Goal: Task Accomplishment & Management: Use online tool/utility

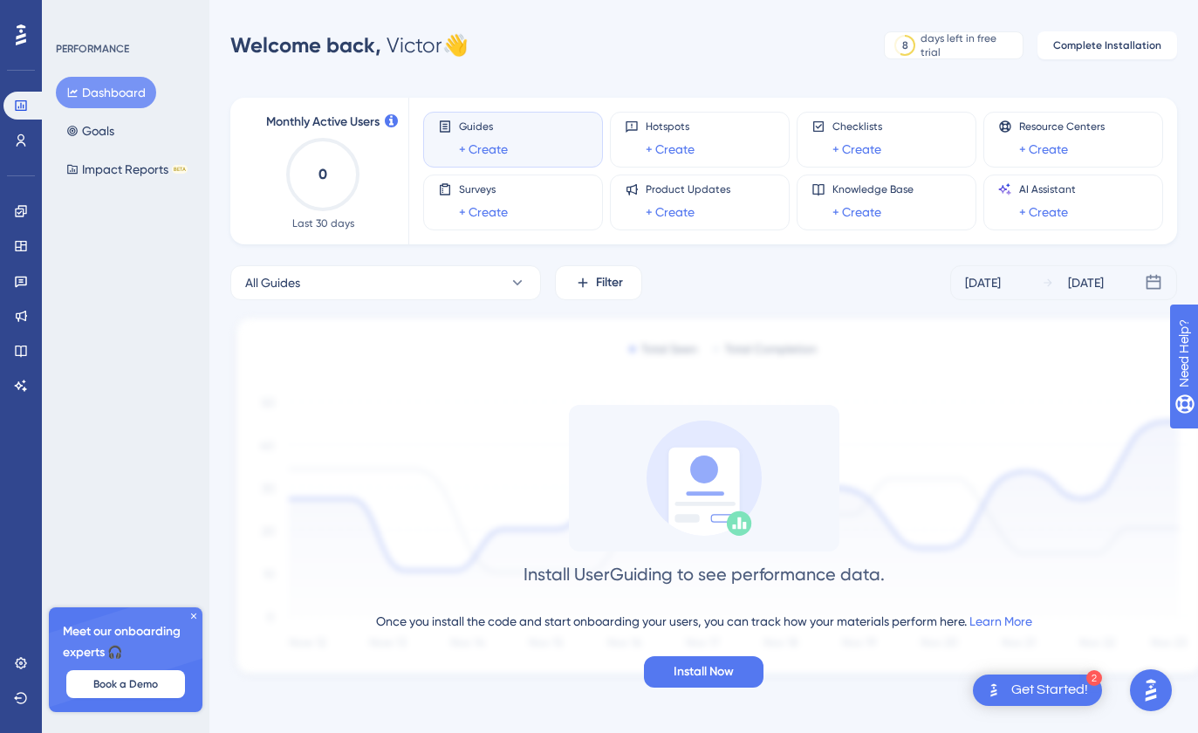
click at [189, 620] on icon at bounding box center [193, 616] width 10 height 10
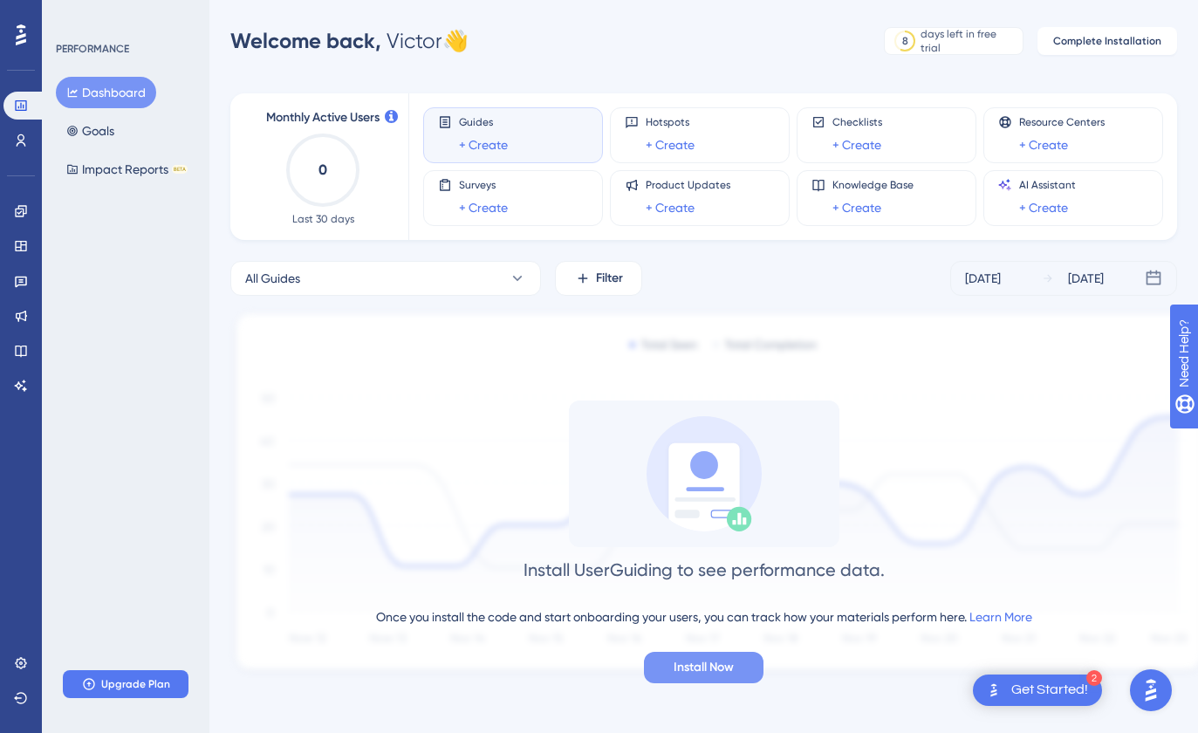
scroll to position [4, 0]
click at [724, 657] on span "Install Now" at bounding box center [703, 667] width 60 height 21
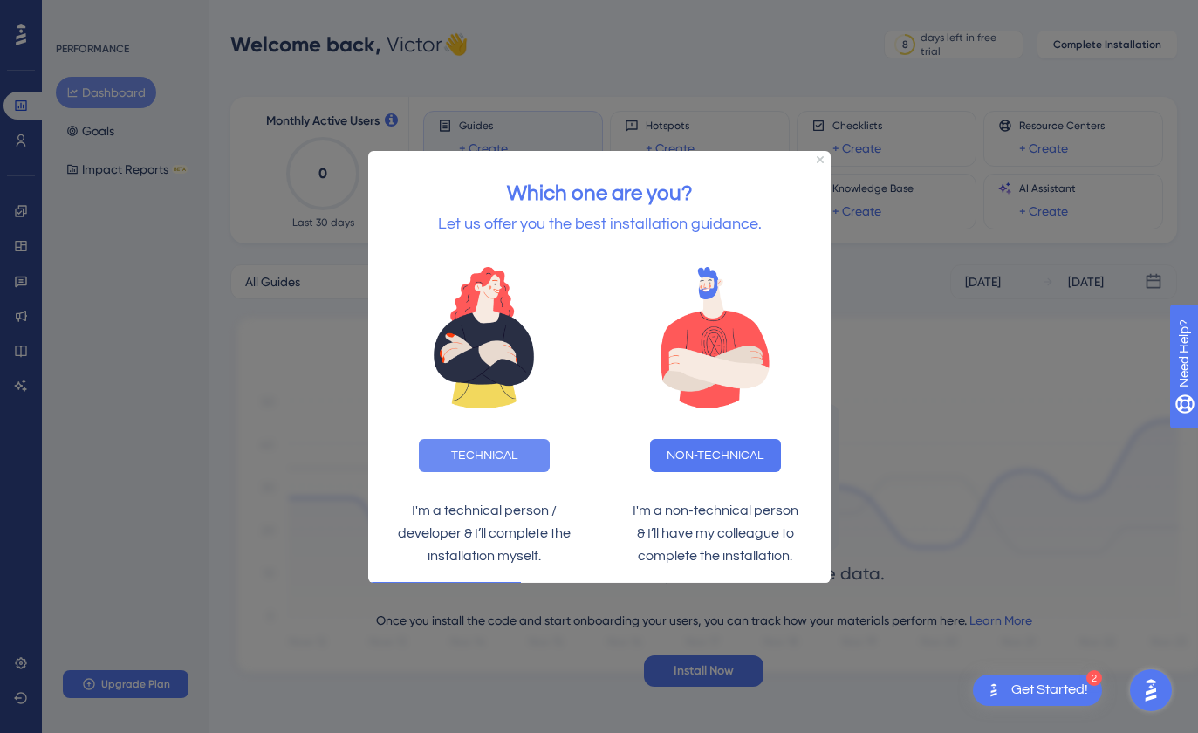
scroll to position [0, 0]
click at [521, 452] on button "TECHNICAL" at bounding box center [483, 454] width 131 height 33
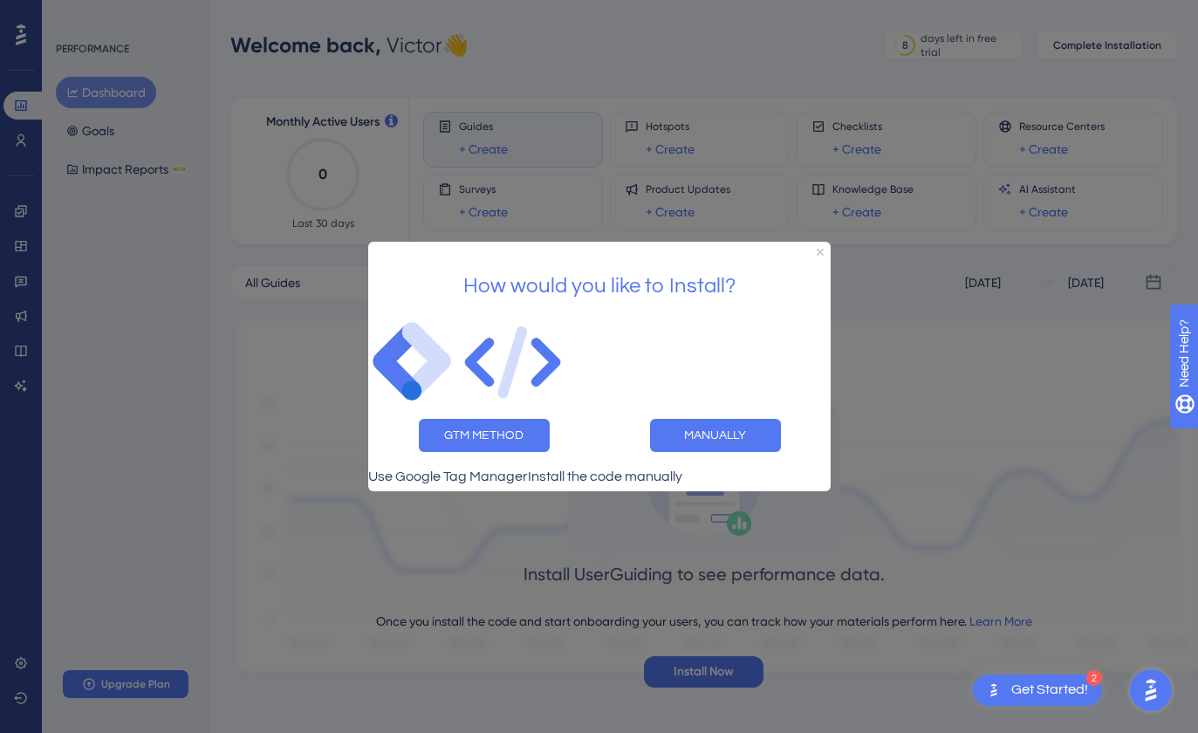
scroll to position [0, 3]
click at [499, 434] on button "GTM METHOD" at bounding box center [483, 435] width 131 height 33
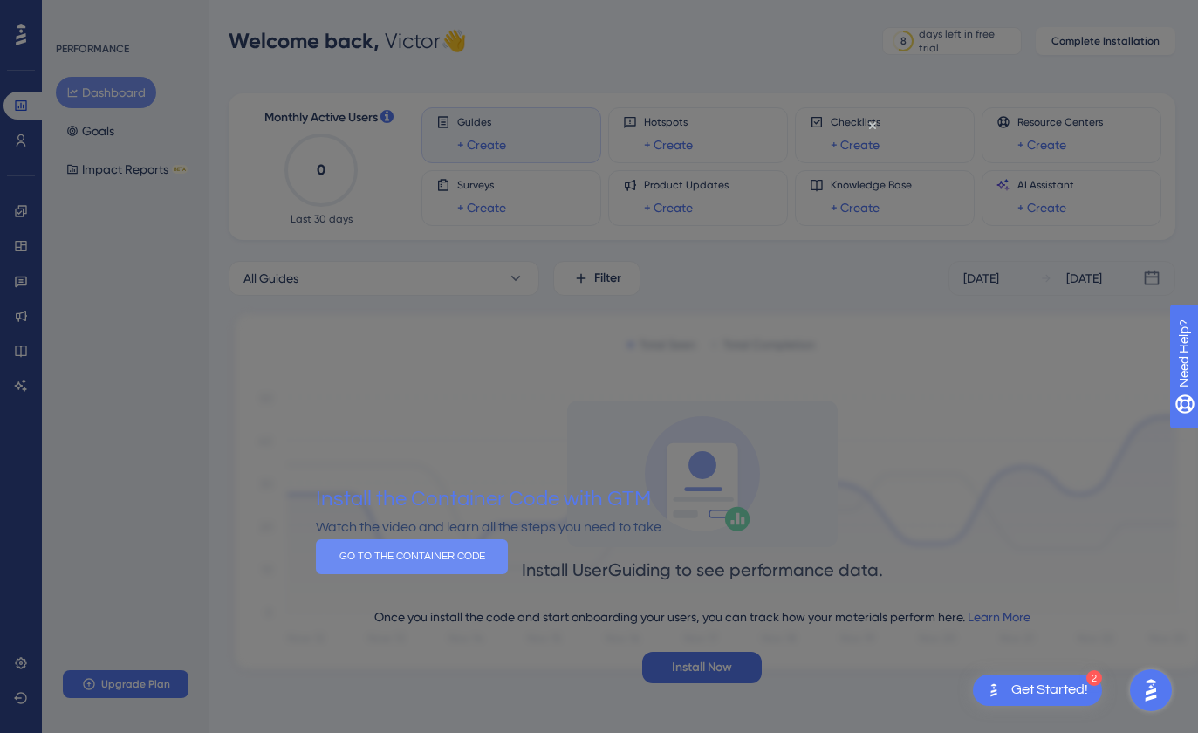
scroll to position [4, 2]
click at [507, 574] on button "GO TO THE CONTAINER CODE" at bounding box center [411, 556] width 192 height 35
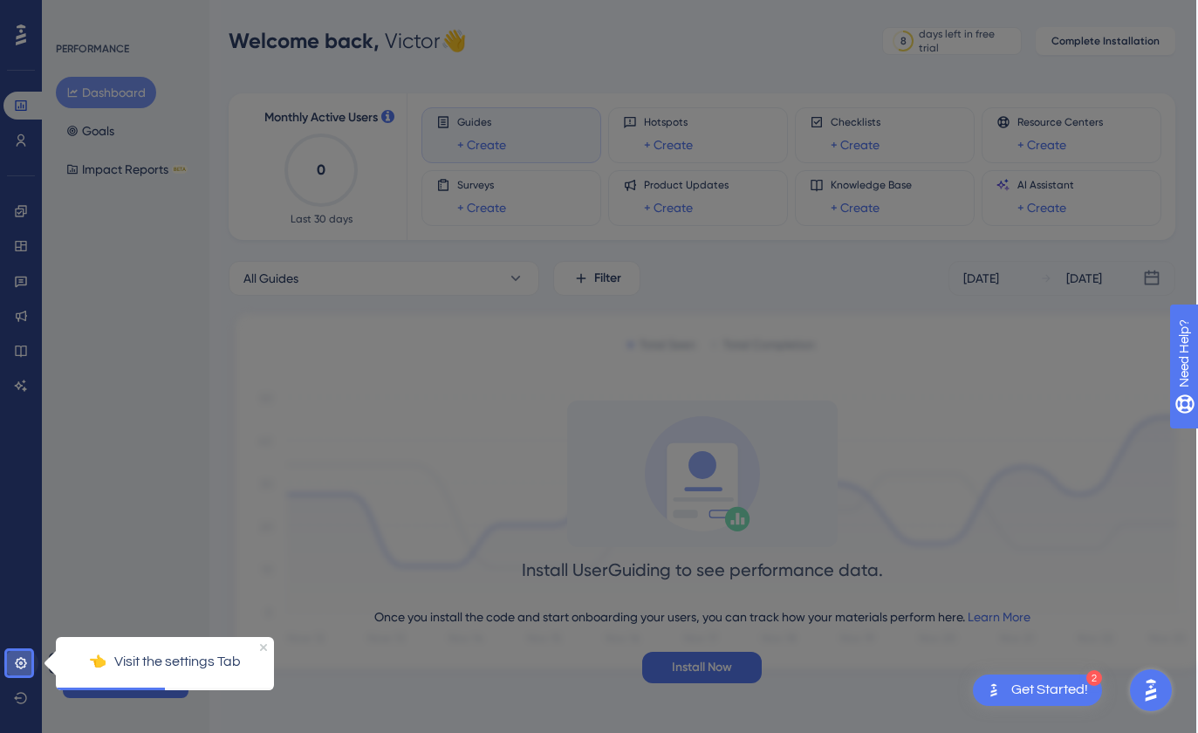
click at [16, 666] on icon at bounding box center [21, 663] width 14 height 14
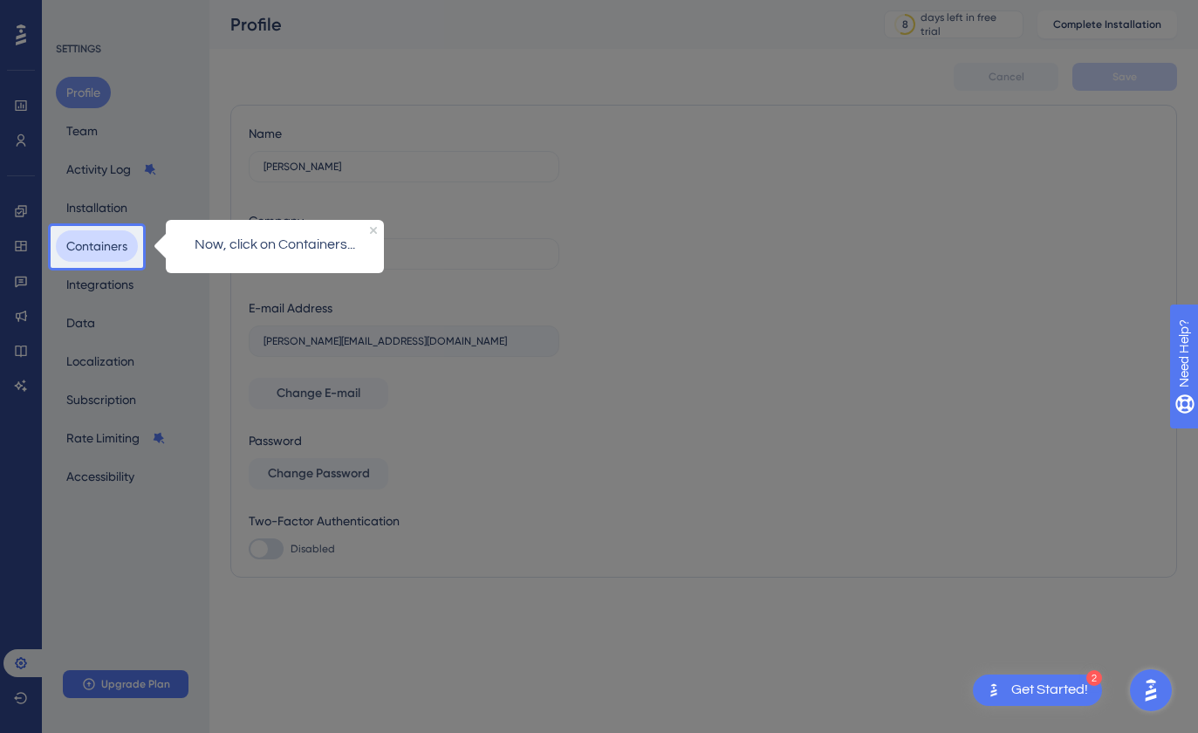
click at [71, 233] on button "Containers" at bounding box center [97, 245] width 82 height 31
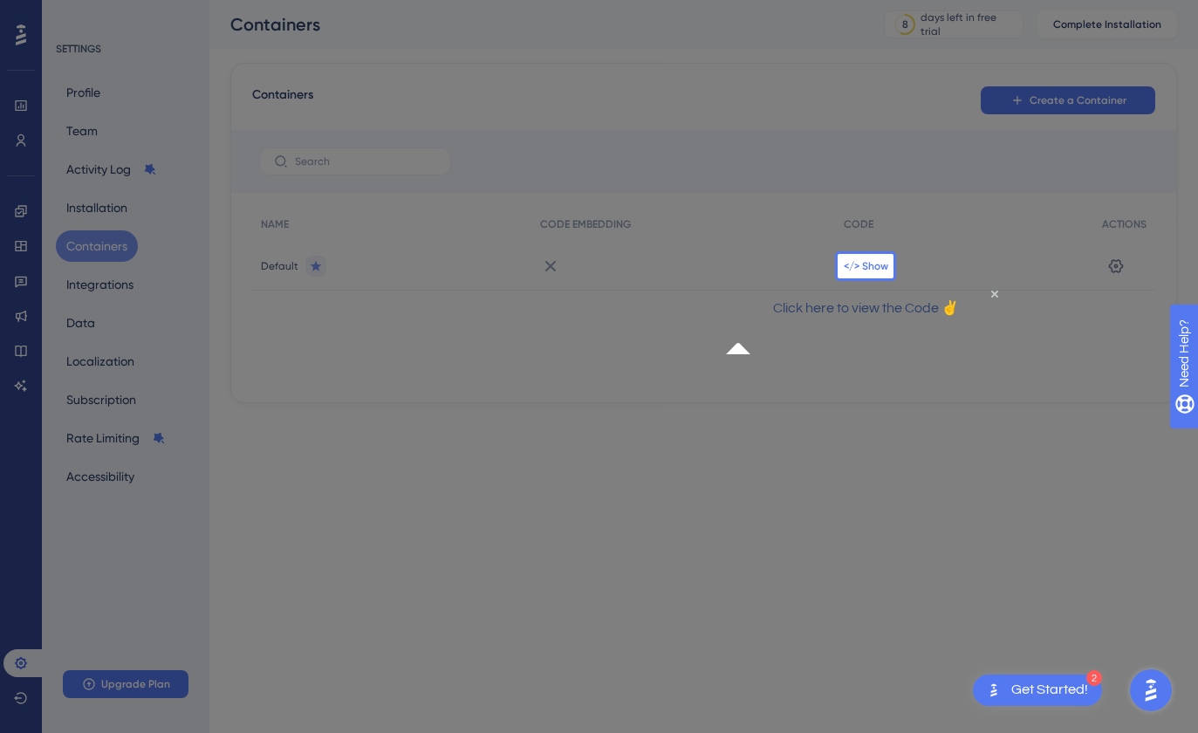
click at [850, 271] on span "</> Show" at bounding box center [866, 266] width 44 height 14
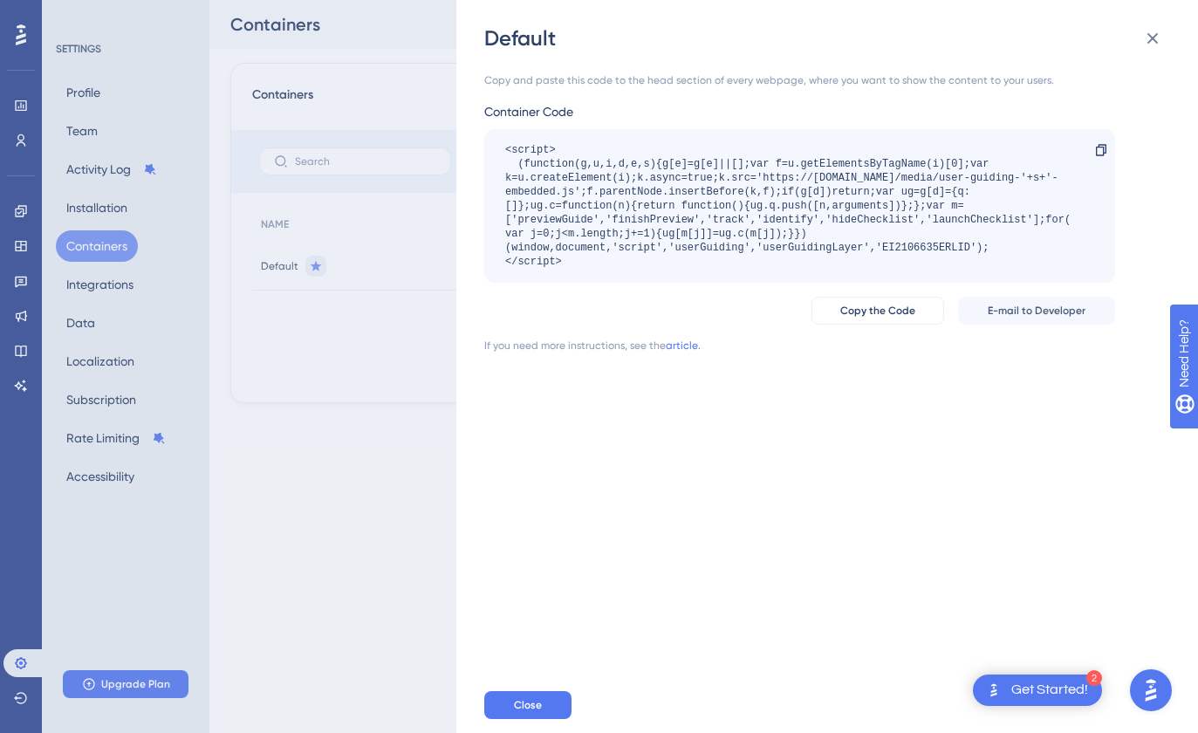
click at [947, 256] on div "<script> (function(g,u,i,d,e,s){g[e]=g[e]||[];var f=u.getElementsByTagName(i)[0…" at bounding box center [790, 206] width 571 height 126
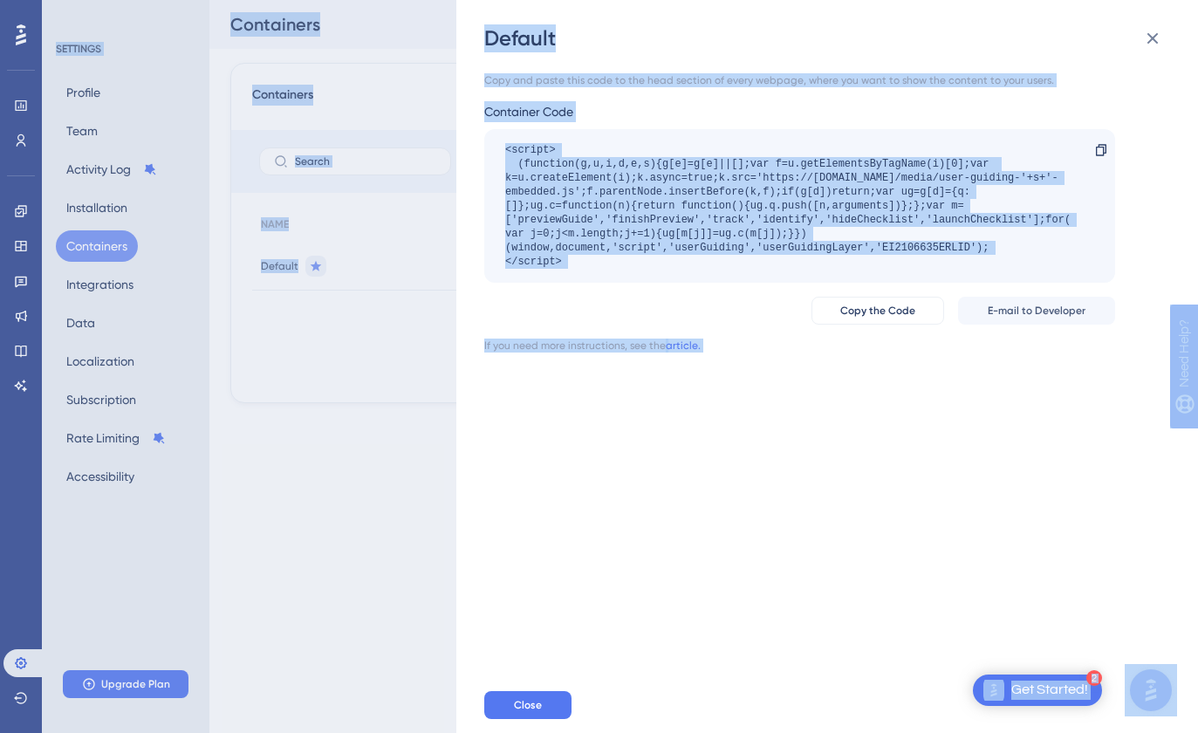
click at [947, 256] on div "<script> (function(g,u,i,d,e,s){g[e]=g[e]||[];var f=u.getElementsByTagName(i)[0…" at bounding box center [790, 206] width 571 height 126
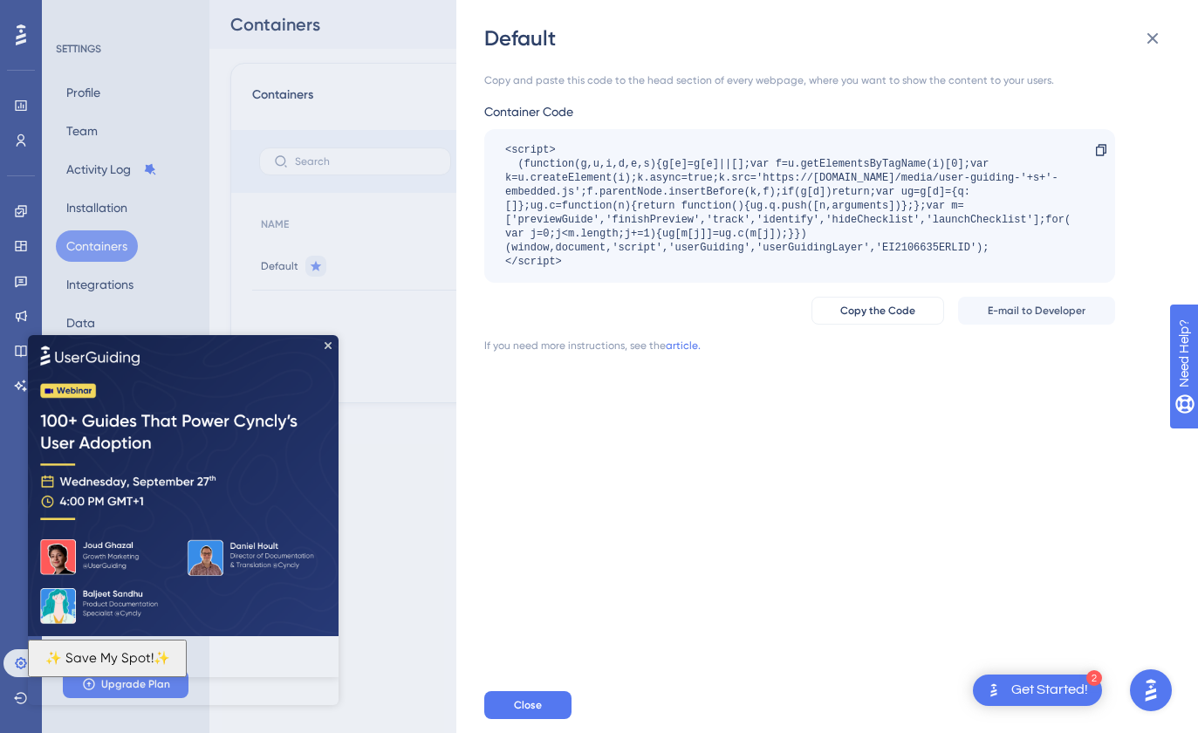
drag, startPoint x: 1028, startPoint y: 257, endPoint x: 502, endPoint y: 148, distance: 537.2
click at [502, 148] on div "<script> (function(g,u,i,d,e,s){g[e]=g[e]||[];var f=u.getElementsByTagName(i)[0…" at bounding box center [799, 206] width 631 height 154
copy div "<script> (function(g,u,i,d,e,s){g[e]=g[e]||[];var f=u.getElementsByTagName(i)[0…"
click at [721, 383] on div "Copy and paste this code to the head section of every webpage, where you want t…" at bounding box center [835, 364] width 703 height 625
click at [1042, 681] on div "Get Started!" at bounding box center [1049, 689] width 77 height 19
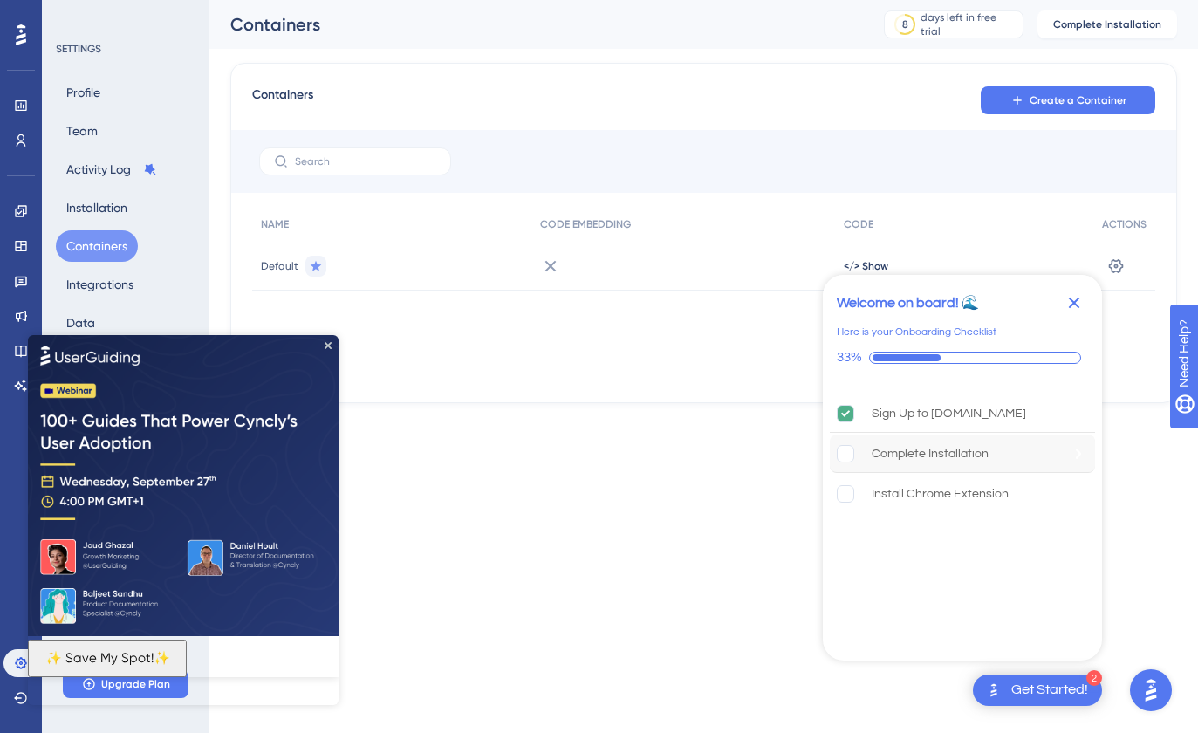
click at [957, 461] on div "Complete Installation" at bounding box center [929, 453] width 117 height 21
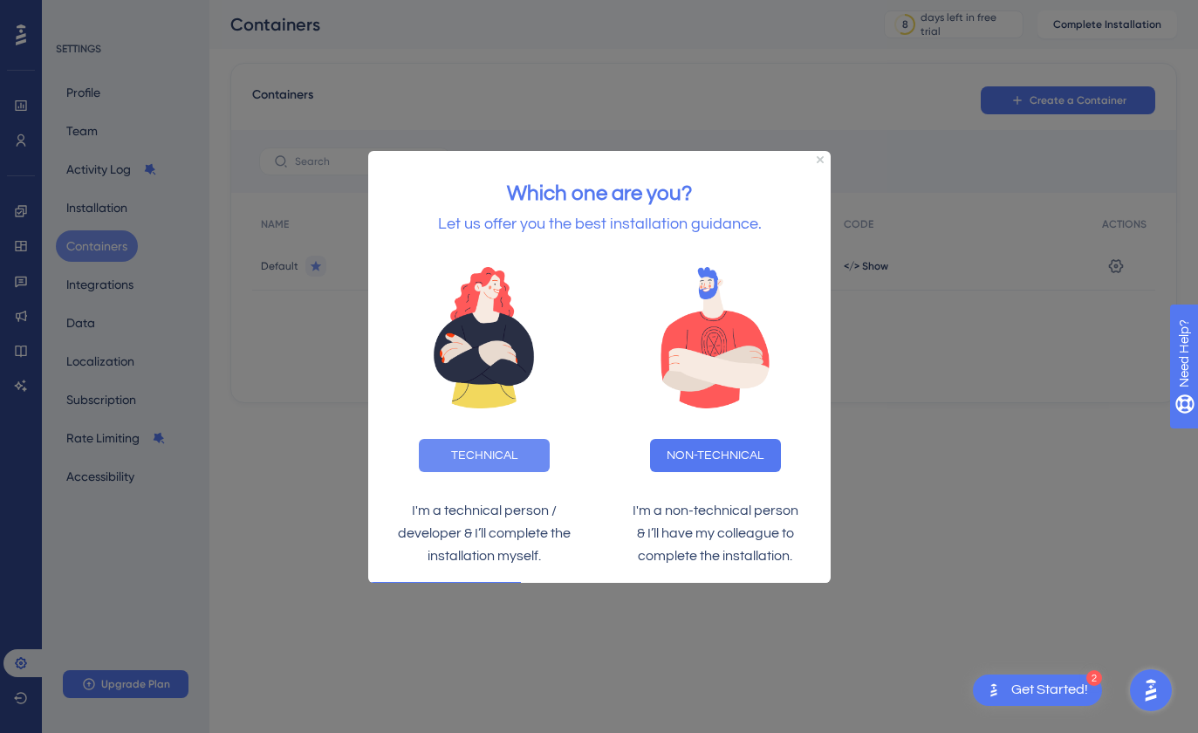
click at [490, 450] on button "TECHNICAL" at bounding box center [483, 454] width 131 height 33
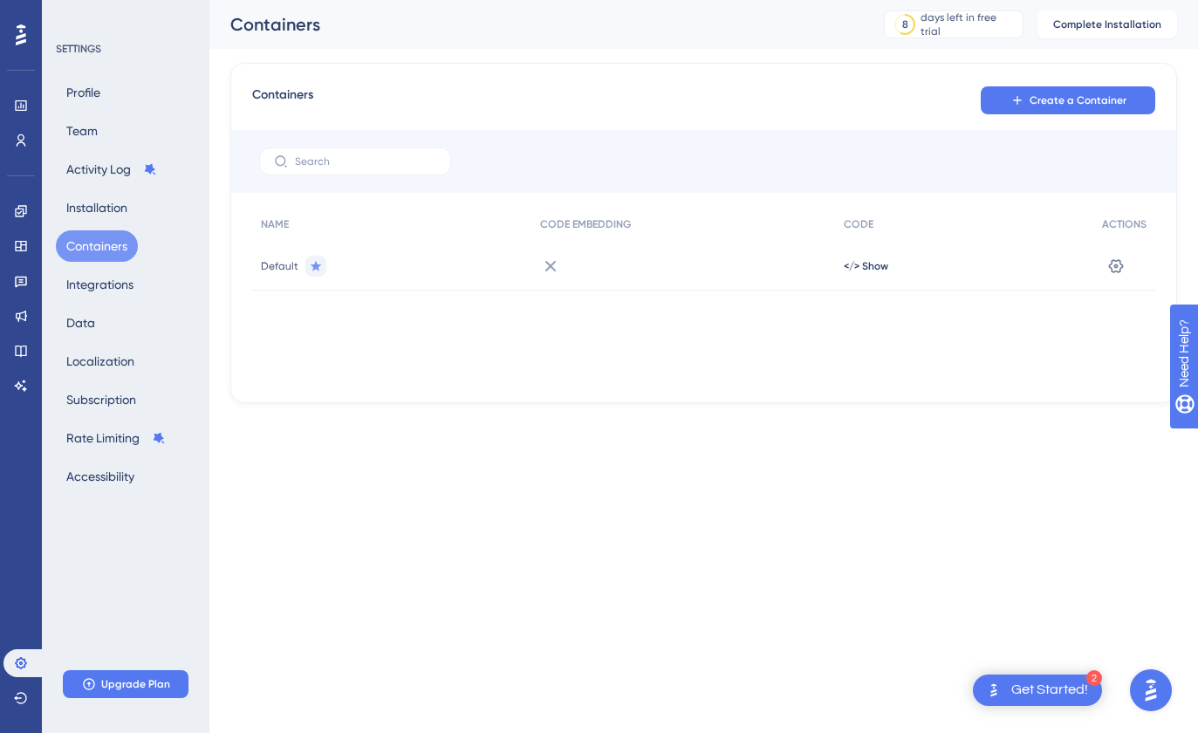
scroll to position [1, 1]
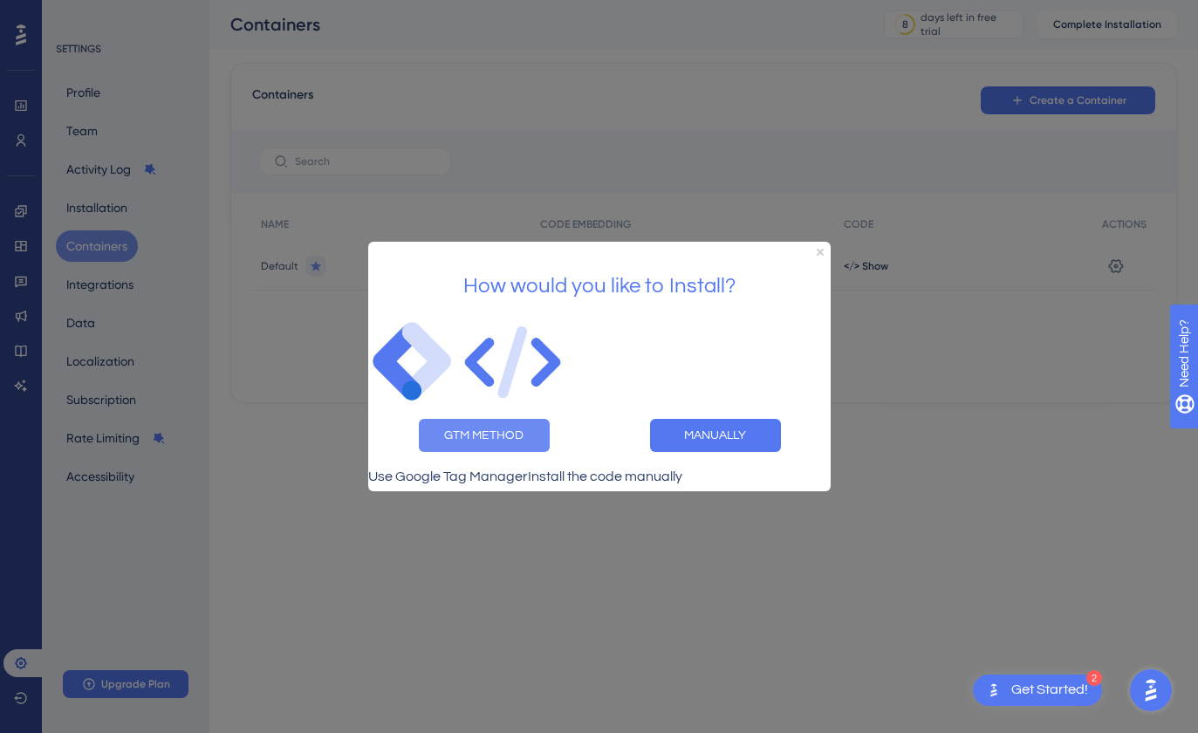
click at [504, 439] on button "GTM METHOD" at bounding box center [483, 435] width 131 height 33
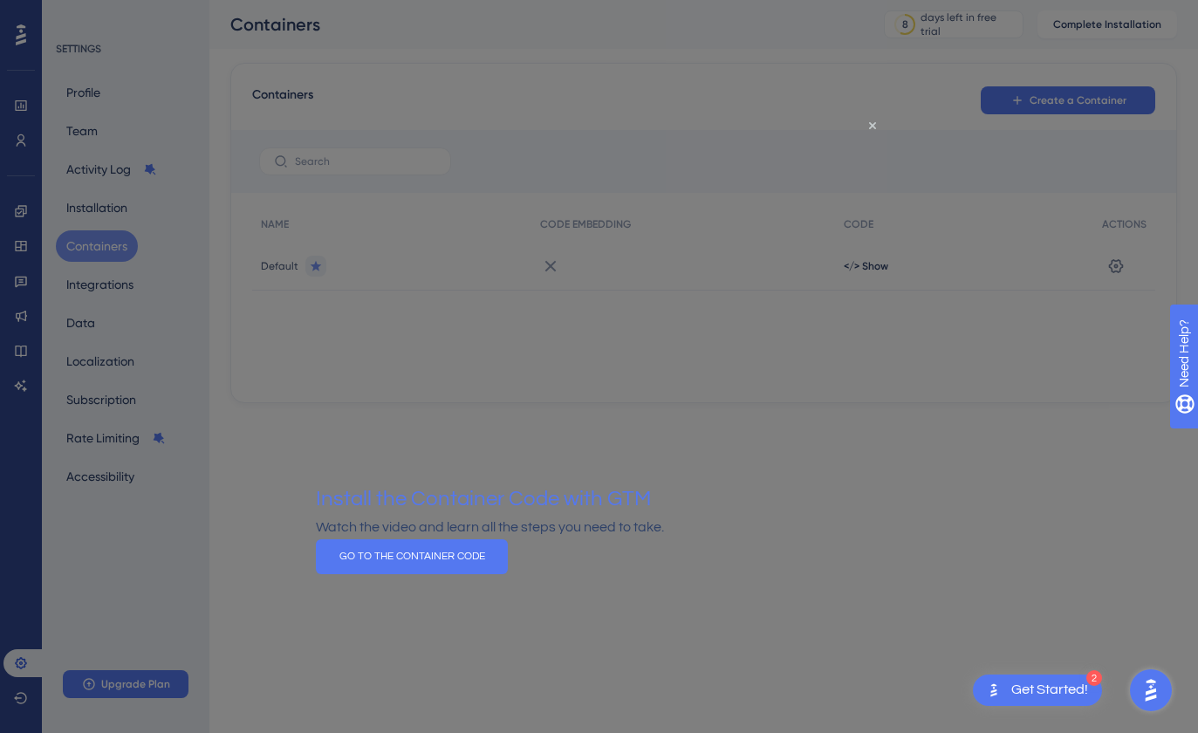
scroll to position [0, 0]
click at [1069, 257] on div at bounding box center [599, 366] width 1198 height 733
click at [1022, 359] on div at bounding box center [599, 366] width 1198 height 733
click at [871, 122] on icon "Close Preview" at bounding box center [871, 125] width 7 height 7
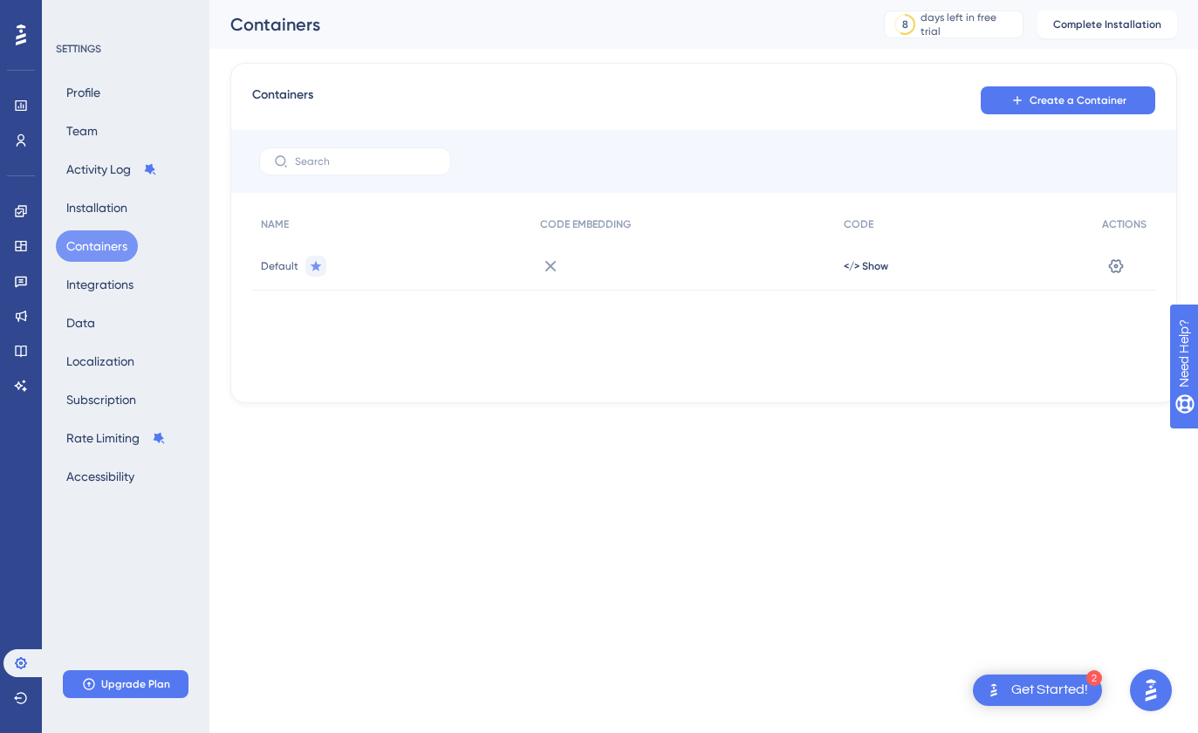
click at [563, 278] on div at bounding box center [683, 266] width 304 height 49
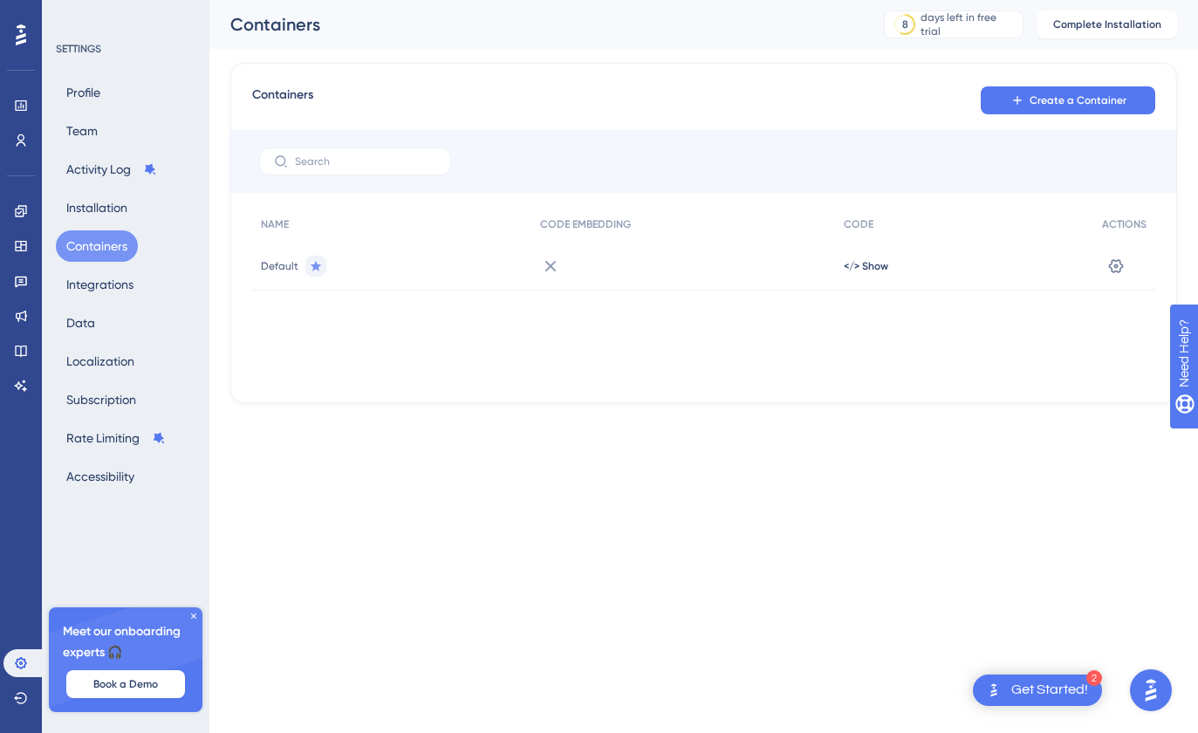
click at [726, 367] on div "NAME CODE EMBEDDING CODE ACTIONS Default </> Show Settings" at bounding box center [703, 294] width 903 height 174
click at [916, 17] on div "8" at bounding box center [905, 25] width 31 height 16
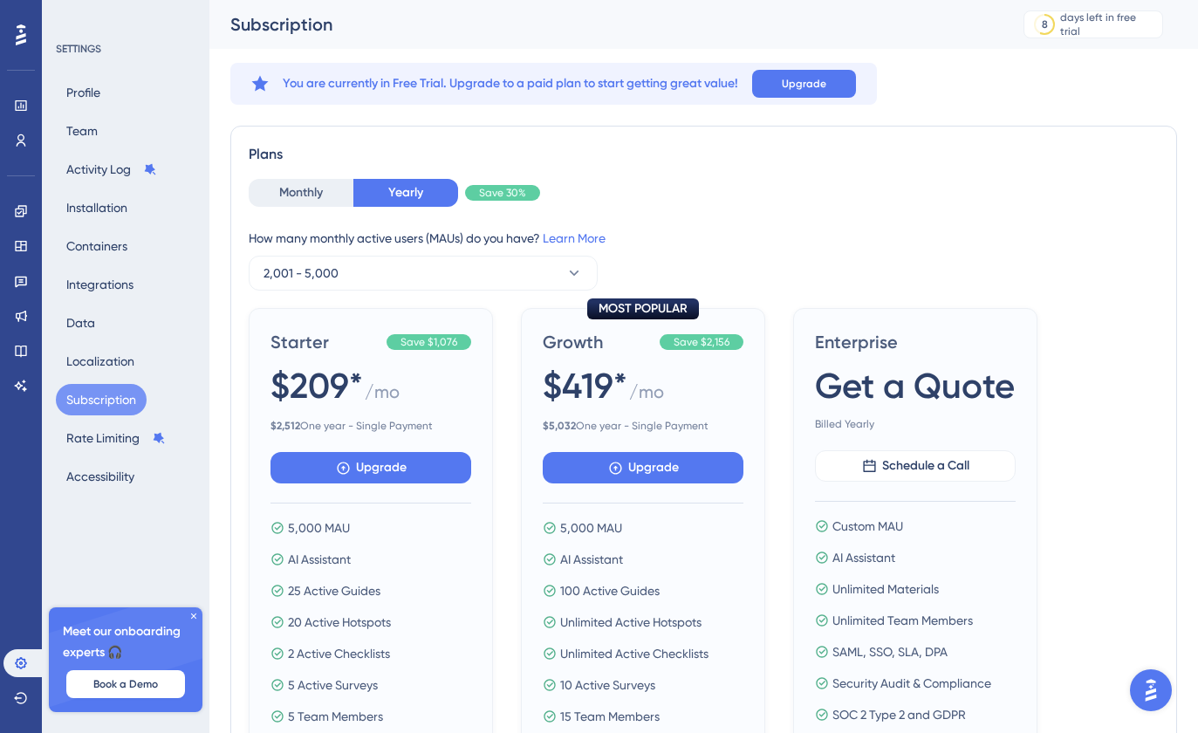
click at [320, 212] on div "Monthly Yearly Save 30% How many monthly active users (MAUs) do you have? Learn…" at bounding box center [704, 235] width 910 height 112
click at [325, 202] on button "Monthly" at bounding box center [301, 193] width 105 height 28
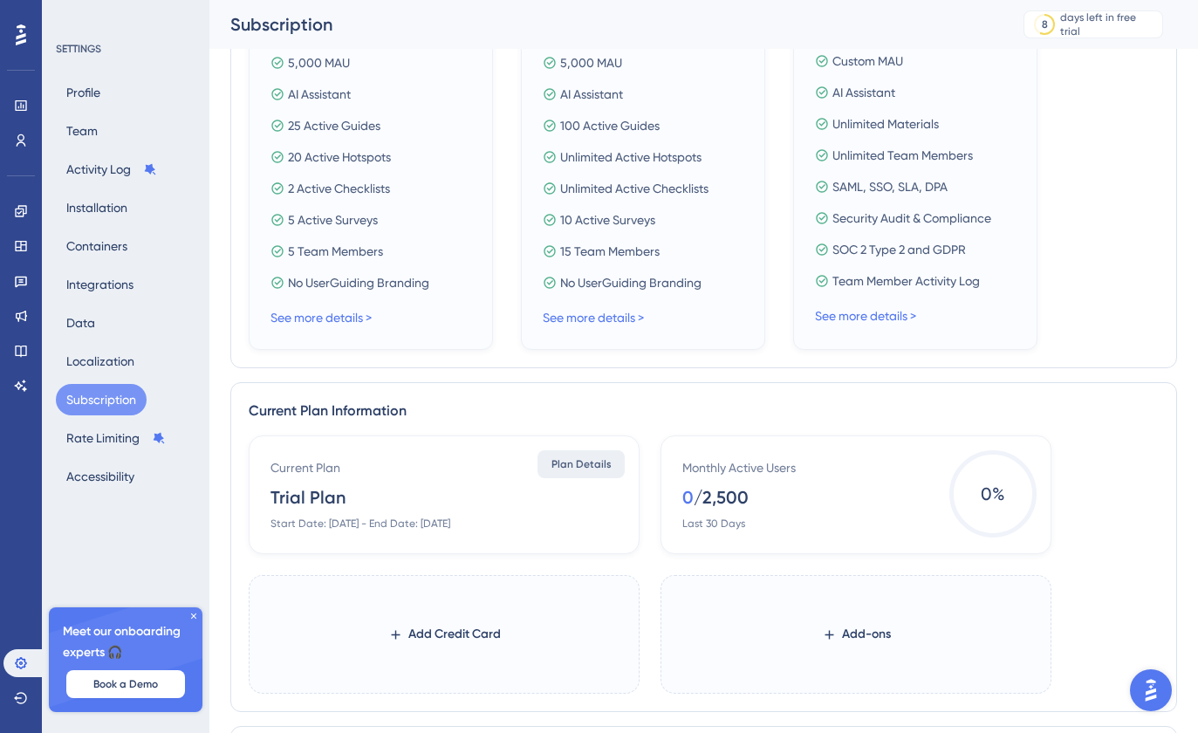
scroll to position [481, 0]
click at [568, 475] on button "Plan Details" at bounding box center [580, 462] width 87 height 28
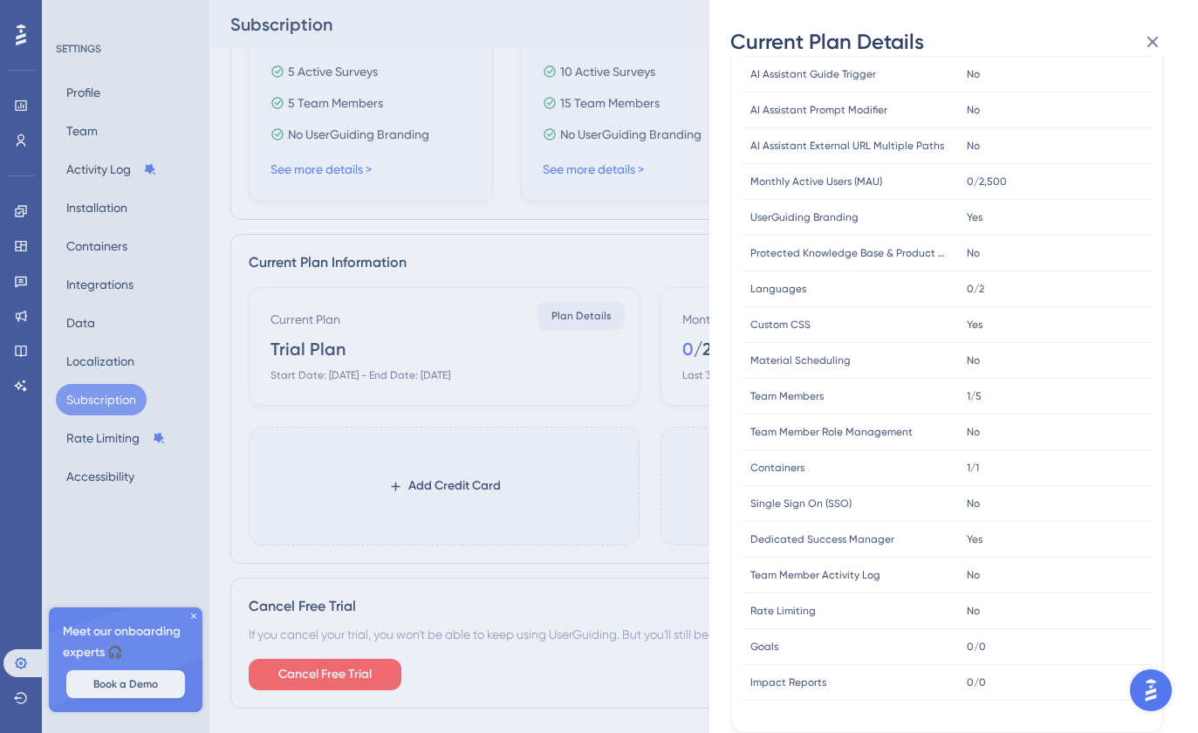
scroll to position [393, 0]
click at [558, 341] on div "Current Plan Details Subscription Start Date: September 16, 2025 Plan Type: Tri…" at bounding box center [599, 366] width 1198 height 733
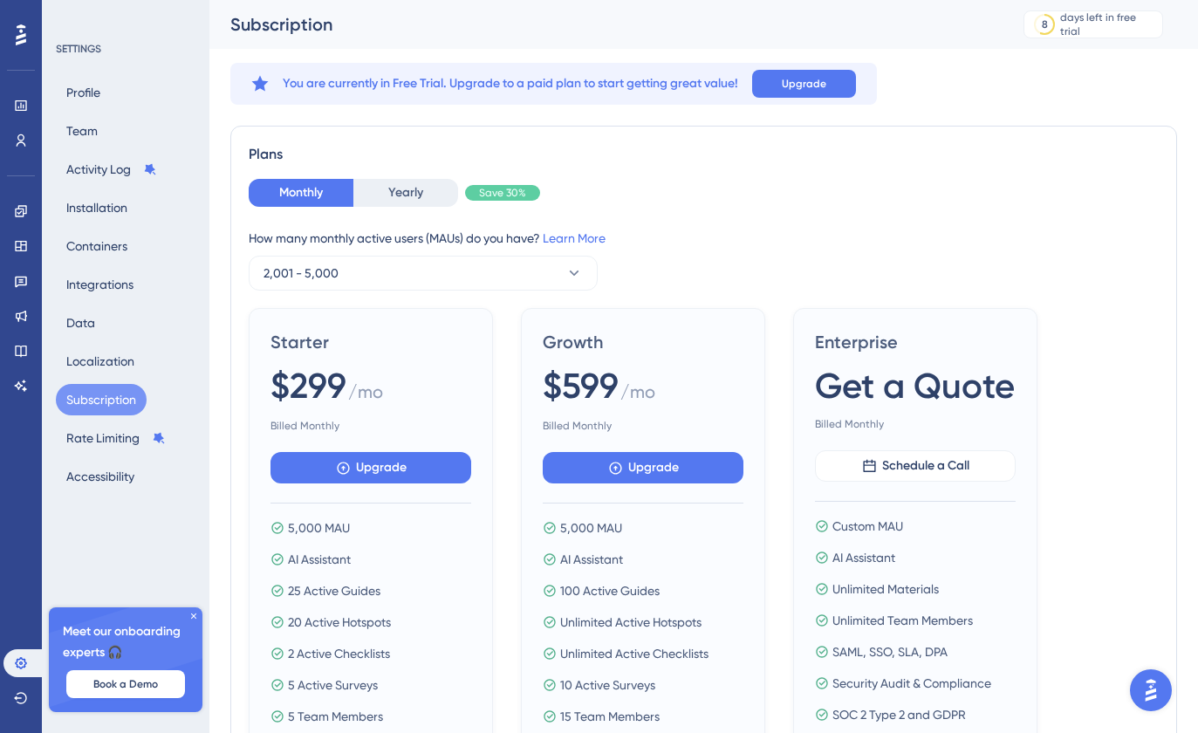
scroll to position [0, 0]
click at [107, 244] on button "Containers" at bounding box center [97, 245] width 82 height 31
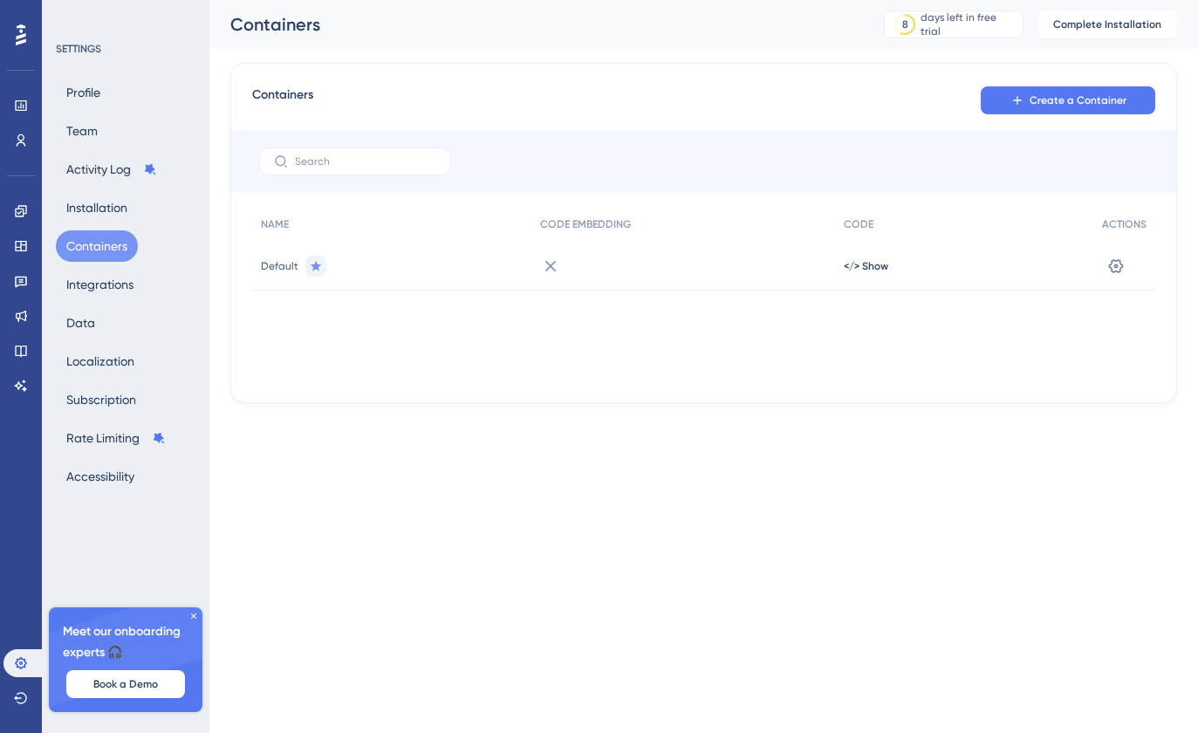
click at [569, 272] on div at bounding box center [683, 266] width 304 height 49
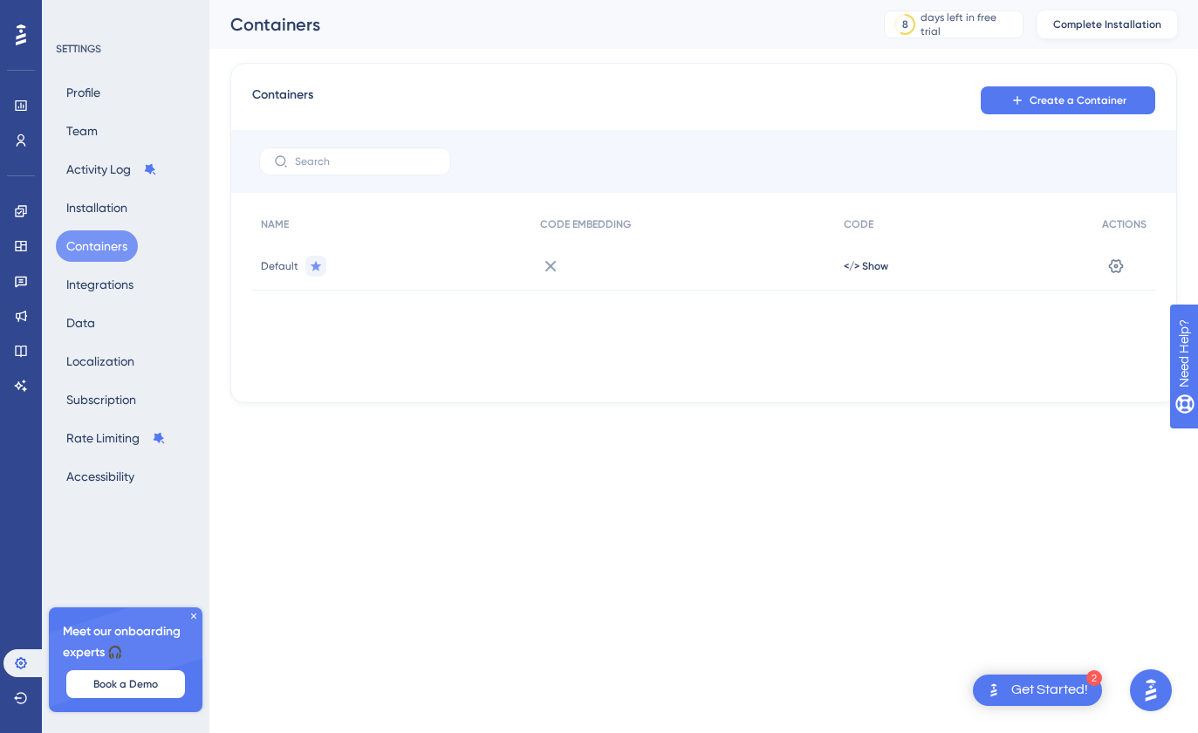
click at [1120, 28] on span "Complete Installation" at bounding box center [1107, 24] width 108 height 14
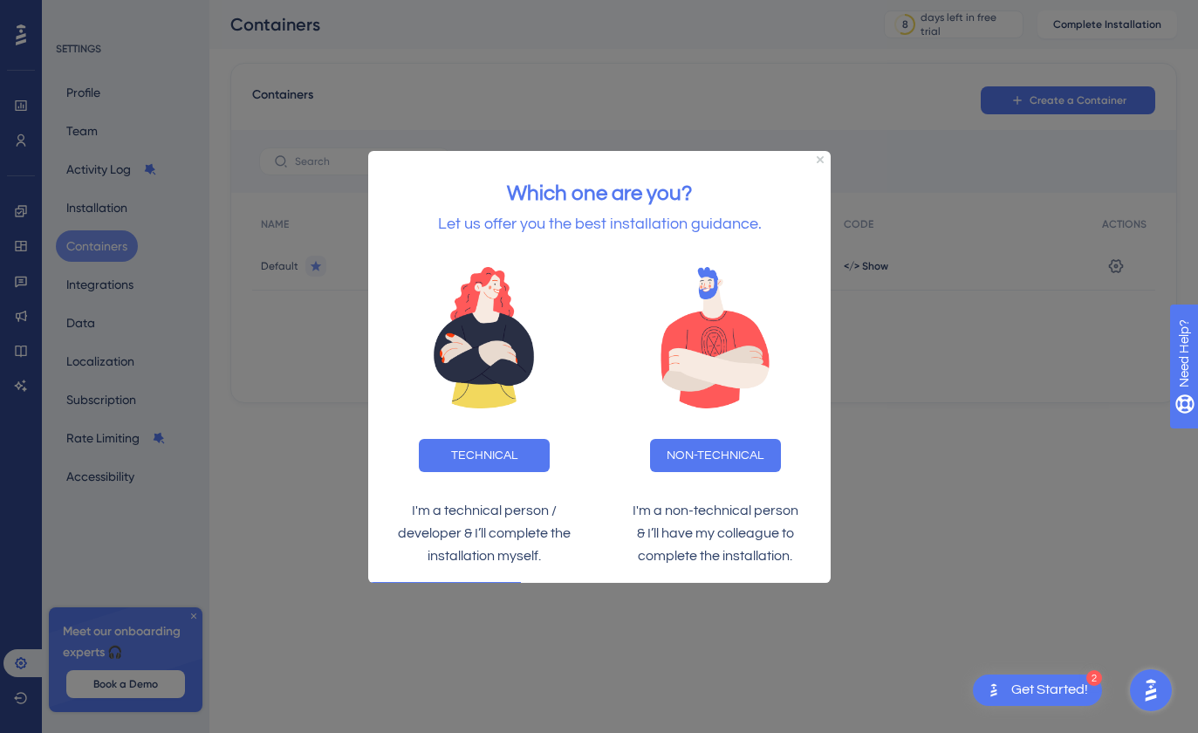
click at [1043, 116] on div at bounding box center [599, 366] width 1198 height 733
click at [489, 467] on button "TECHNICAL" at bounding box center [483, 454] width 131 height 33
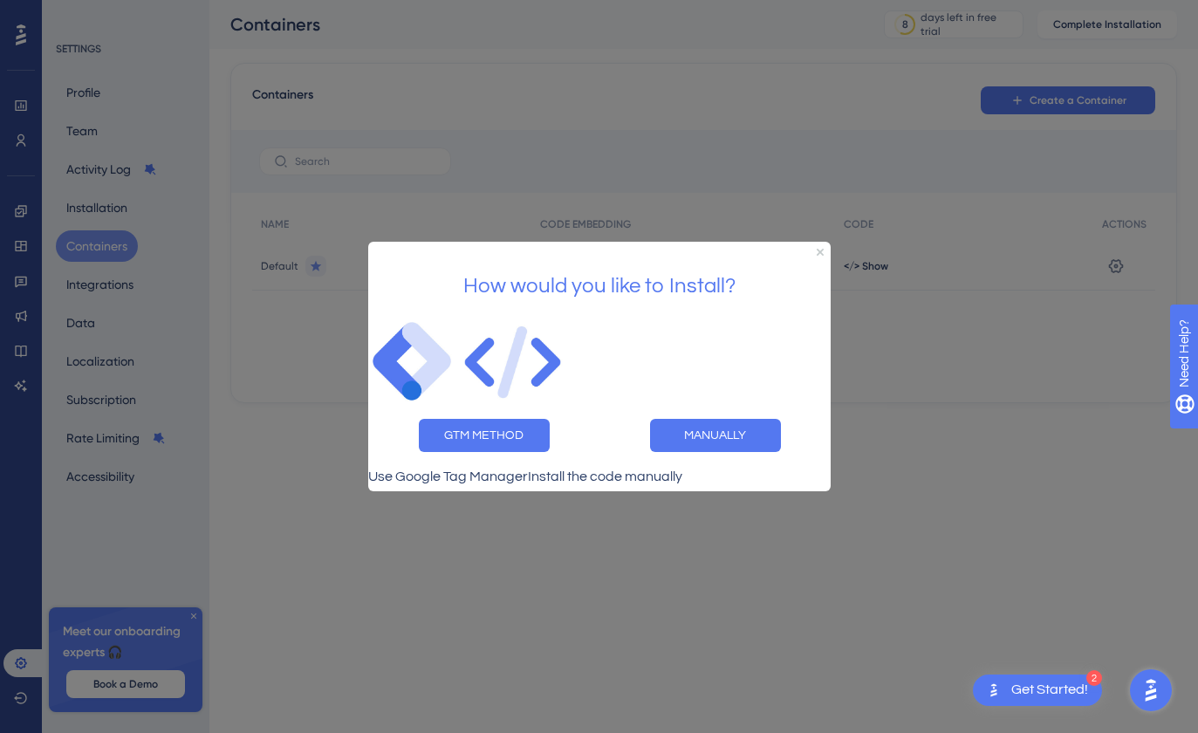
click at [491, 446] on div "GTM METHOD" at bounding box center [482, 435] width 231 height 61
click at [516, 434] on button "GTM METHOD" at bounding box center [483, 435] width 131 height 33
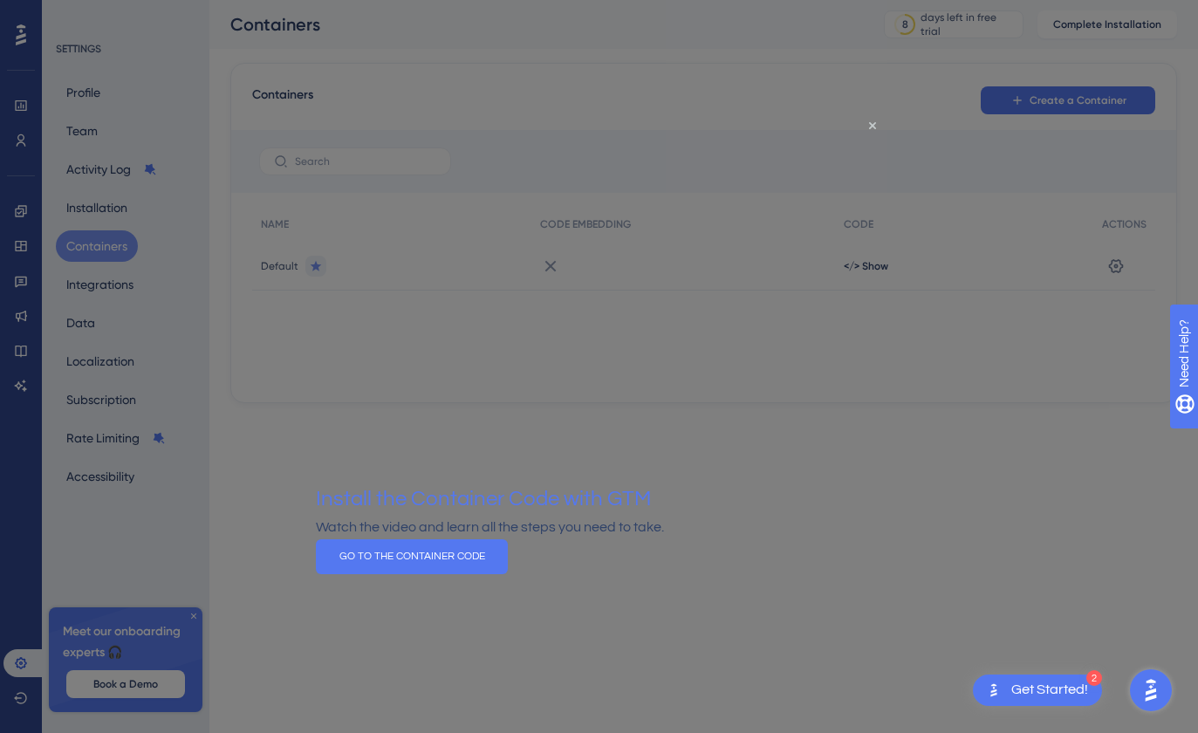
click at [947, 320] on div at bounding box center [599, 366] width 1198 height 733
click at [875, 125] on icon "Close Preview" at bounding box center [871, 125] width 7 height 7
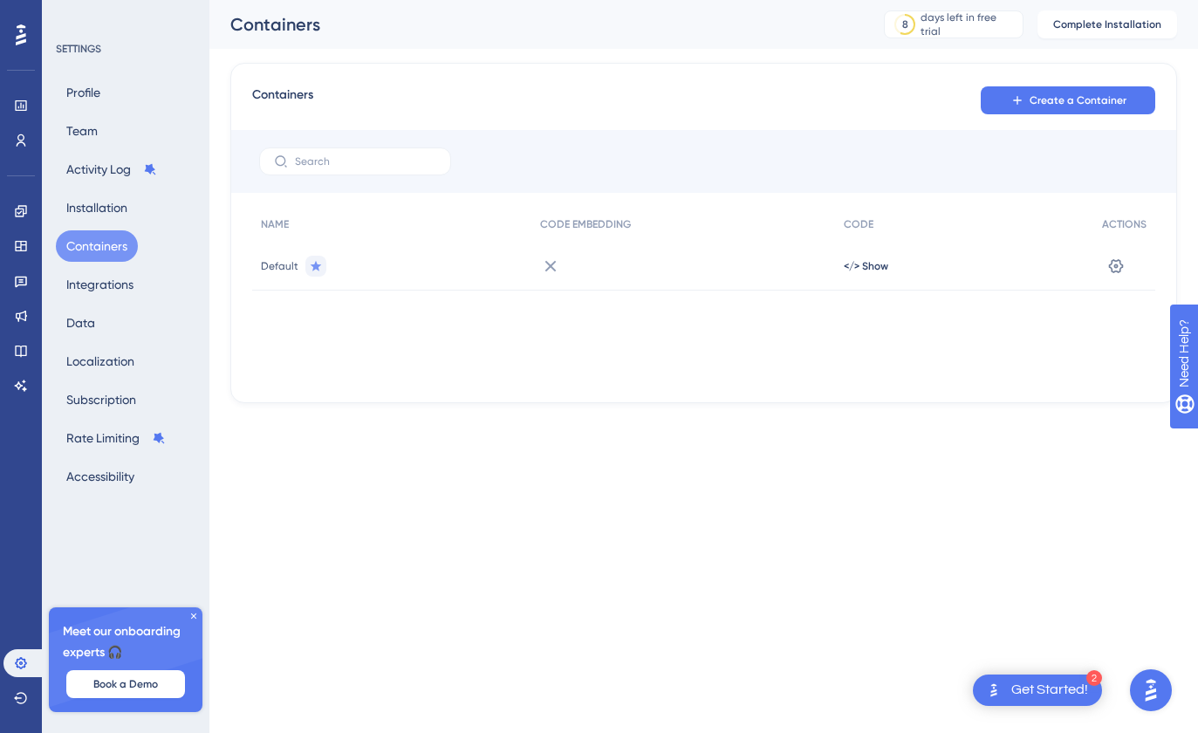
click at [653, 369] on div "NAME CODE EMBEDDING CODE ACTIONS Default </> Show Settings" at bounding box center [703, 294] width 903 height 174
click at [318, 263] on icon at bounding box center [316, 266] width 14 height 14
click at [1084, 269] on div "</> Show" at bounding box center [964, 266] width 258 height 49
click at [1117, 266] on icon at bounding box center [1115, 265] width 17 height 17
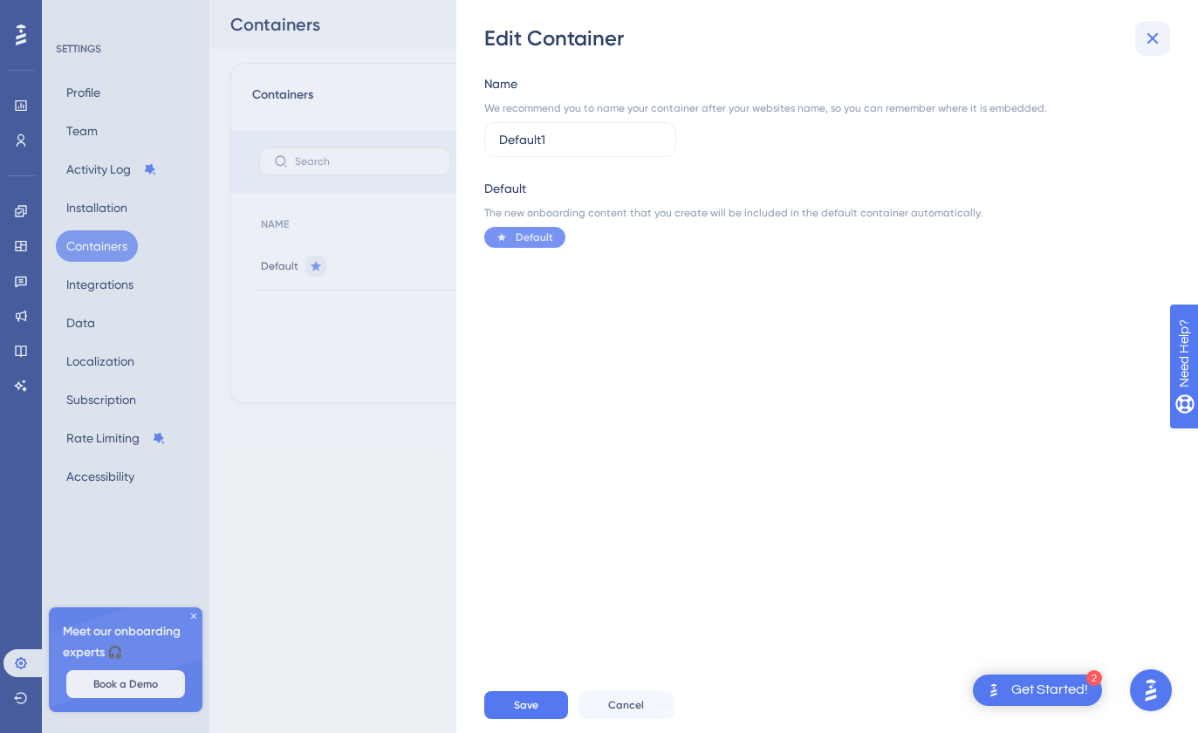
type input "Default1"
click at [1157, 45] on icon at bounding box center [1152, 38] width 21 height 21
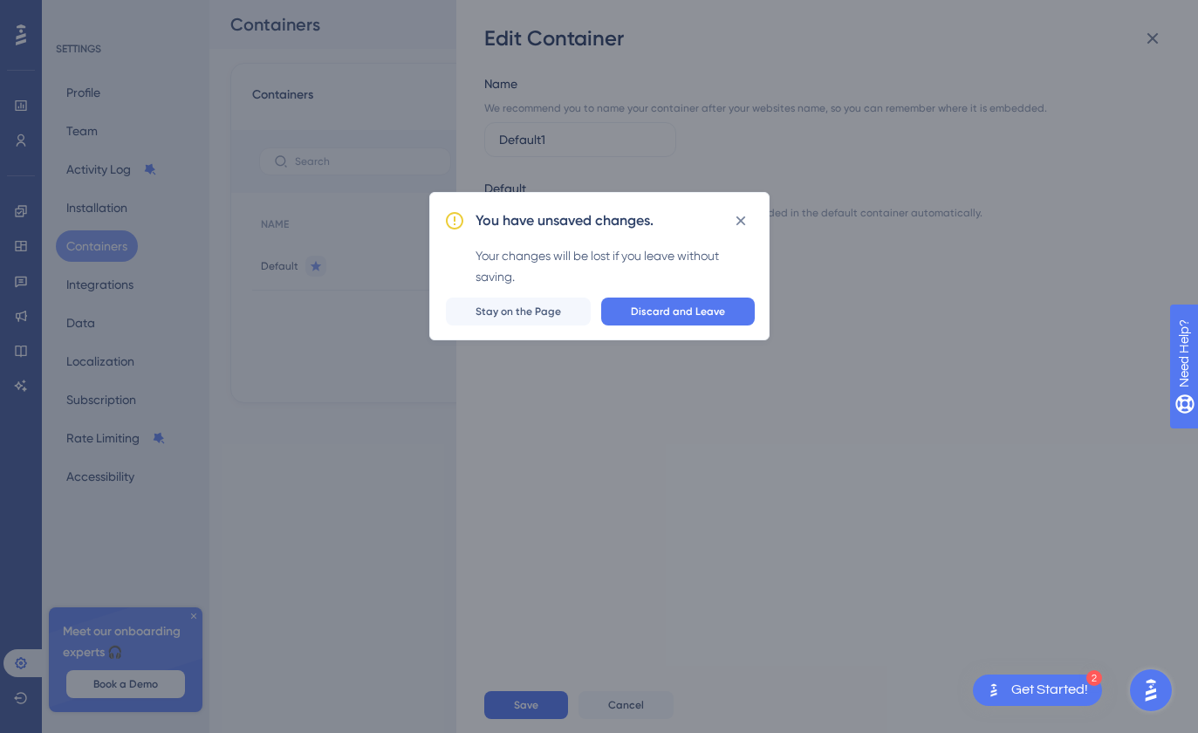
click at [708, 303] on button "Discard and Leave" at bounding box center [678, 311] width 154 height 28
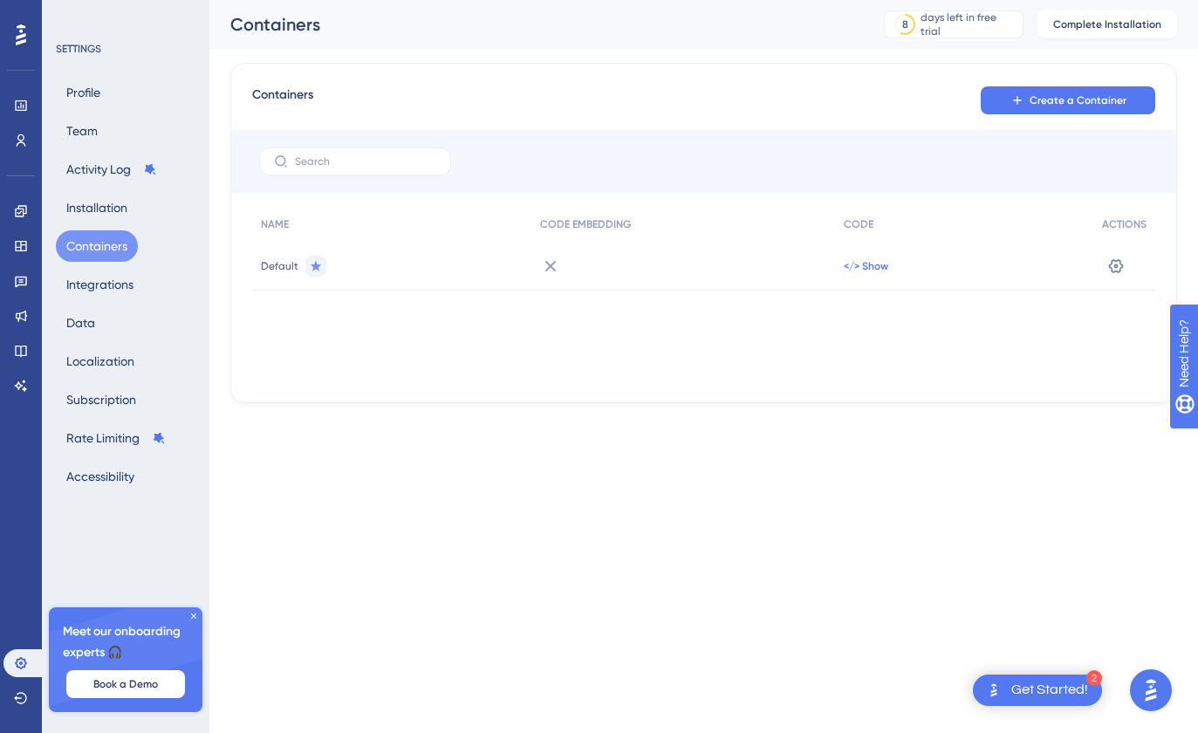
click at [847, 263] on span "</> Show" at bounding box center [866, 266] width 44 height 14
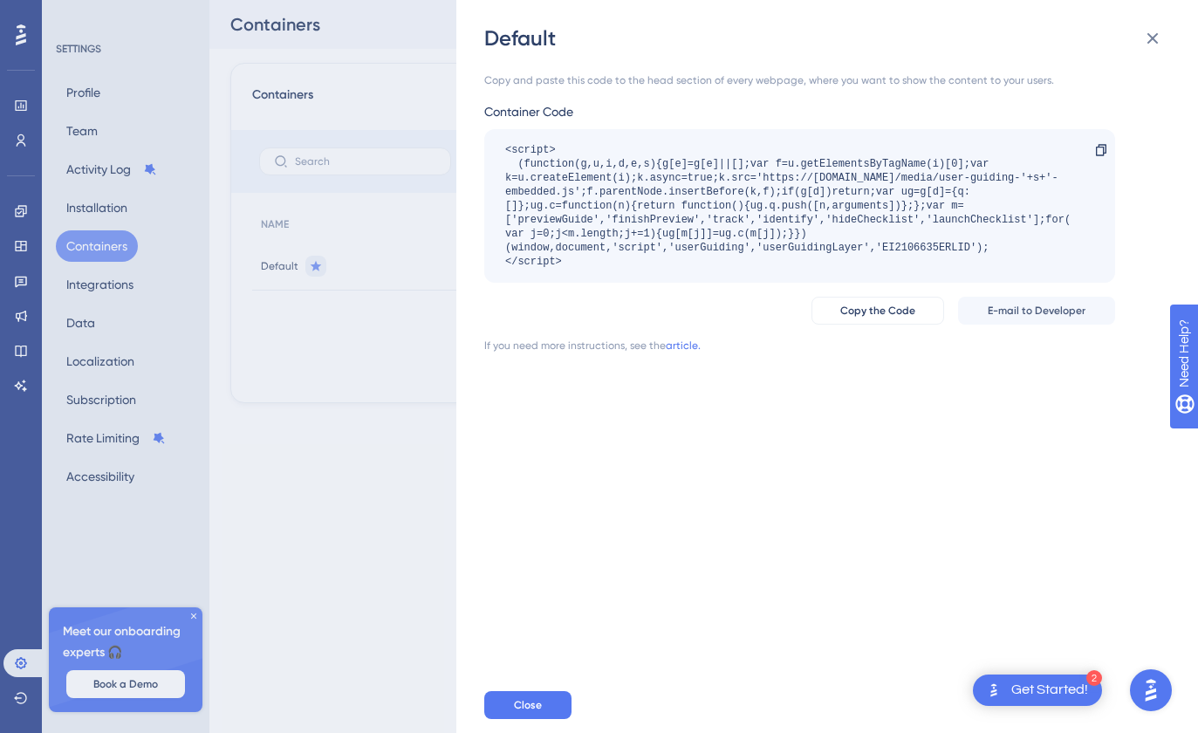
click at [400, 330] on div "Default Copy and paste this code to the head section of every webpage, where yo…" at bounding box center [599, 366] width 1198 height 733
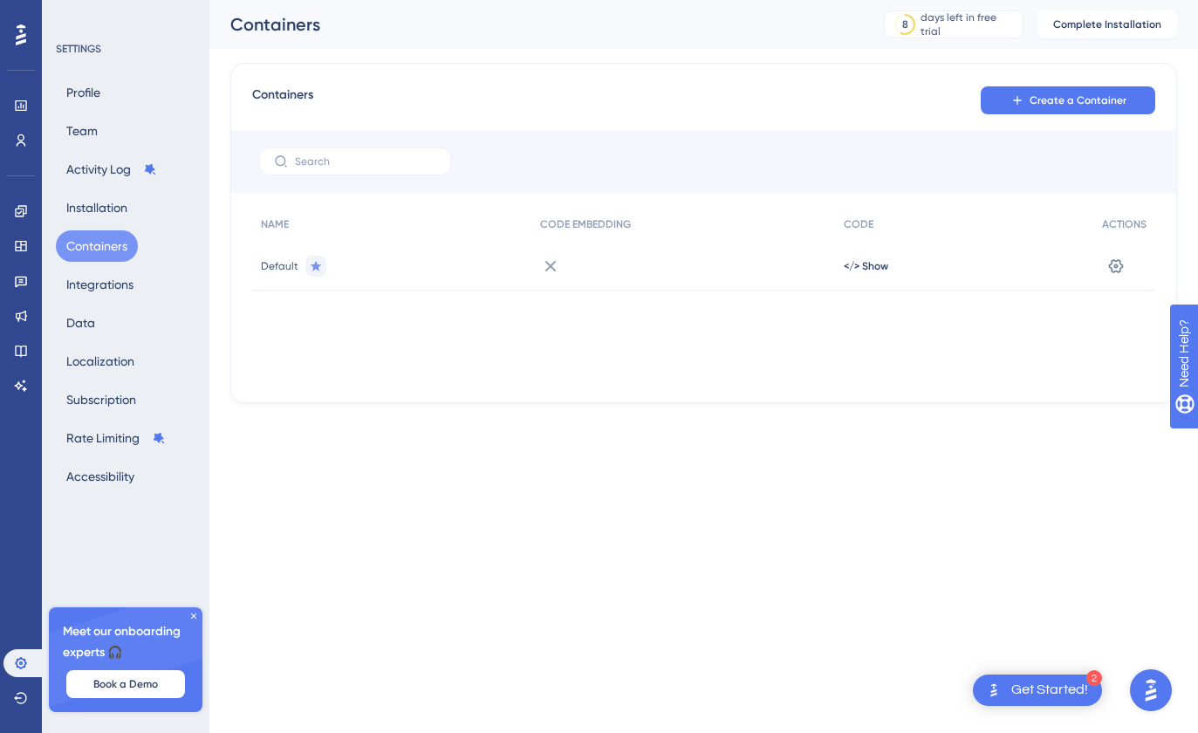
click at [459, 268] on div "Default" at bounding box center [391, 266] width 279 height 49
click at [1065, 107] on button "Create a Container" at bounding box center [1068, 100] width 174 height 28
click at [1128, 264] on button at bounding box center [1116, 266] width 28 height 28
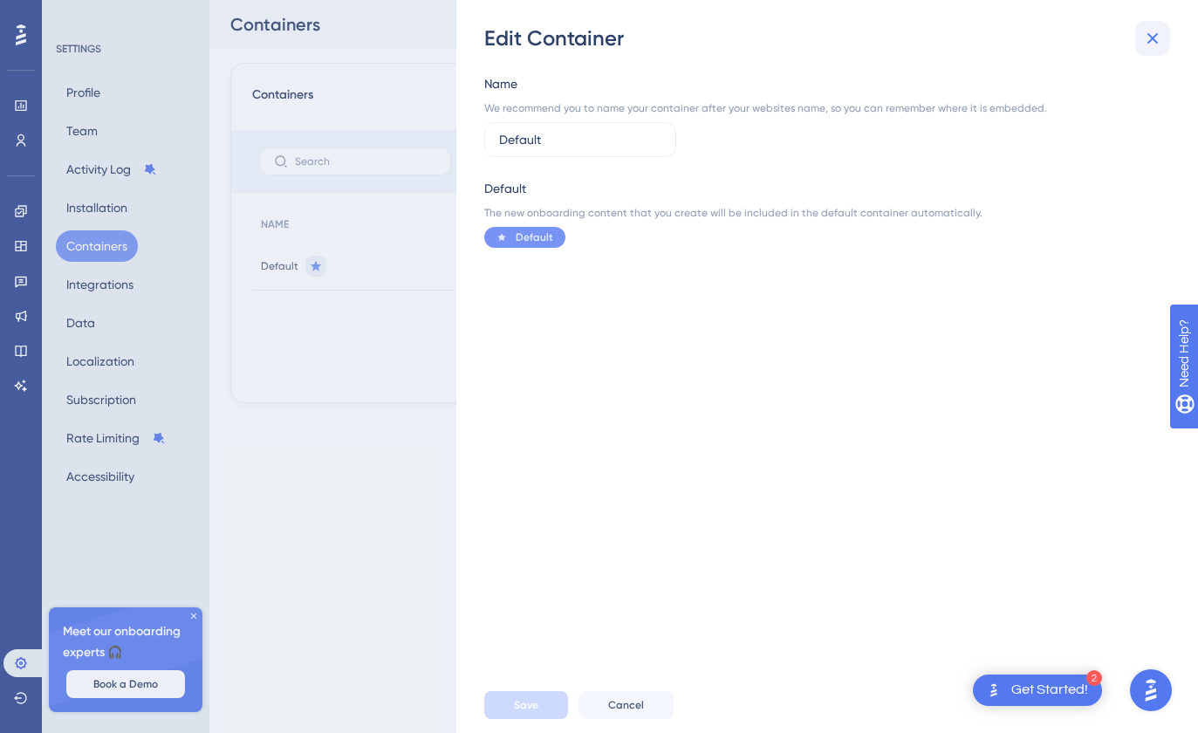
click at [1149, 34] on icon at bounding box center [1152, 38] width 11 height 11
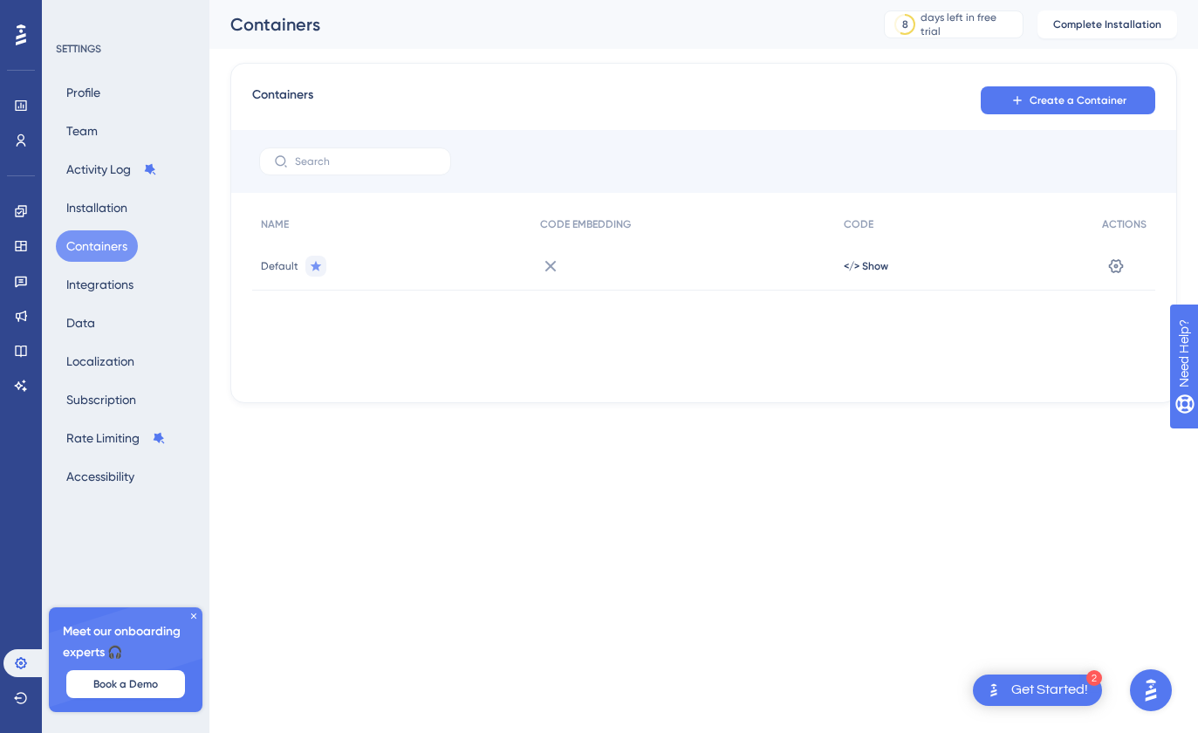
click at [536, 273] on div at bounding box center [683, 266] width 304 height 49
click at [548, 269] on icon at bounding box center [550, 266] width 21 height 21
click at [550, 267] on icon at bounding box center [549, 265] width 11 height 11
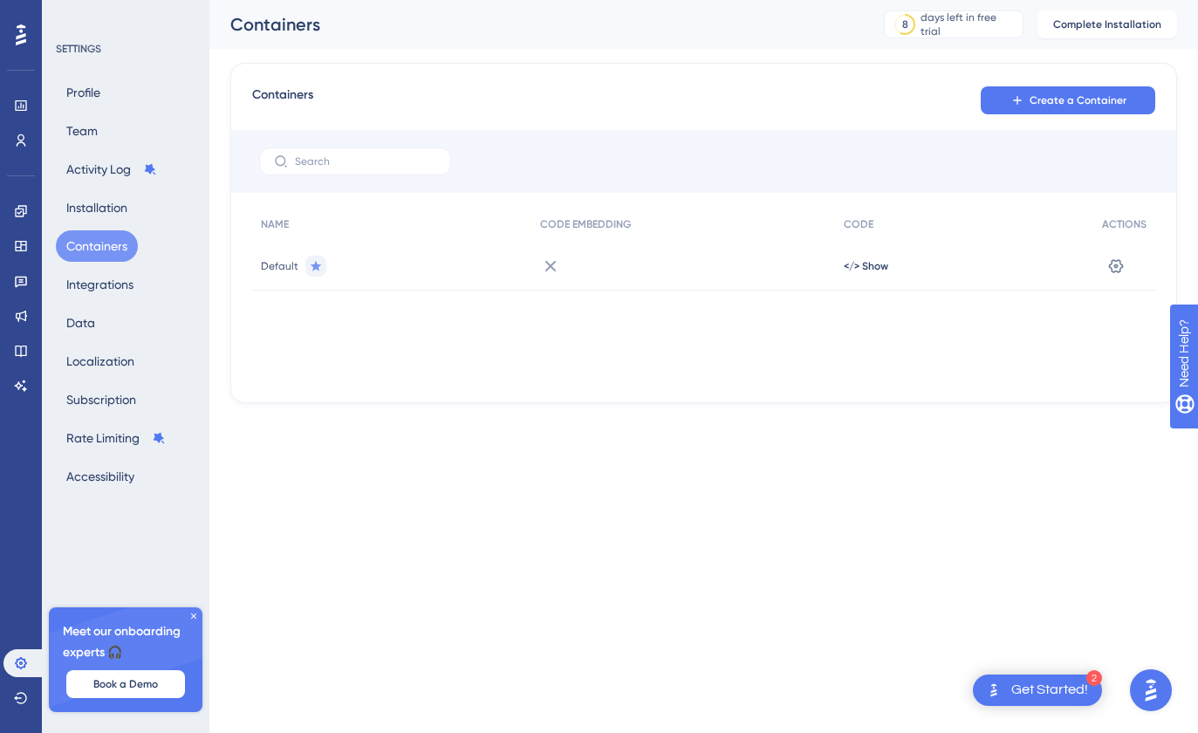
click at [195, 621] on div "Meet our onboarding experts 🎧 Book a Demo" at bounding box center [126, 659] width 154 height 105
click at [192, 620] on icon at bounding box center [193, 616] width 10 height 10
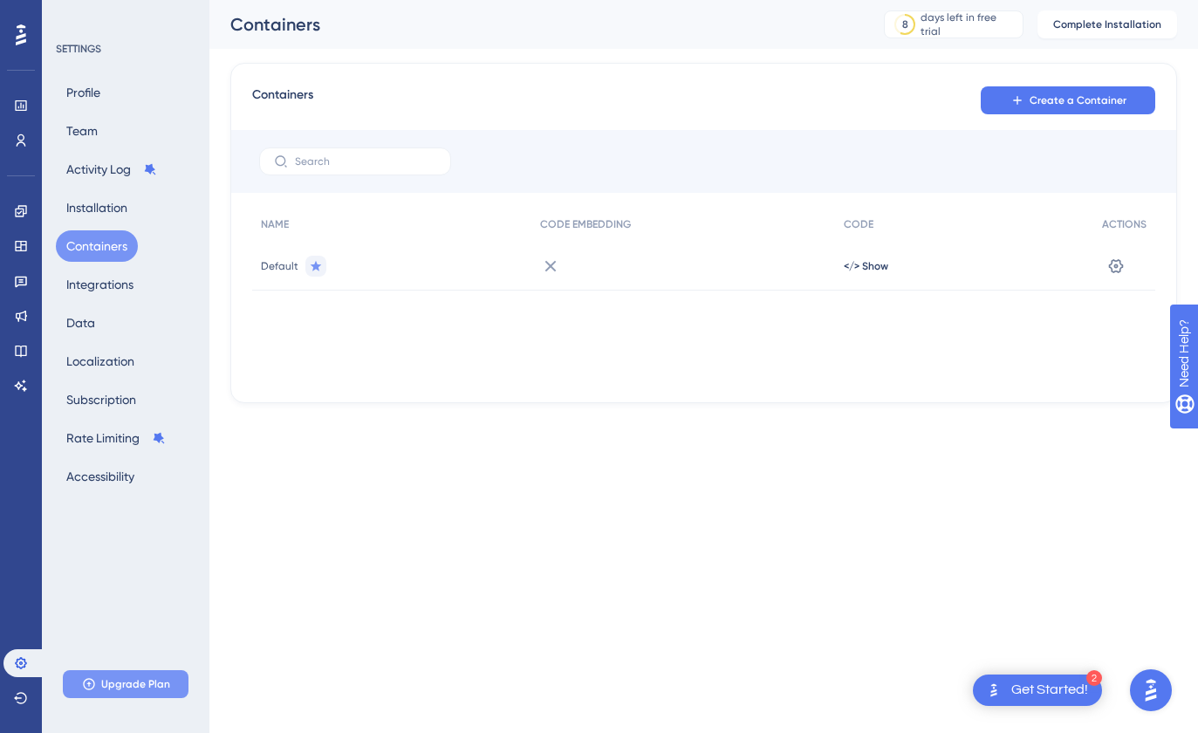
click at [151, 689] on span "Upgrade Plan" at bounding box center [135, 684] width 69 height 14
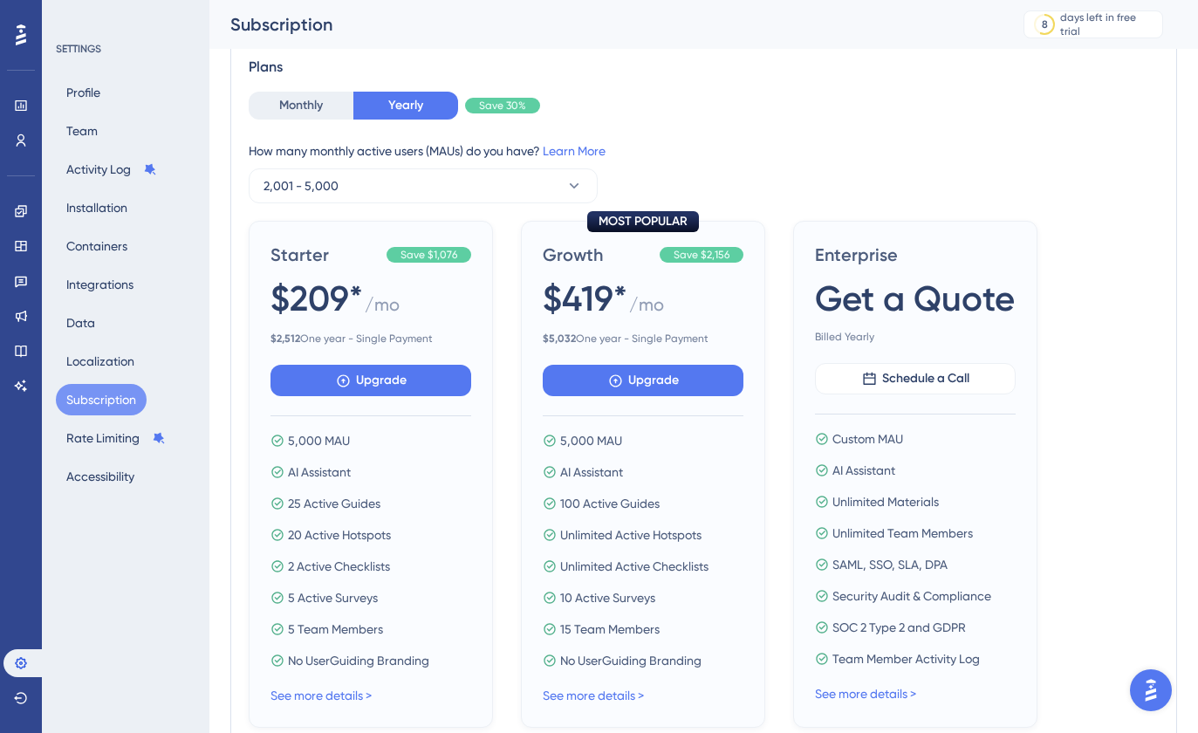
scroll to position [104, 0]
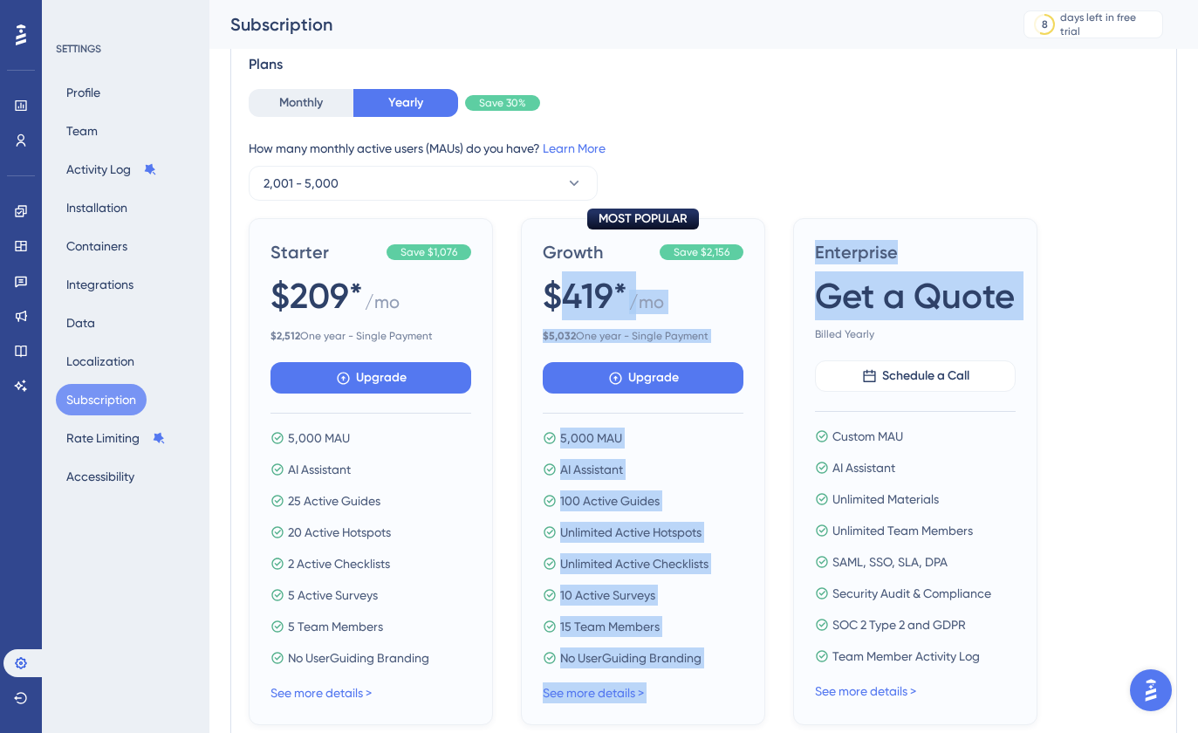
drag, startPoint x: 741, startPoint y: 324, endPoint x: 803, endPoint y: 325, distance: 62.8
click at [803, 325] on div "Starter Save $1,076 $209* / mo $ 2,512 One year - Single Payment Upgrade 5,000 …" at bounding box center [704, 471] width 910 height 507
click at [764, 350] on div "MOST POPULAR Growth Save $2,156 $419* / mo $ 5,032 One year - Single Payment Up…" at bounding box center [643, 471] width 244 height 507
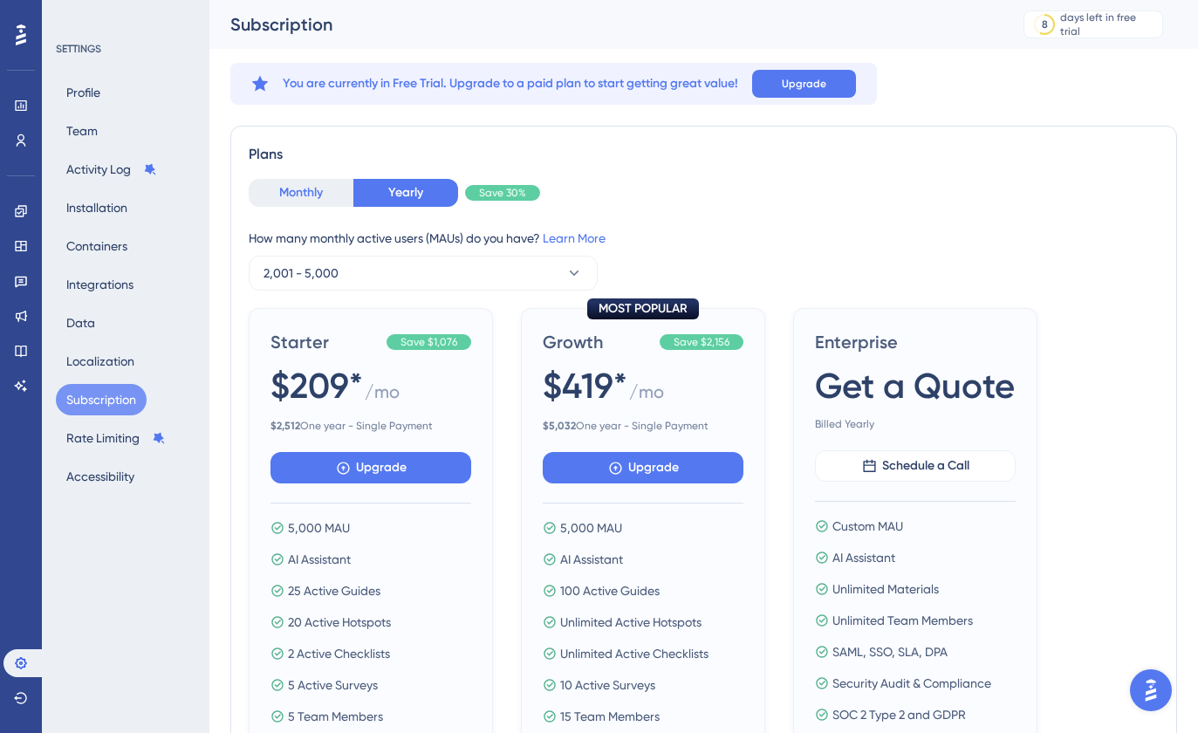
scroll to position [0, 0]
click at [312, 197] on button "Monthly" at bounding box center [301, 193] width 105 height 28
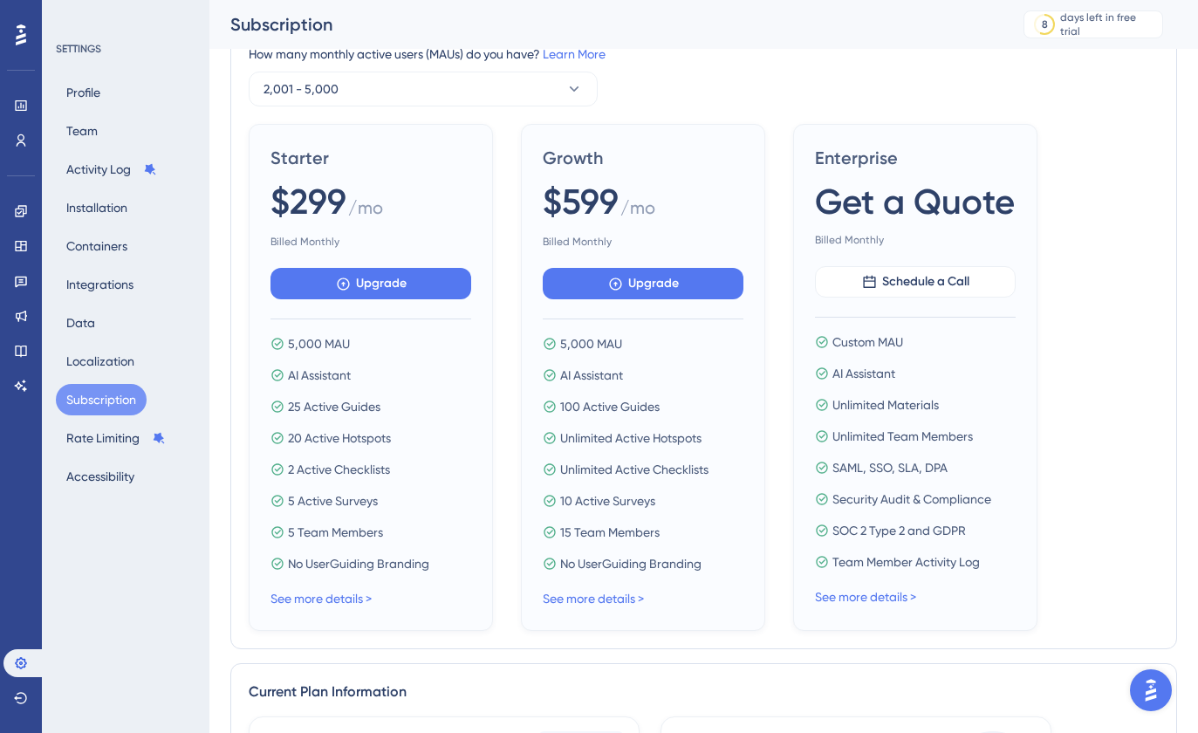
scroll to position [192, 0]
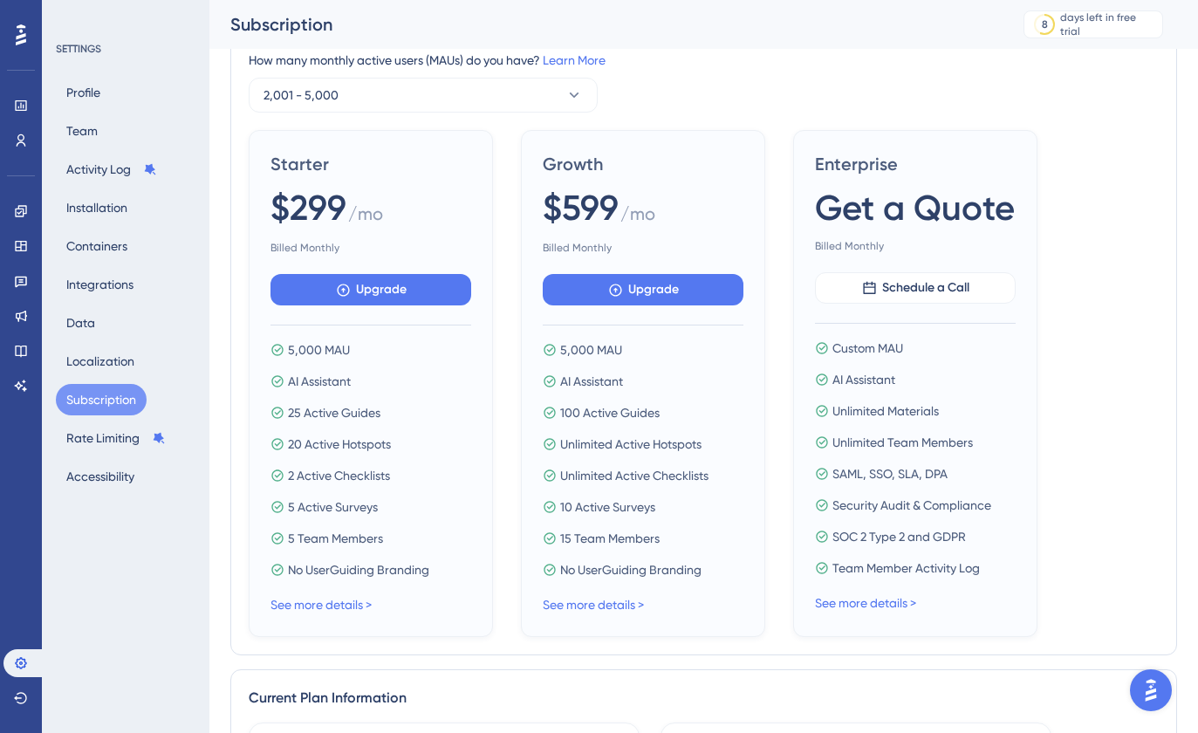
click at [595, 596] on div "See more details >" at bounding box center [643, 604] width 201 height 21
click at [599, 601] on link "See more details >" at bounding box center [593, 605] width 101 height 14
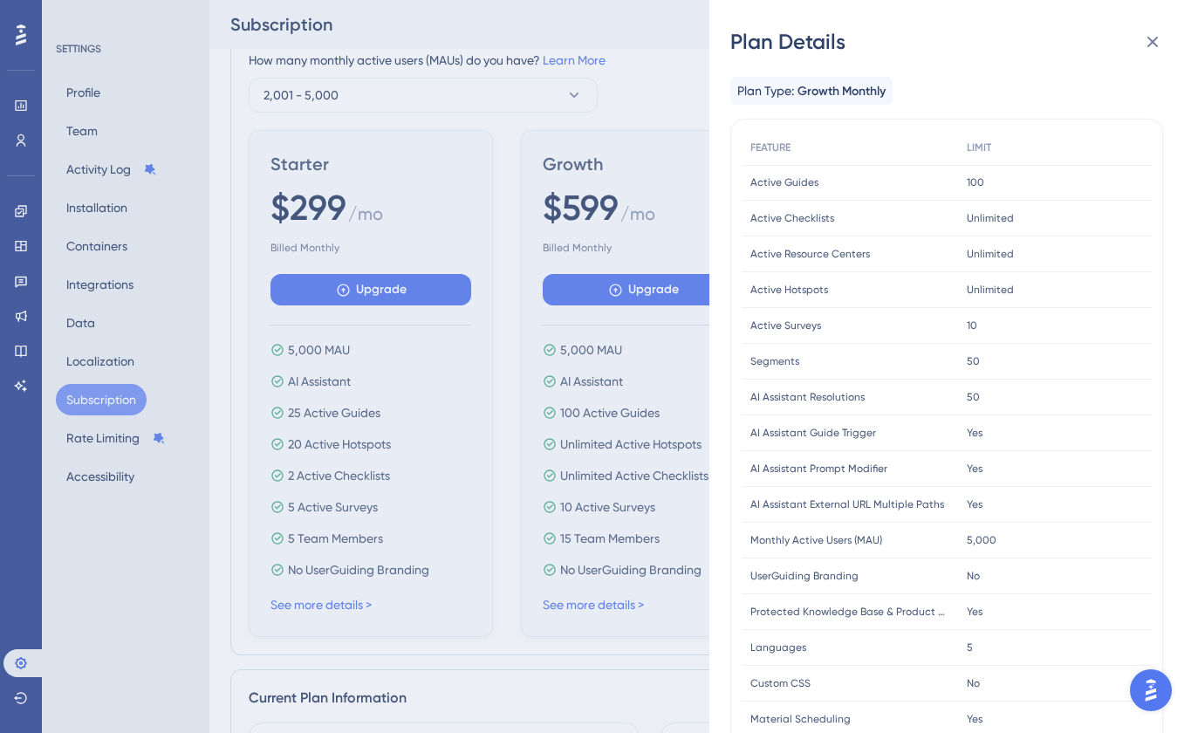
scroll to position [0, 0]
click at [1154, 44] on icon at bounding box center [1152, 42] width 11 height 11
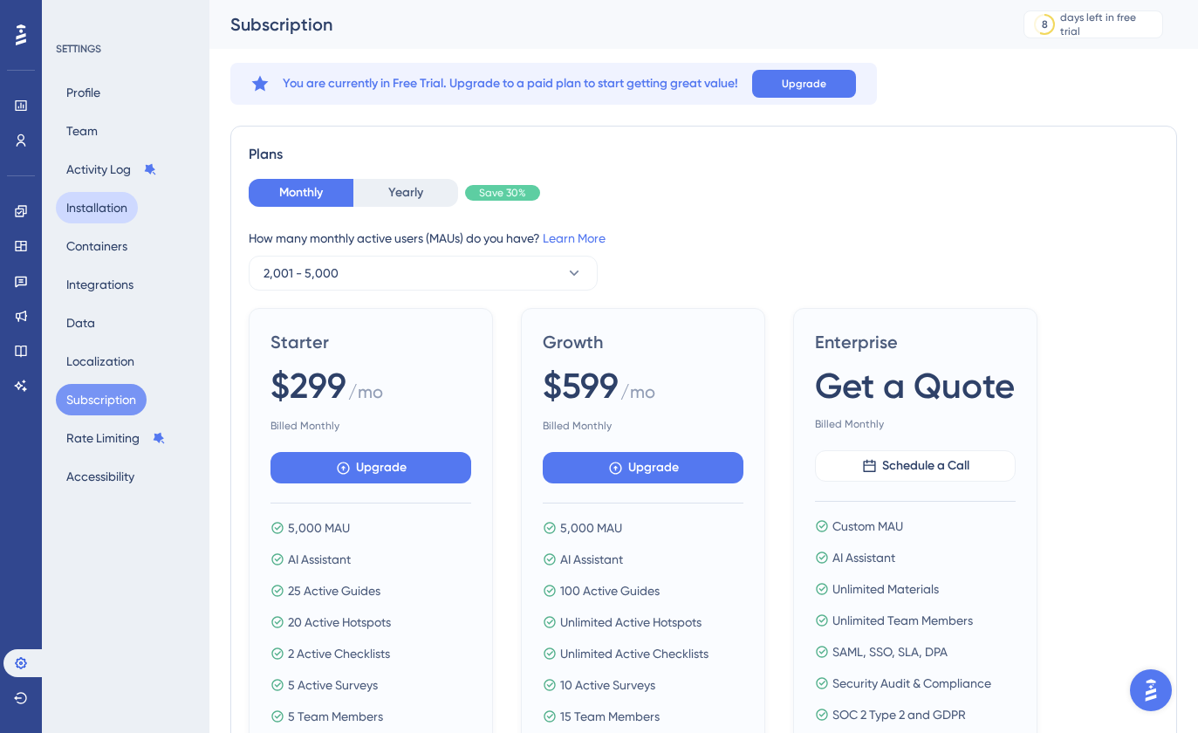
click at [104, 214] on button "Installation" at bounding box center [97, 207] width 82 height 31
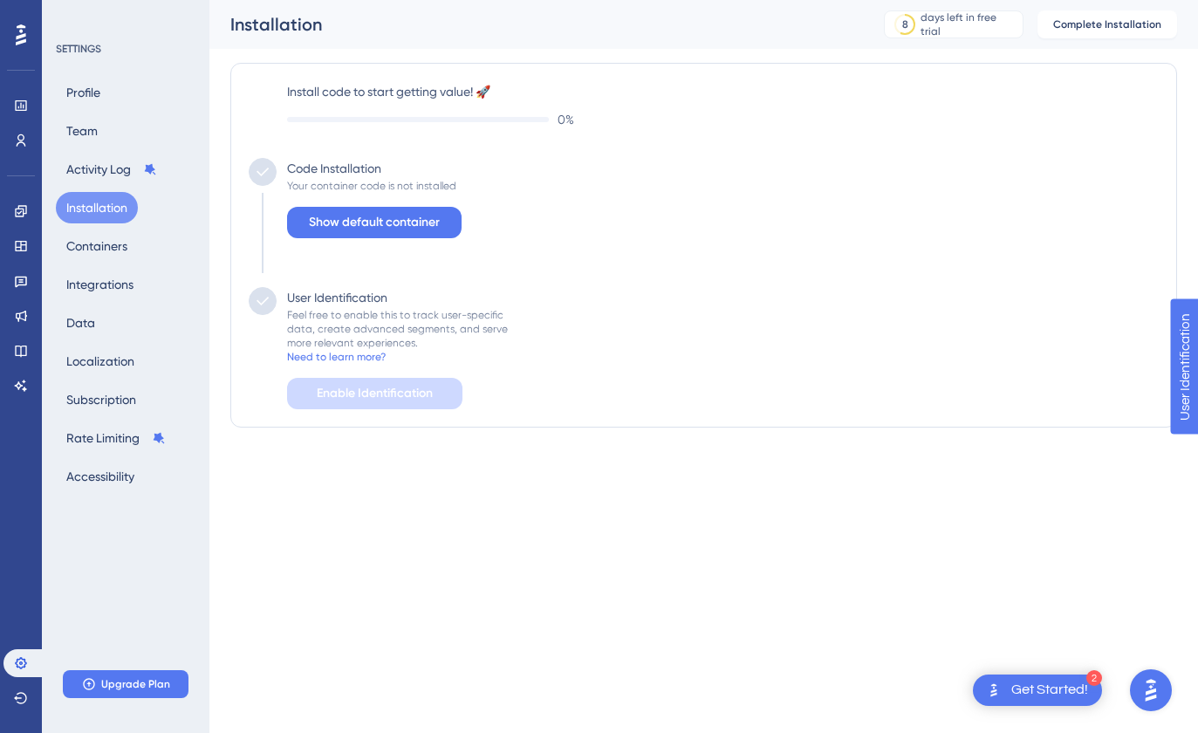
click at [314, 181] on div "Your container code is not installed" at bounding box center [371, 186] width 169 height 14
click at [412, 229] on span "Show default container" at bounding box center [374, 222] width 131 height 21
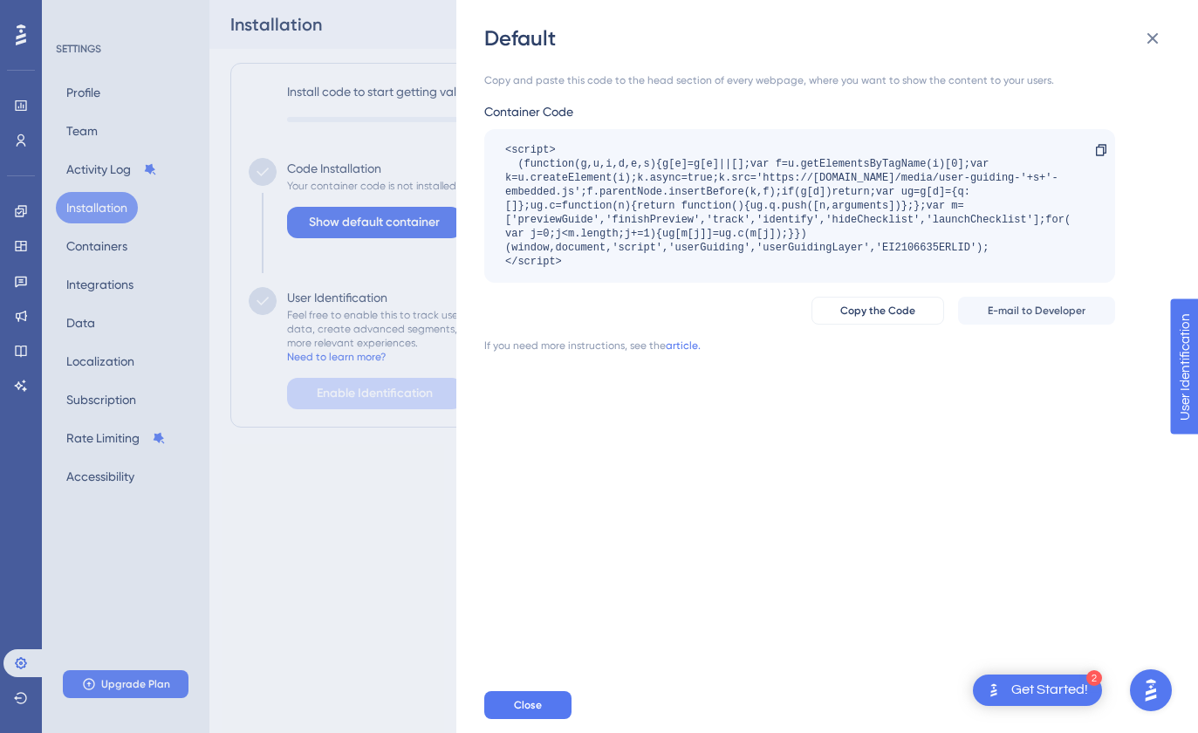
click at [876, 237] on div "<script> (function(g,u,i,d,e,s){g[e]=g[e]||[];var f=u.getElementsByTagName(i)[0…" at bounding box center [790, 206] width 571 height 126
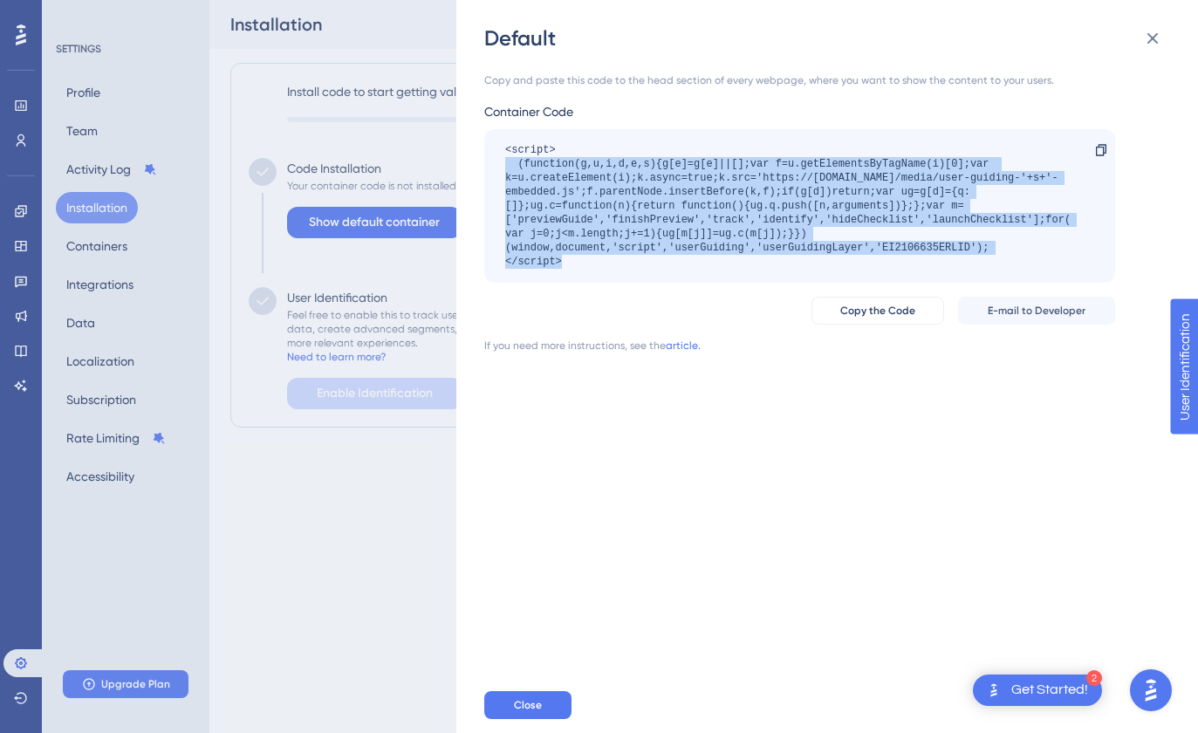
click at [876, 237] on div "<script> (function(g,u,i,d,e,s){g[e]=g[e]||[];var f=u.getElementsByTagName(i)[0…" at bounding box center [790, 206] width 571 height 126
drag, startPoint x: 663, startPoint y: 249, endPoint x: 596, endPoint y: 269, distance: 69.9
click at [662, 249] on div "<script> (function(g,u,i,d,e,s){g[e]=g[e]||[];var f=u.getElementsByTagName(i)[0…" at bounding box center [790, 206] width 571 height 126
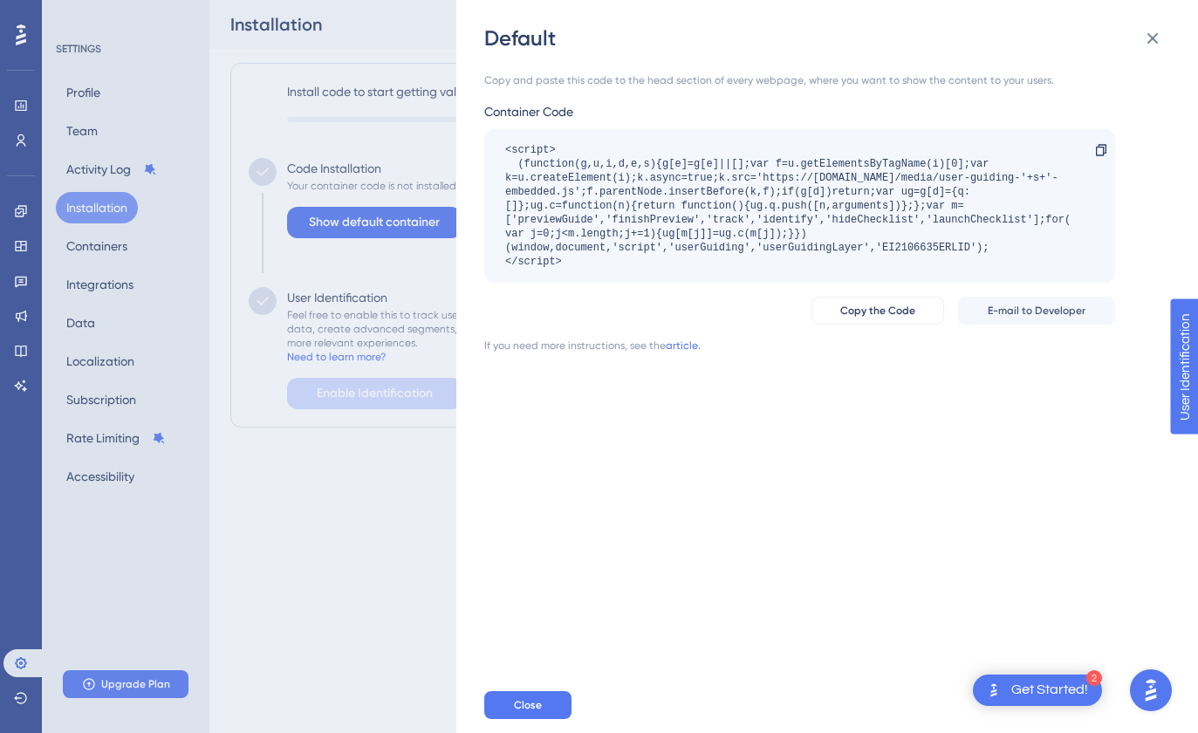
click at [575, 273] on div "<script> (function(g,u,i,d,e,s){g[e]=g[e]||[];var f=u.getElementsByTagName(i)[0…" at bounding box center [799, 206] width 631 height 154
drag, startPoint x: 582, startPoint y: 270, endPoint x: 502, endPoint y: 150, distance: 144.0
click at [502, 150] on div "<script> (function(g,u,i,d,e,s){g[e]=g[e]||[];var f=u.getElementsByTagName(i)[0…" at bounding box center [799, 206] width 631 height 154
copy div "<script> (function(g,u,i,d,e,s){g[e]=g[e]||[];var f=u.getElementsByTagName(i)[0…"
click at [449, 256] on div "Default Copy and paste this code to the head section of every webpage, where yo…" at bounding box center [599, 366] width 1198 height 733
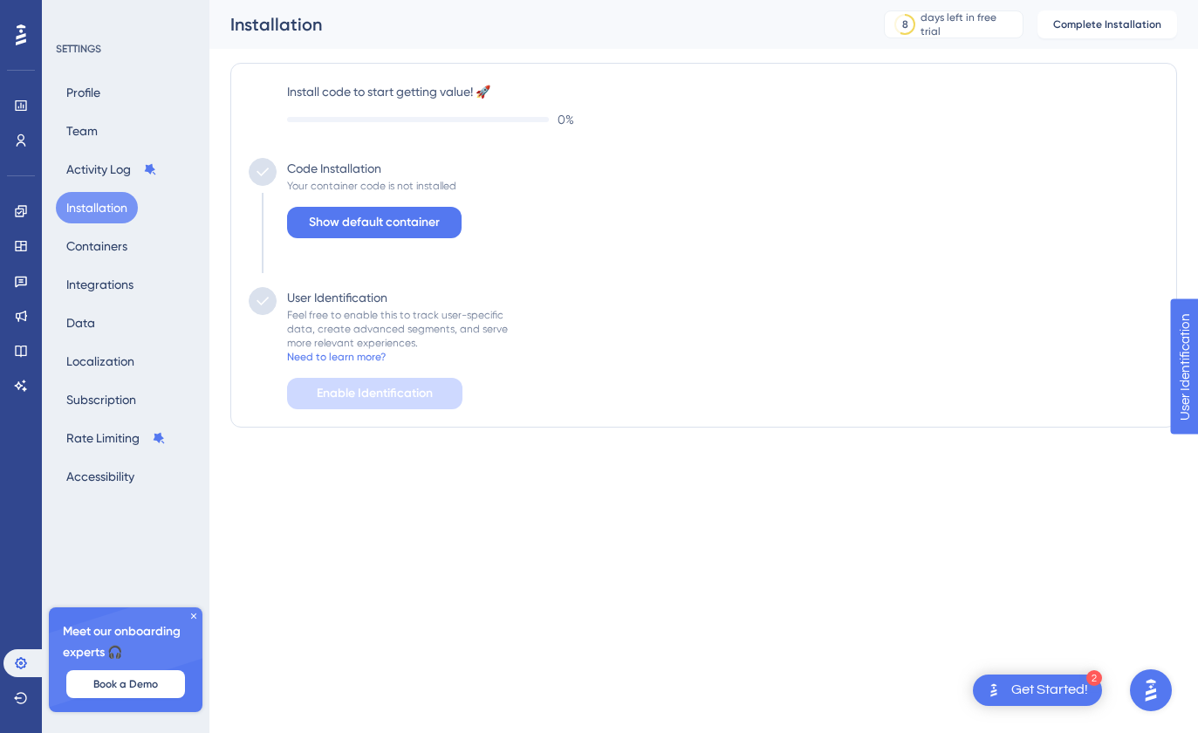
scroll to position [-3, 0]
click at [612, 360] on div "User Identification Feel free to enable this to track user-specific data, creat…" at bounding box center [704, 348] width 910 height 122
click at [154, 680] on span "Book a Demo" at bounding box center [125, 684] width 65 height 14
click at [765, 150] on div "Install code to start getting value! 🚀 0 % Code Installation Your container cod…" at bounding box center [704, 245] width 910 height 328
click at [1043, 693] on div "Get Started!" at bounding box center [1049, 689] width 77 height 19
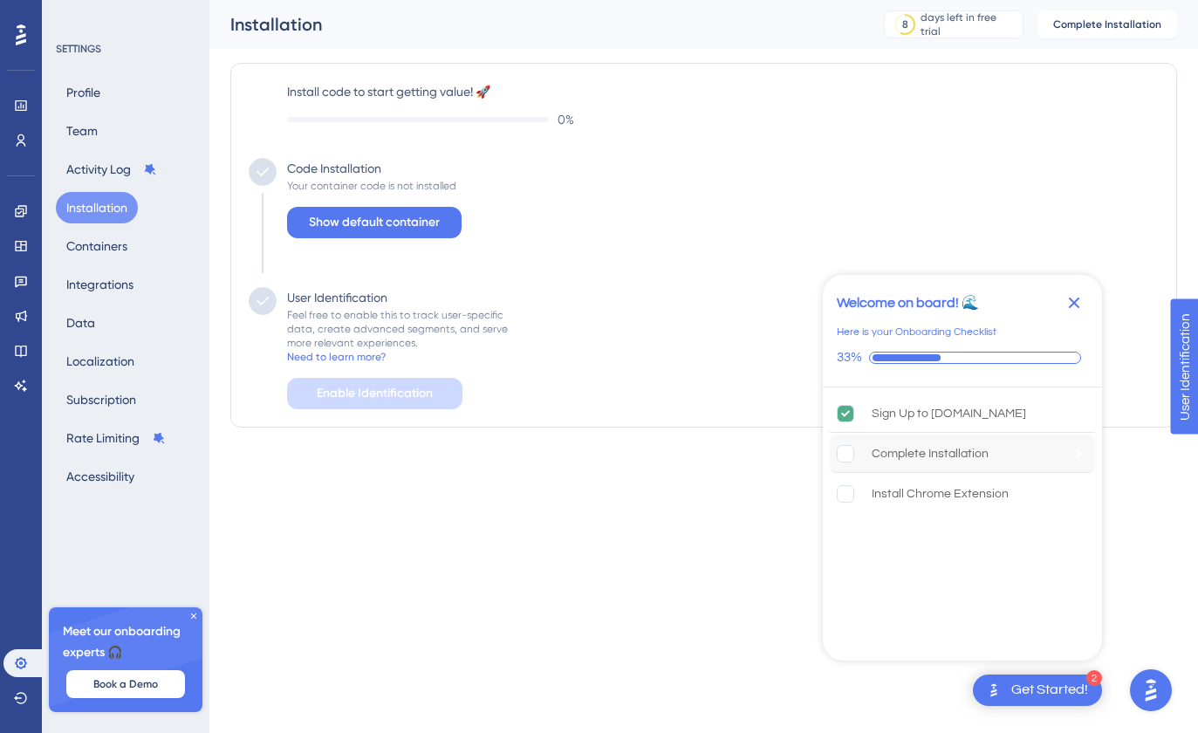
click at [946, 451] on div "Complete Installation" at bounding box center [929, 453] width 117 height 21
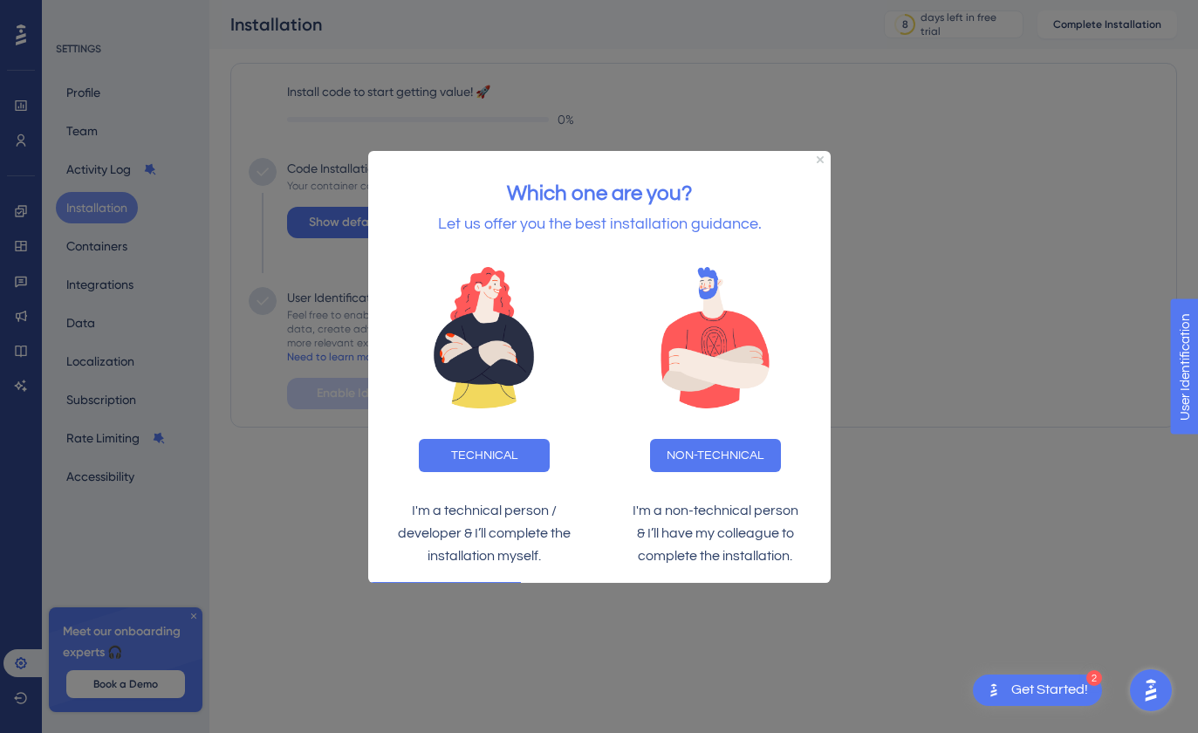
scroll to position [0, 0]
click at [521, 449] on button "TECHNICAL" at bounding box center [483, 454] width 131 height 33
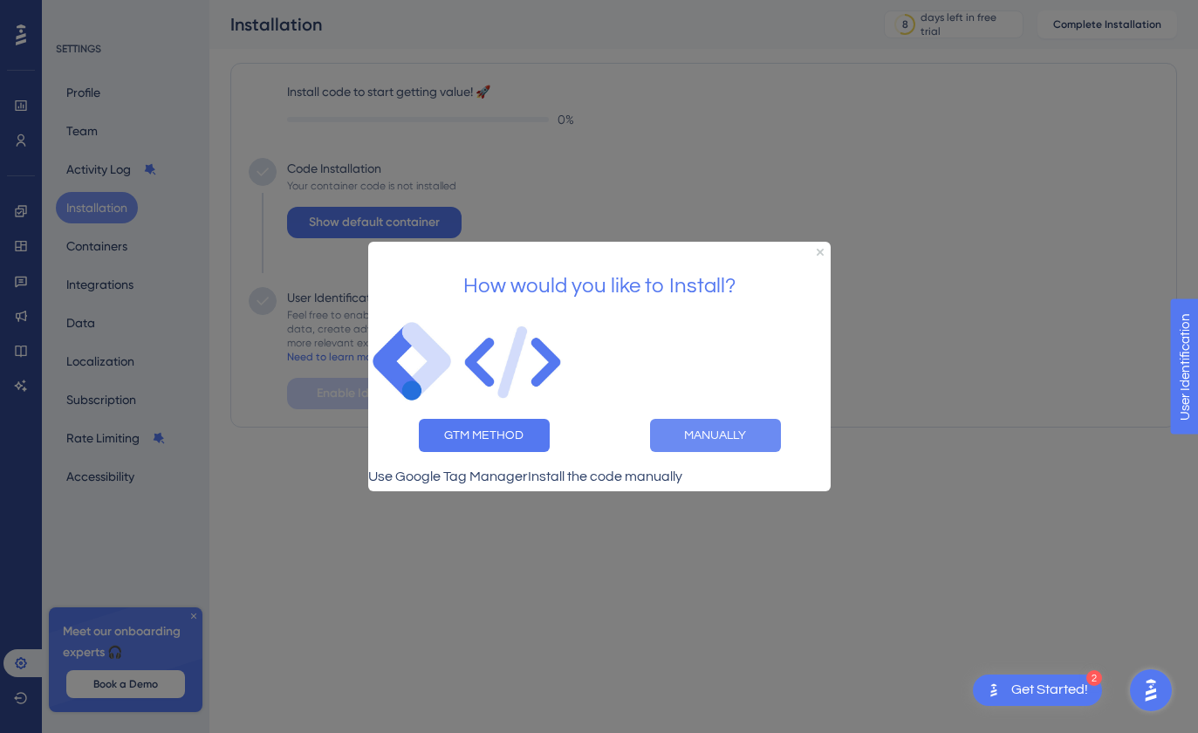
click at [748, 427] on button "MANUALLY" at bounding box center [714, 435] width 131 height 33
click at [707, 434] on button "MANUALLY" at bounding box center [714, 435] width 131 height 33
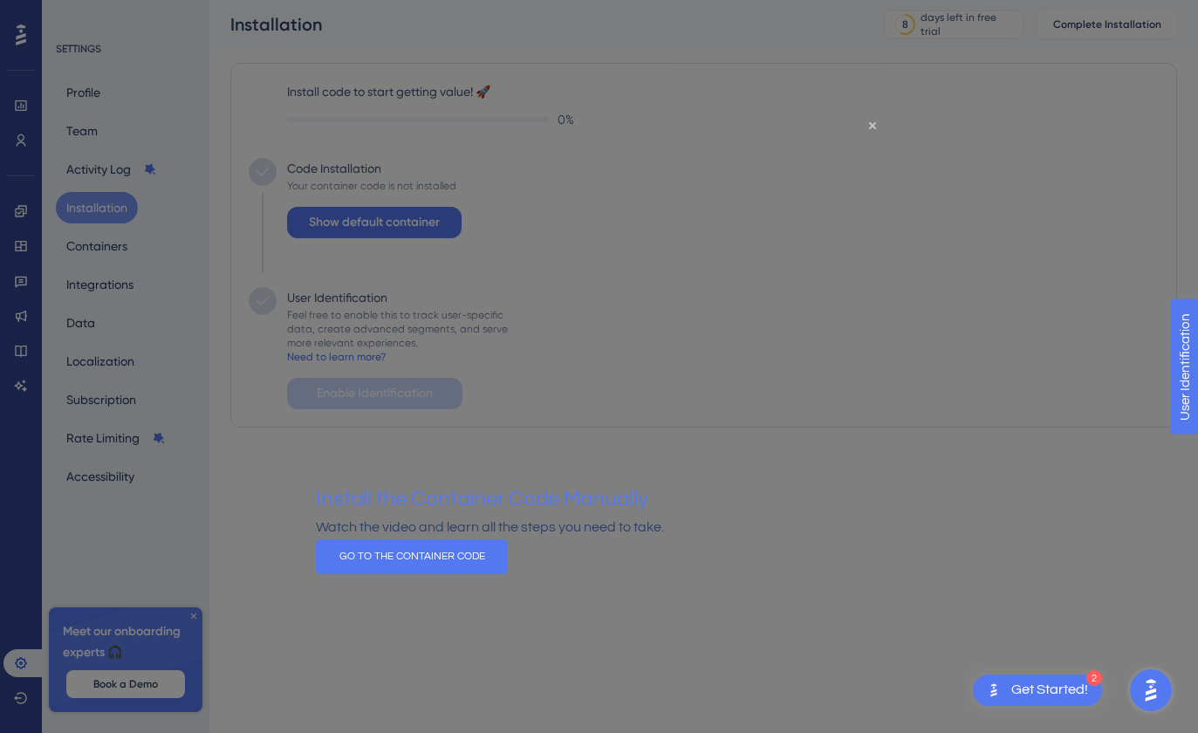
drag, startPoint x: 1017, startPoint y: 410, endPoint x: 900, endPoint y: 186, distance: 252.8
click at [1017, 410] on div at bounding box center [599, 366] width 1198 height 733
drag, startPoint x: 994, startPoint y: 483, endPoint x: 896, endPoint y: 221, distance: 280.5
click at [994, 483] on div at bounding box center [599, 366] width 1198 height 733
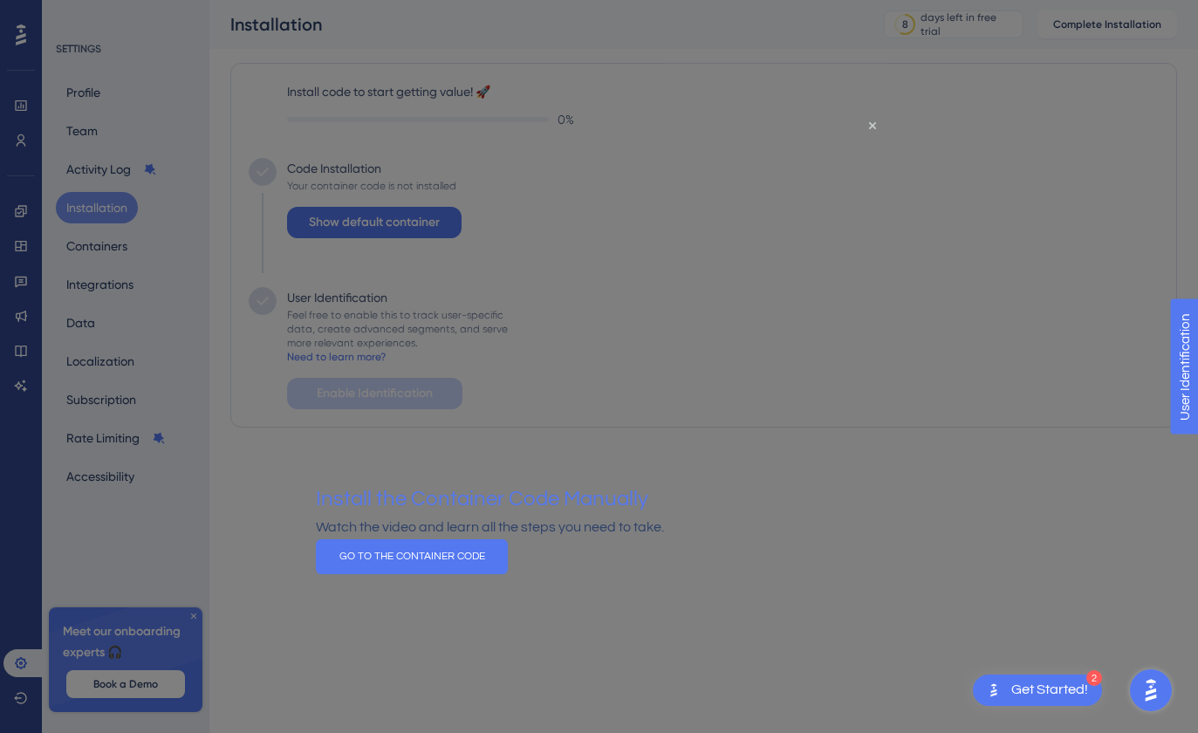
scroll to position [0, 0]
click at [870, 126] on icon "Close Preview" at bounding box center [871, 125] width 7 height 7
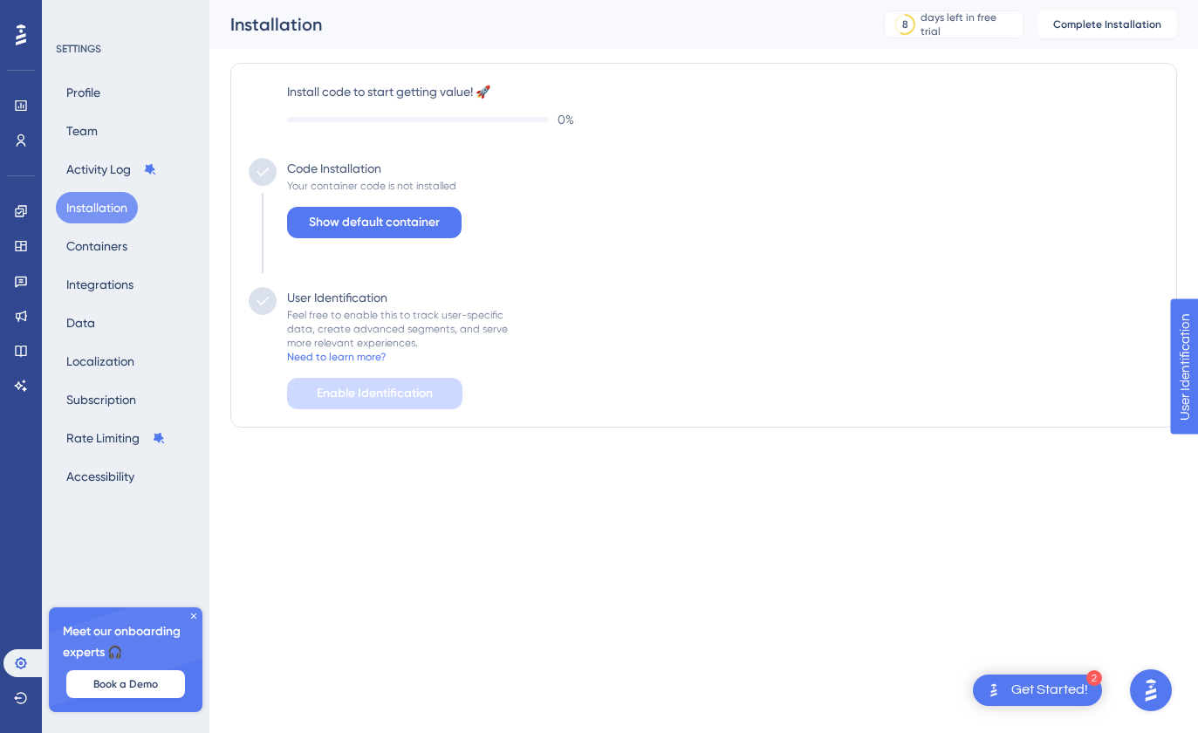
click at [1027, 687] on div "Get Started!" at bounding box center [1049, 689] width 77 height 19
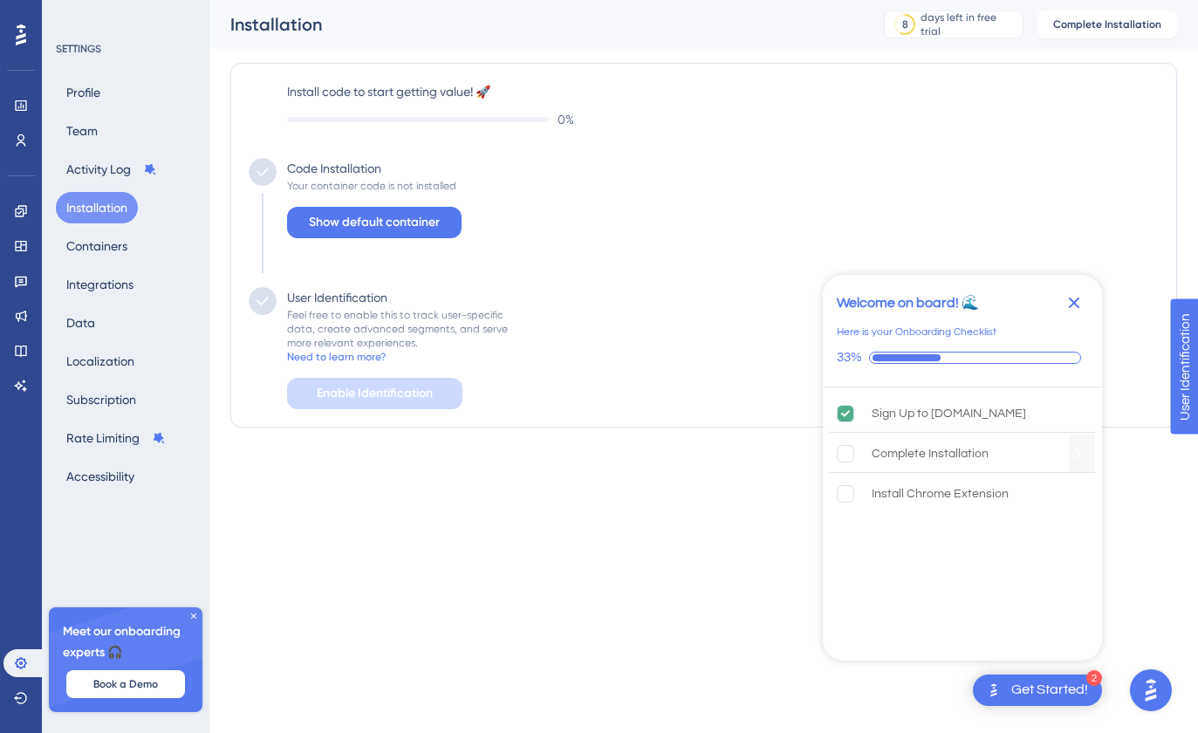
click at [937, 443] on div "Complete Installation" at bounding box center [929, 453] width 117 height 21
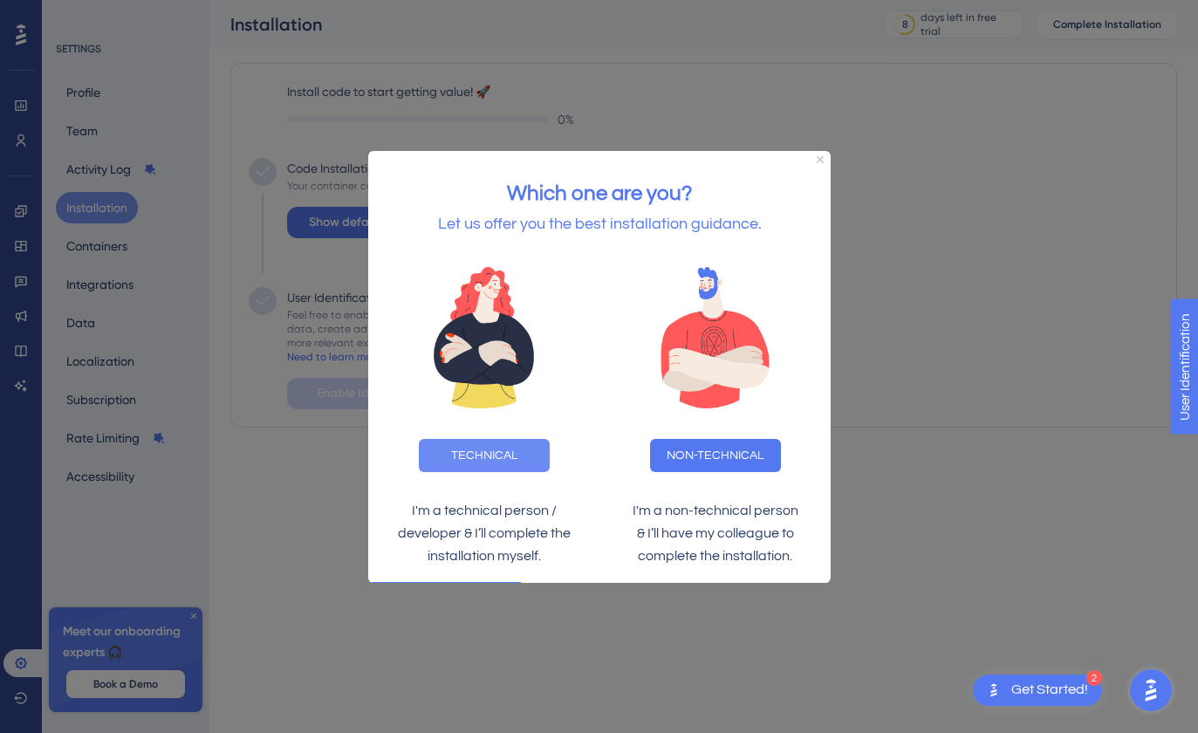
click at [504, 461] on button "TECHNICAL" at bounding box center [483, 454] width 131 height 33
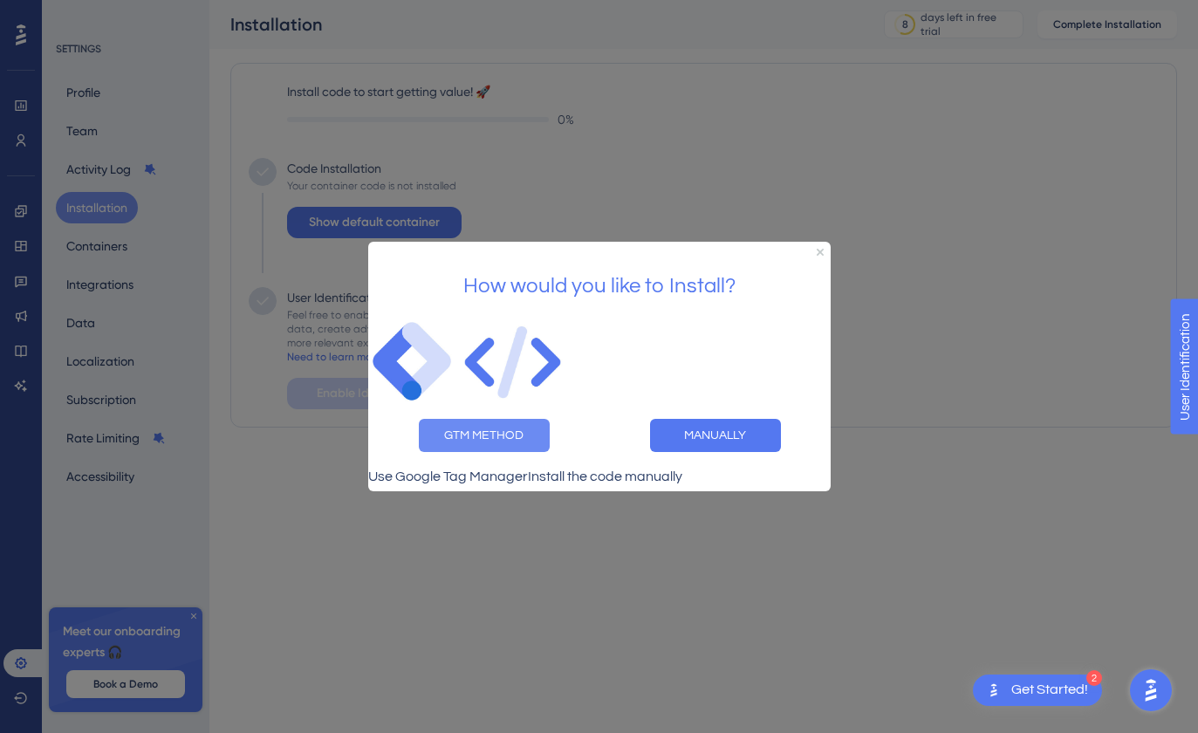
click at [502, 437] on button "GTM METHOD" at bounding box center [483, 435] width 131 height 33
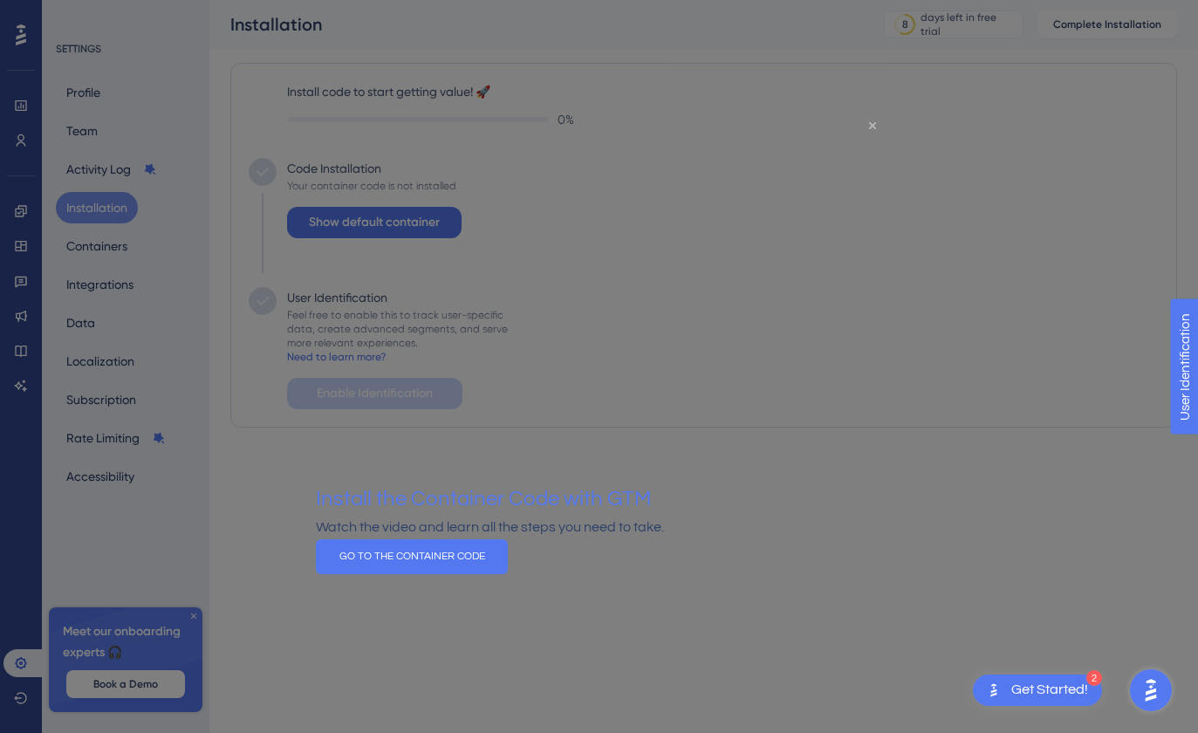
drag, startPoint x: 872, startPoint y: 125, endPoint x: 1187, endPoint y: 240, distance: 335.3
click at [872, 125] on icon "Close Preview" at bounding box center [871, 125] width 7 height 7
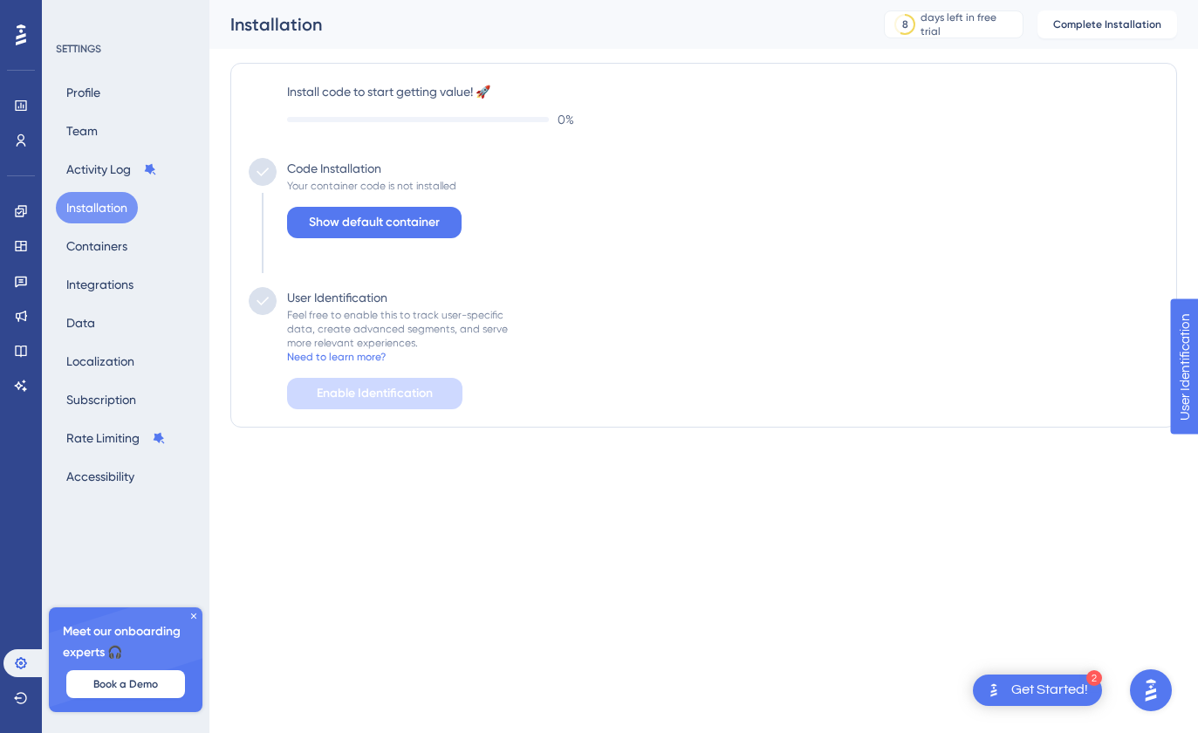
click at [690, 272] on div "Code Installation Your container code is not installed Show default container" at bounding box center [704, 222] width 910 height 129
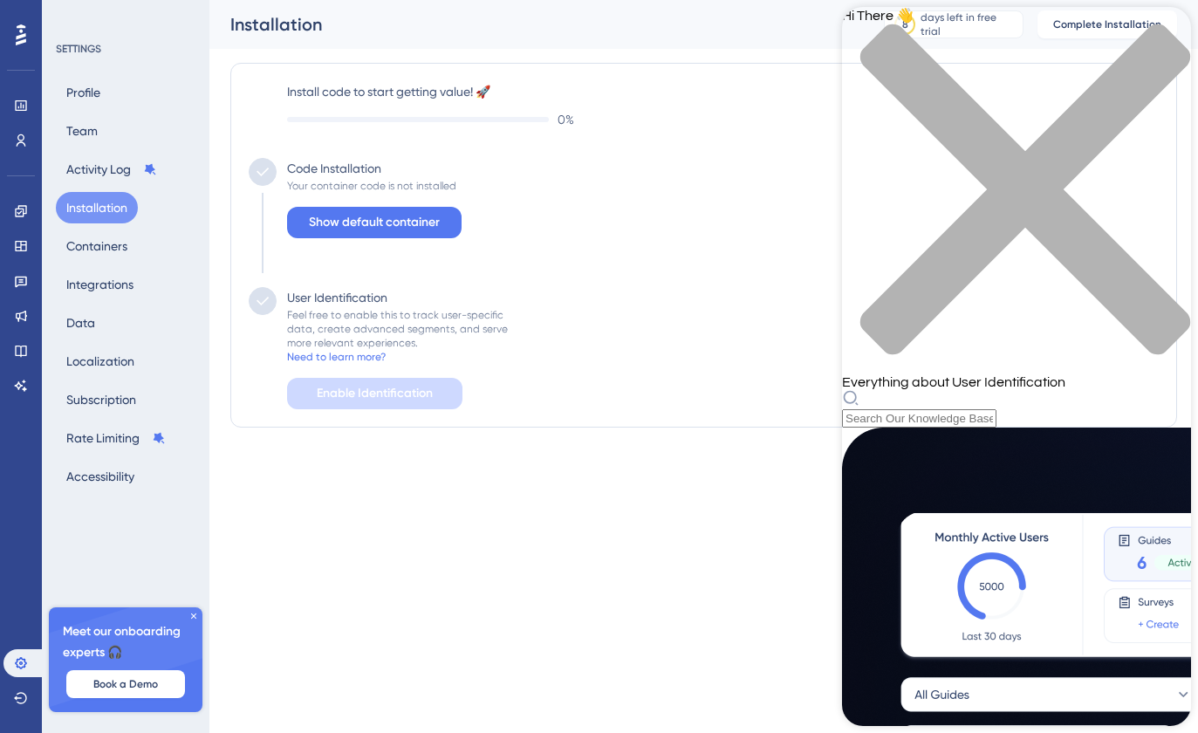
click at [1154, 36] on div "close resource center" at bounding box center [1016, 200] width 349 height 352
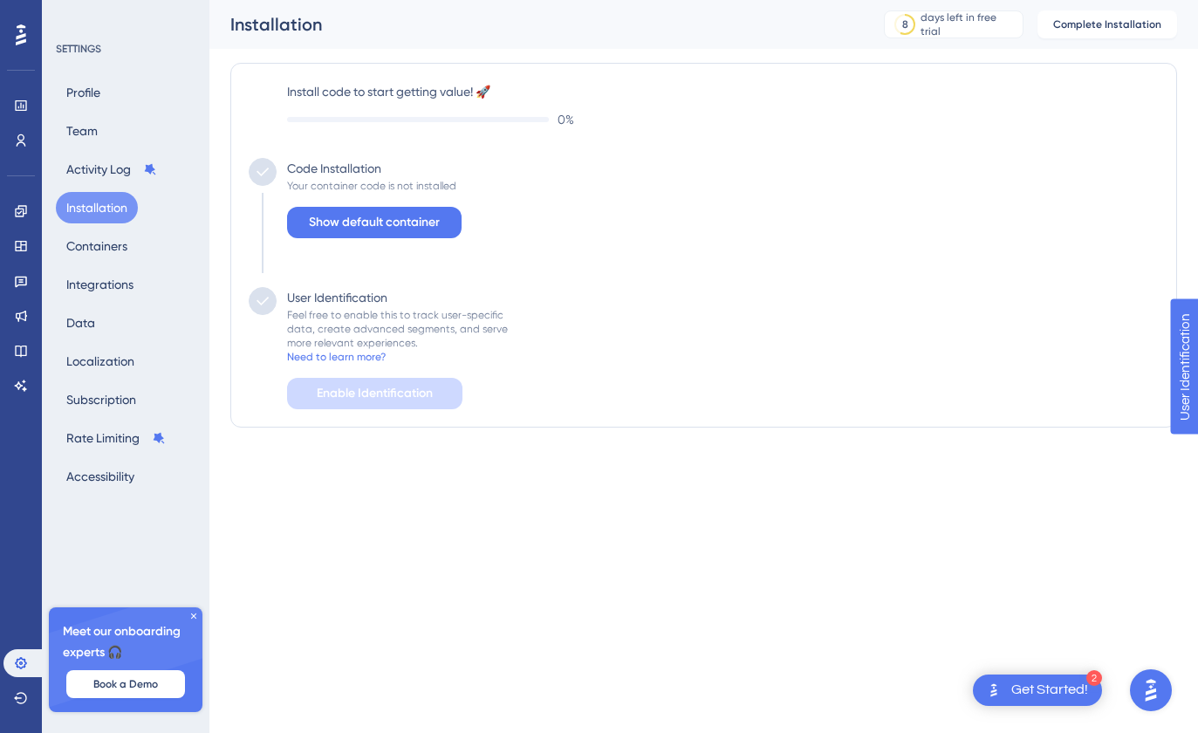
drag, startPoint x: 673, startPoint y: 430, endPoint x: 502, endPoint y: 409, distance: 172.3
click at [673, 430] on div "Install code to start getting value! 🚀 0 % Code Installation Your container cod…" at bounding box center [703, 245] width 946 height 393
click at [95, 168] on button "Activity Log" at bounding box center [112, 169] width 112 height 31
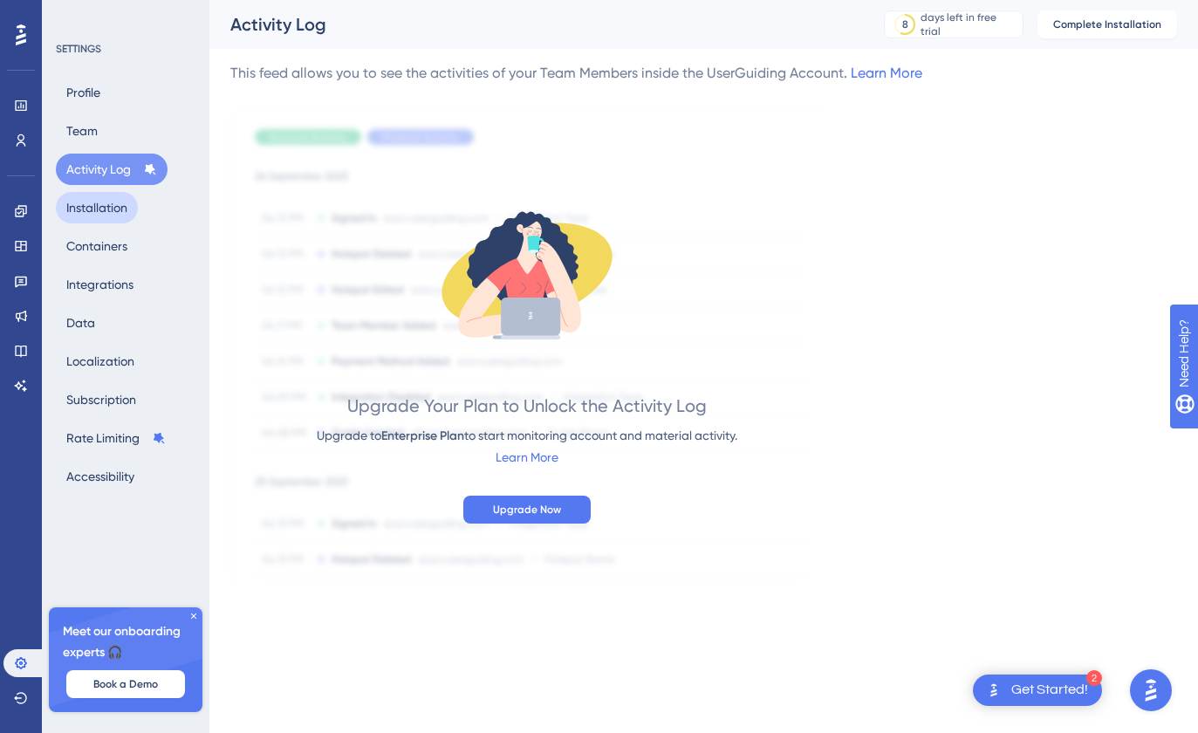
click at [110, 202] on button "Installation" at bounding box center [97, 207] width 82 height 31
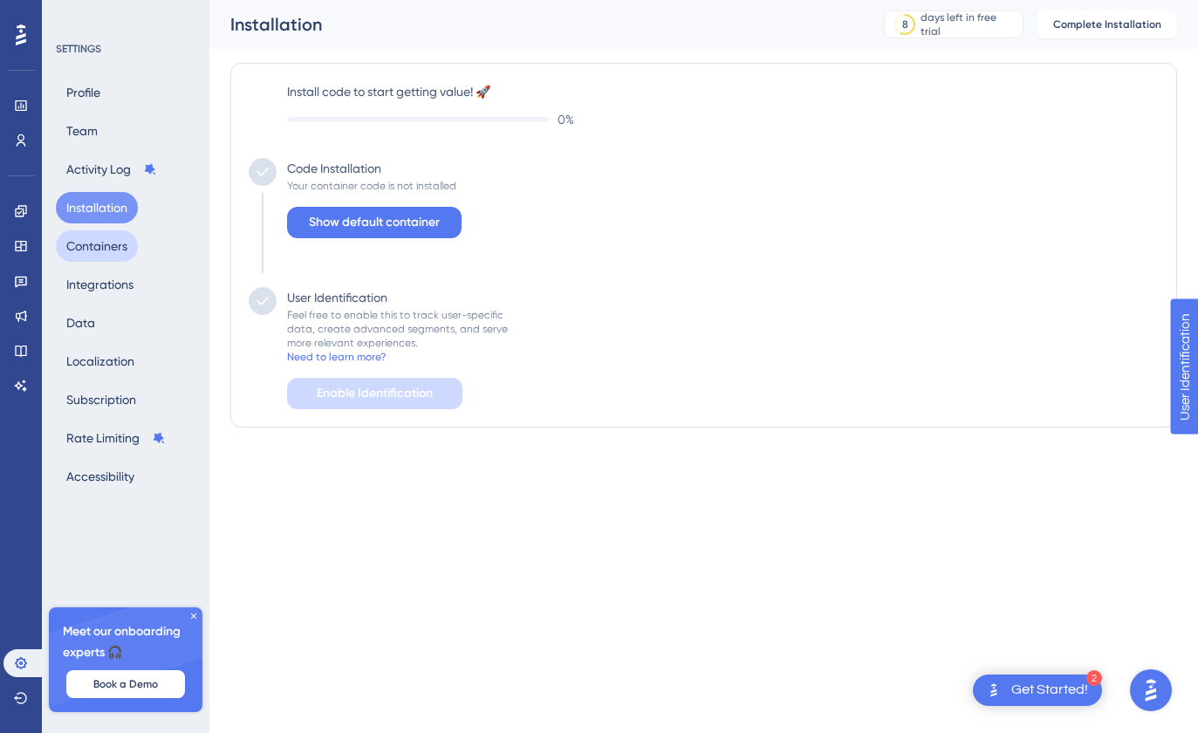
scroll to position [0, 1]
click at [113, 246] on button "Containers" at bounding box center [97, 245] width 82 height 31
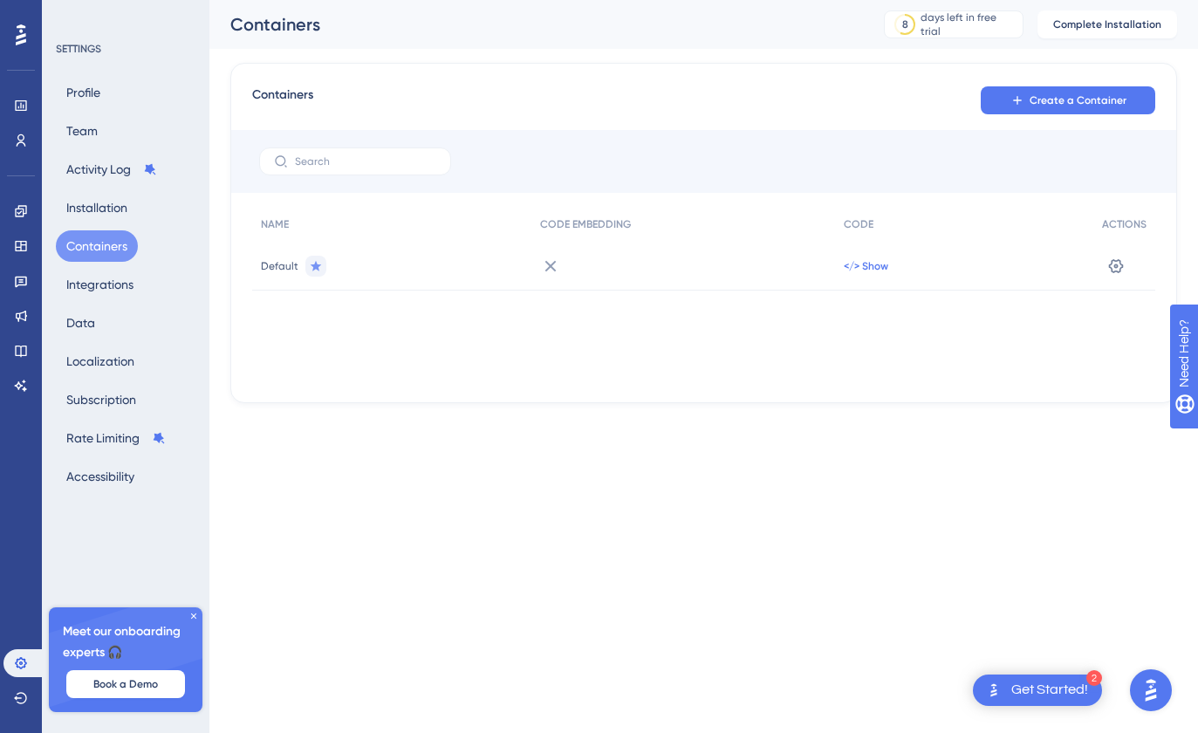
click at [863, 267] on span "</> Show" at bounding box center [866, 266] width 44 height 14
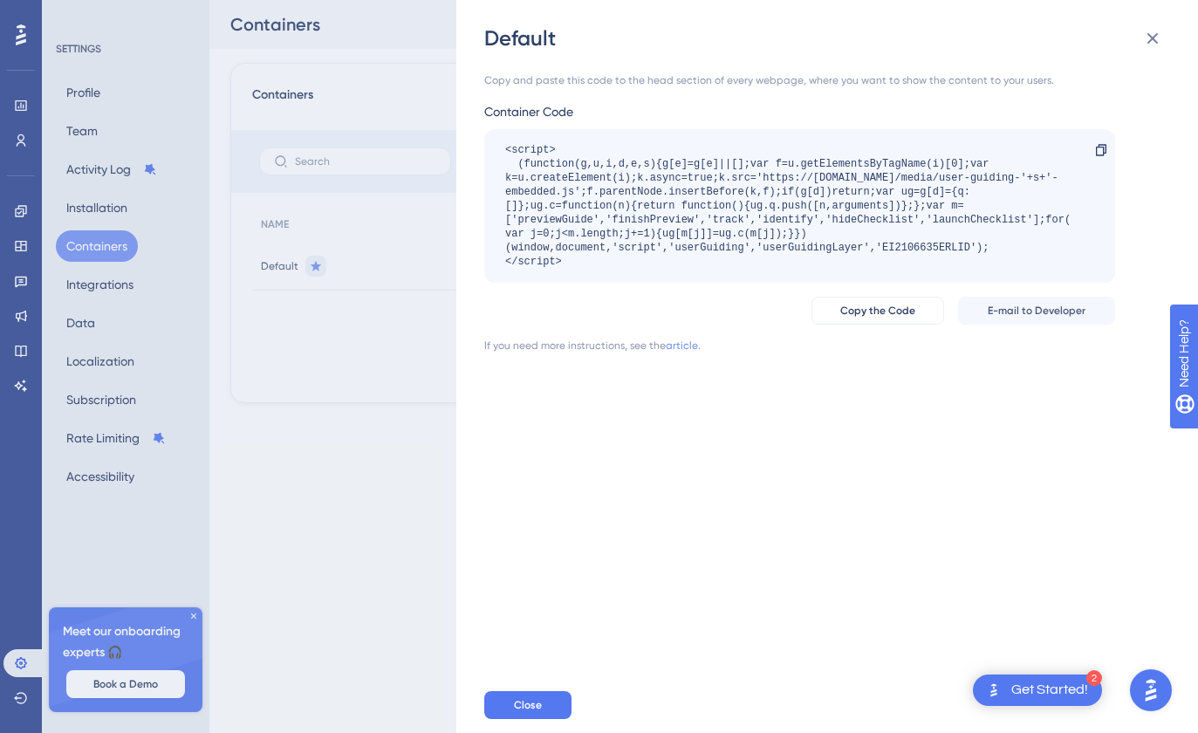
scroll to position [2, 0]
click at [681, 341] on link "article." at bounding box center [683, 345] width 35 height 14
click at [1147, 45] on icon at bounding box center [1152, 38] width 21 height 21
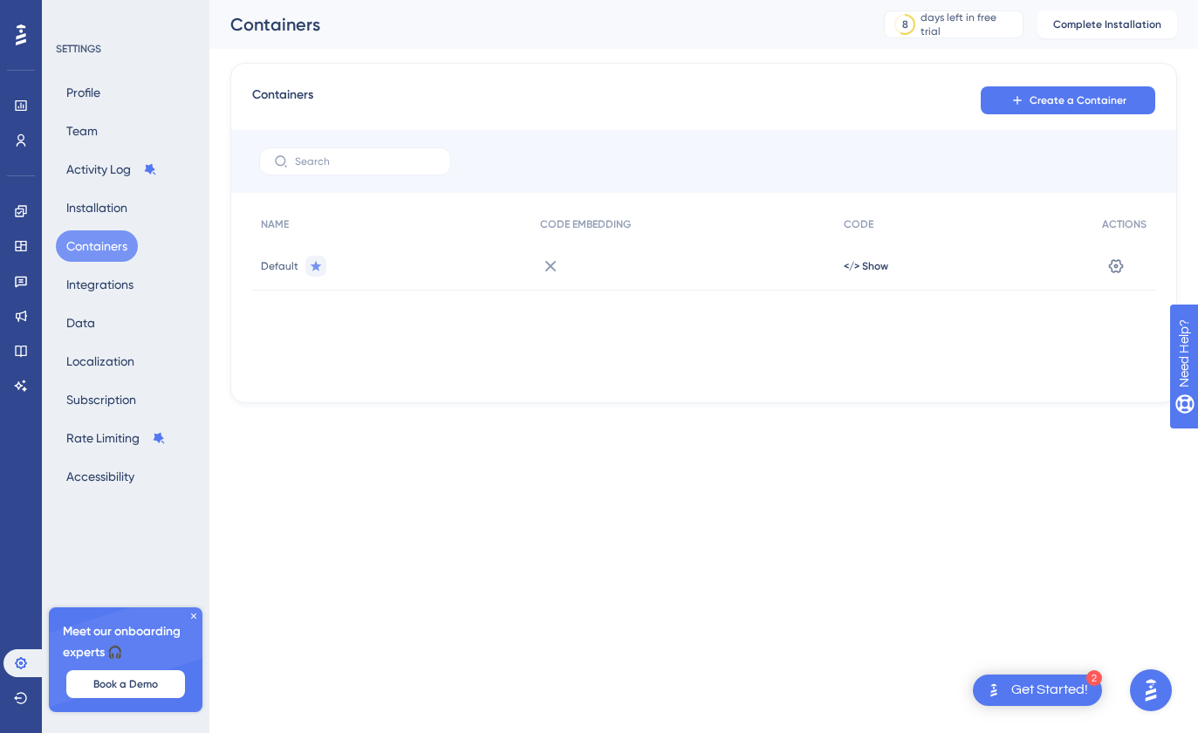
click at [841, 267] on div "</> Show" at bounding box center [964, 266] width 258 height 49
click at [868, 266] on span "</> Show" at bounding box center [866, 266] width 44 height 14
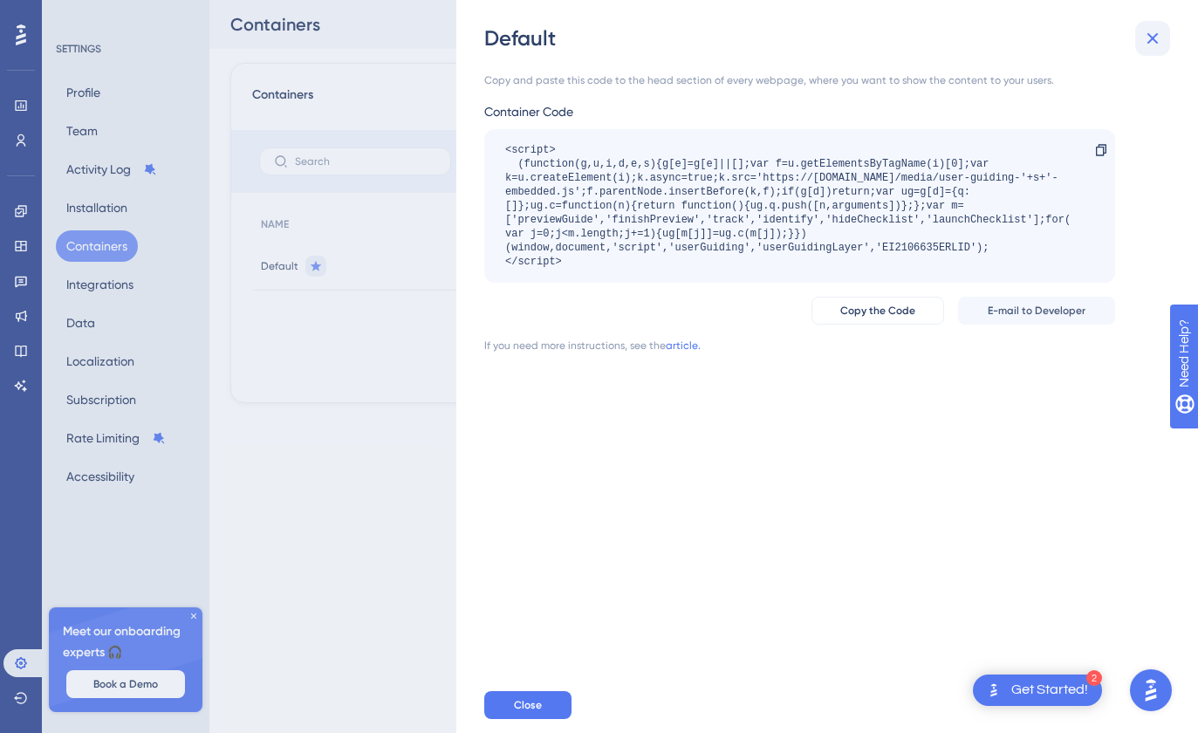
click at [1163, 39] on button at bounding box center [1152, 38] width 35 height 35
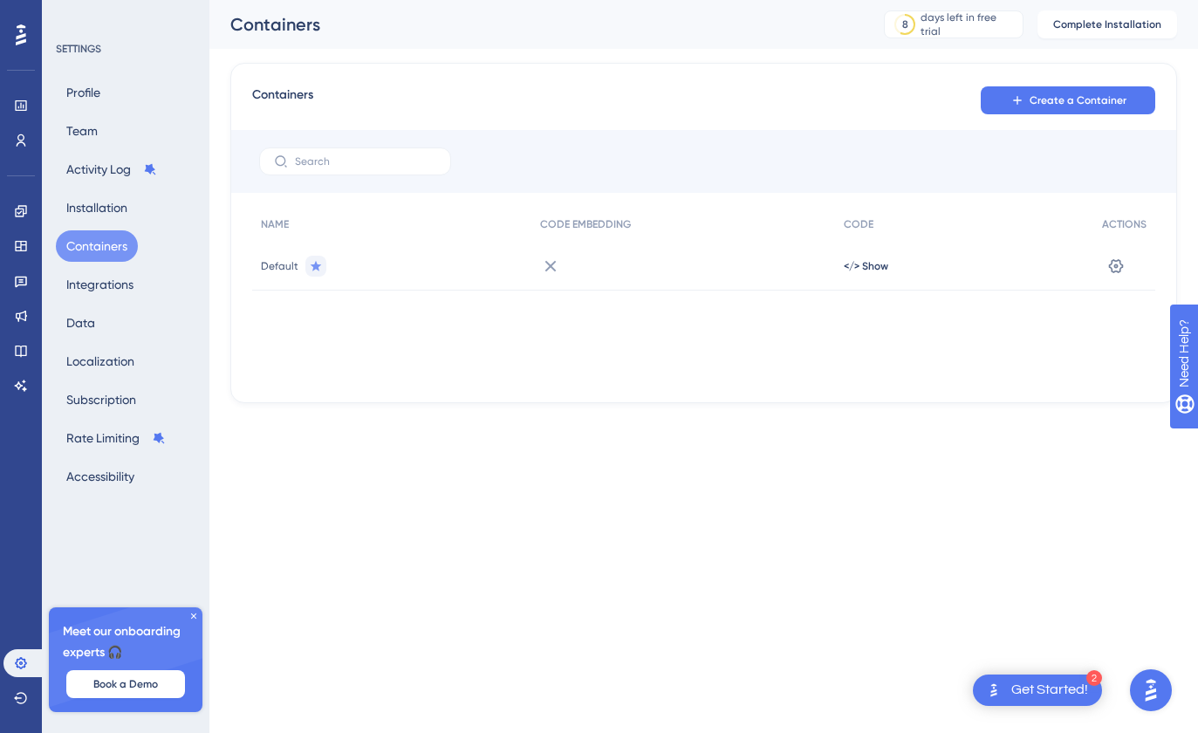
click at [1011, 689] on div "Get Started!" at bounding box center [1049, 689] width 77 height 19
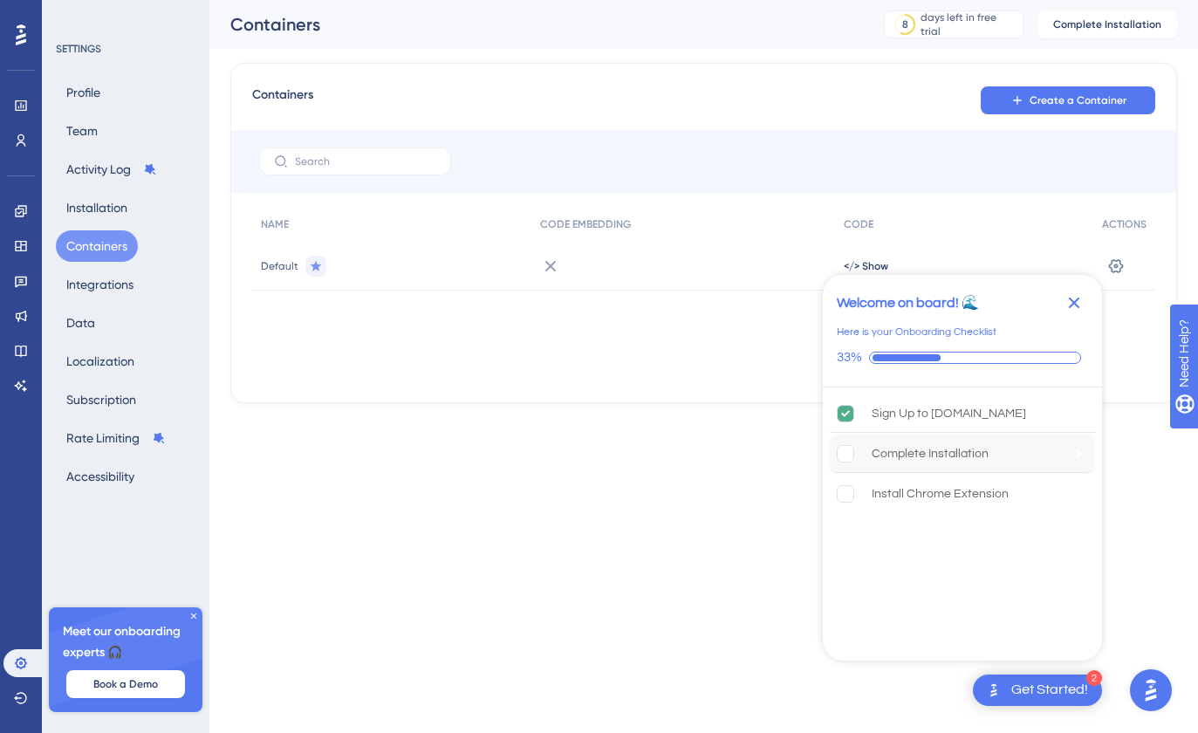
click at [974, 454] on div "Complete Installation" at bounding box center [929, 453] width 117 height 21
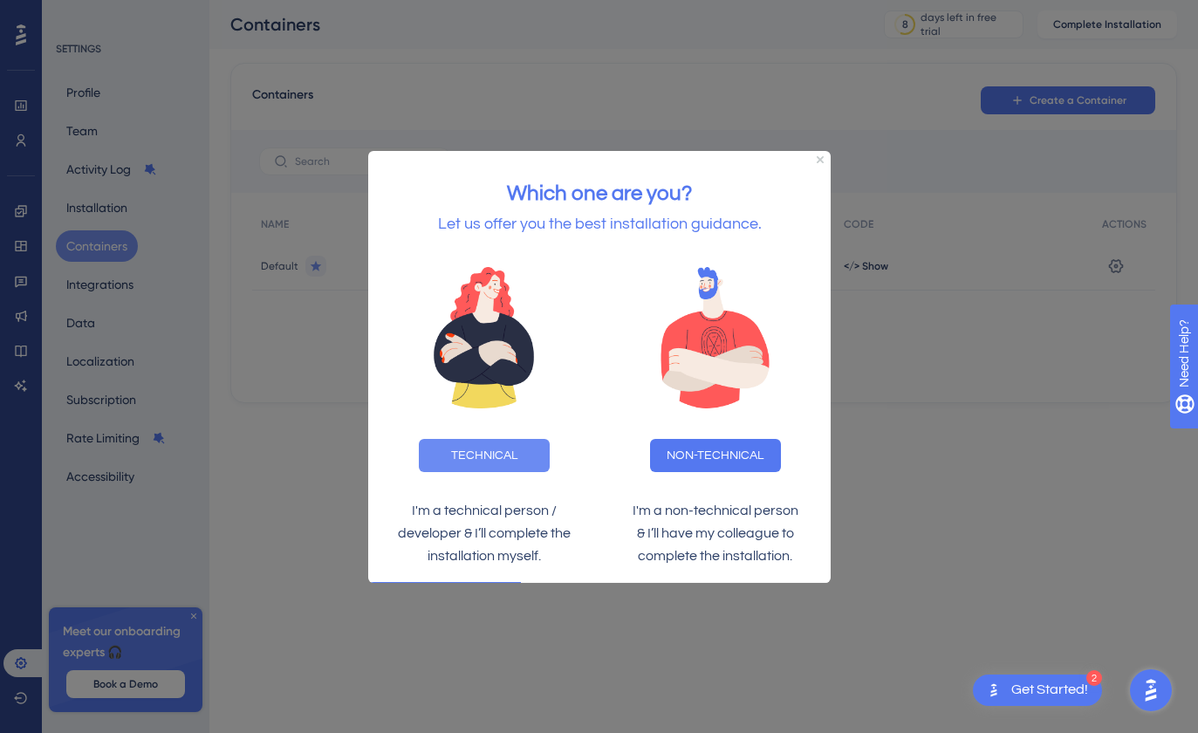
click at [493, 441] on button "TECHNICAL" at bounding box center [483, 454] width 131 height 33
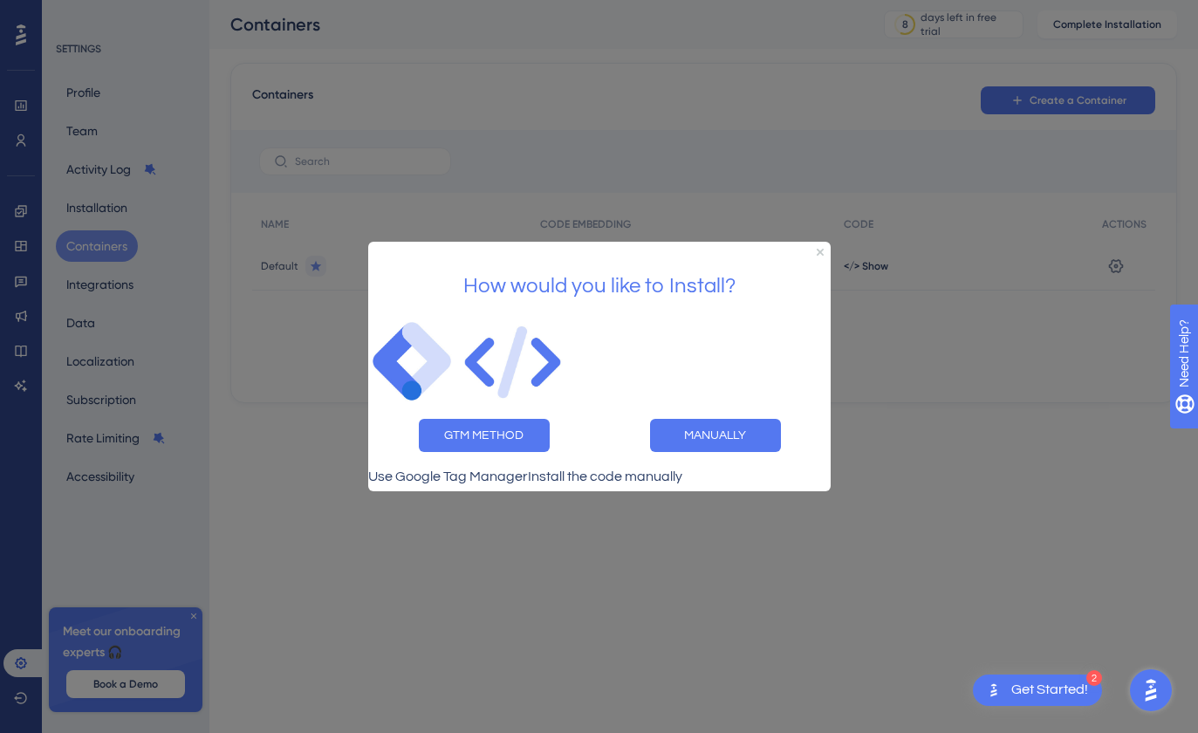
click at [511, 446] on div "GTM METHOD" at bounding box center [482, 435] width 231 height 61
click at [522, 434] on button "GTM METHOD" at bounding box center [483, 435] width 131 height 33
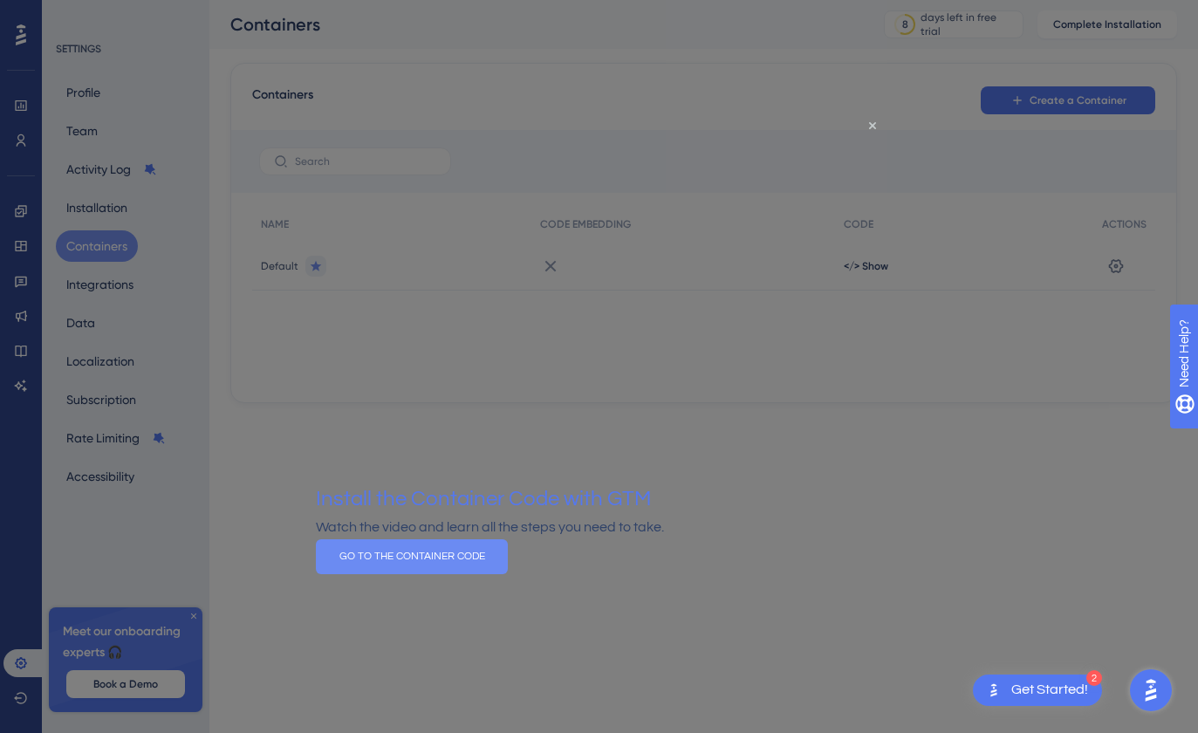
click at [507, 573] on button "GO TO THE CONTAINER CODE" at bounding box center [411, 556] width 192 height 35
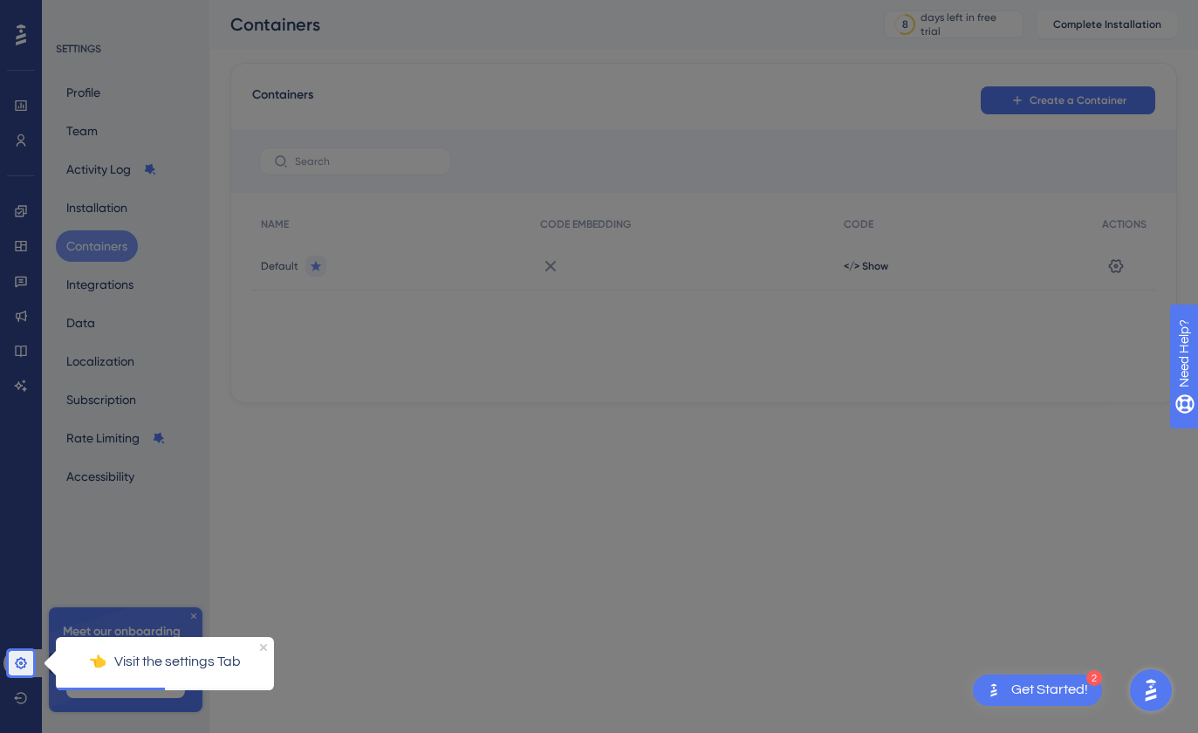
click at [24, 669] on icon at bounding box center [21, 663] width 14 height 14
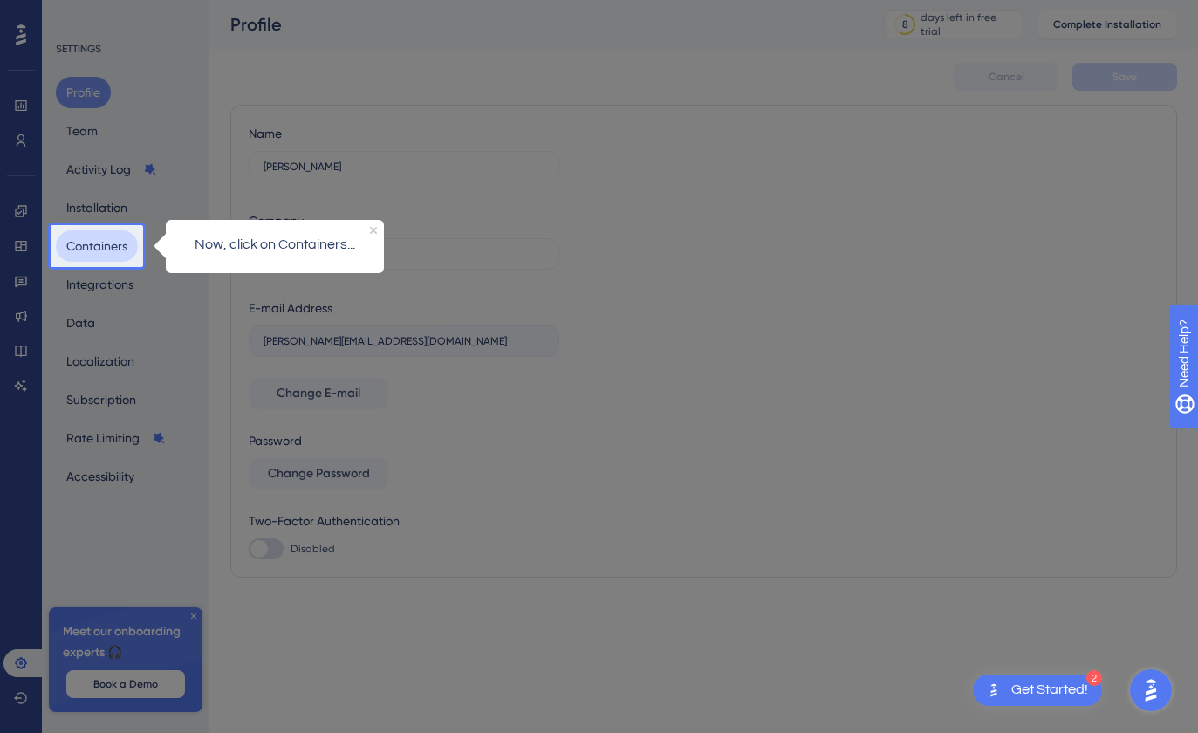
click at [119, 243] on button "Containers" at bounding box center [97, 245] width 82 height 31
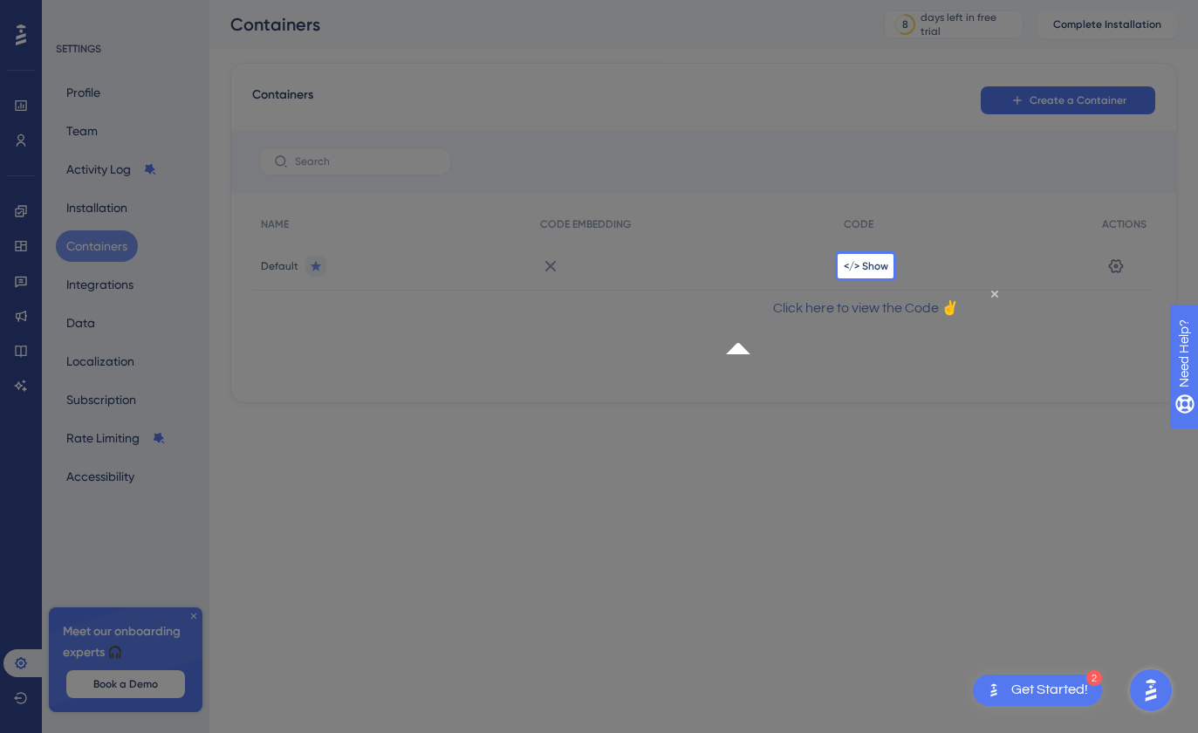
click at [887, 274] on div "</> Show" at bounding box center [964, 266] width 258 height 49
click at [872, 270] on span "</> Show" at bounding box center [866, 266] width 44 height 14
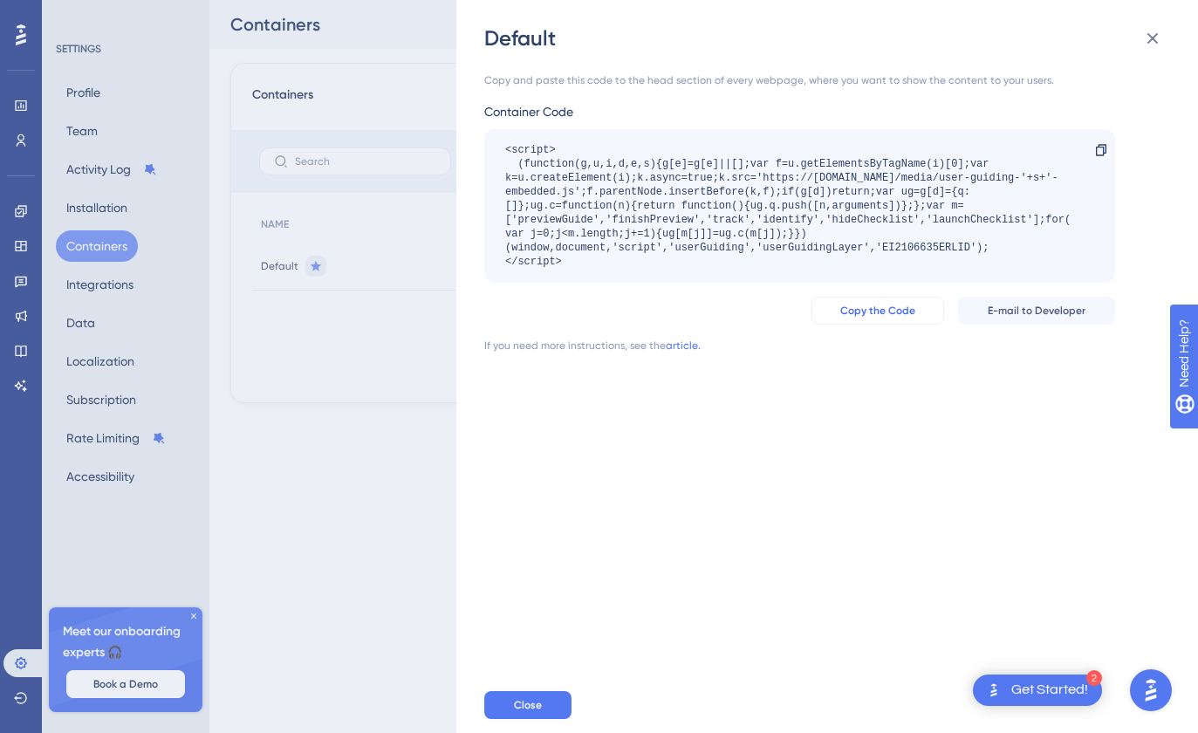
click at [879, 313] on span "Copy the Code" at bounding box center [877, 311] width 75 height 14
click at [1157, 35] on icon at bounding box center [1152, 38] width 11 height 11
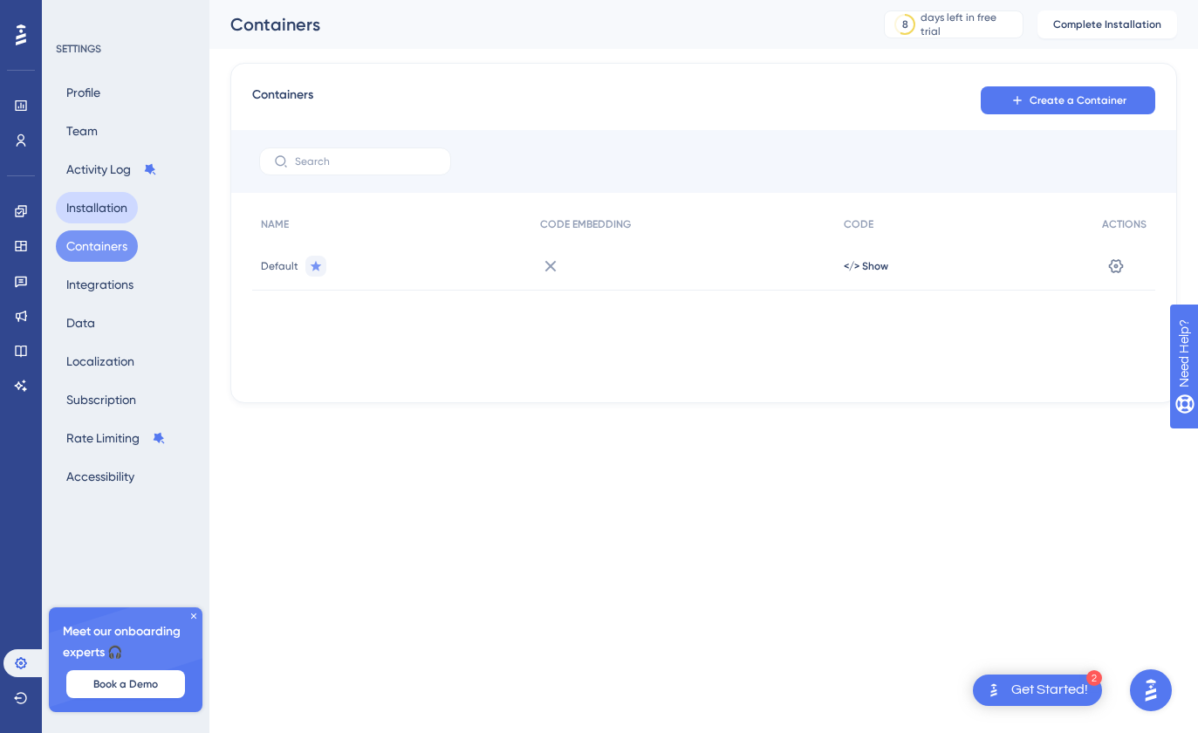
click at [116, 200] on button "Installation" at bounding box center [97, 207] width 82 height 31
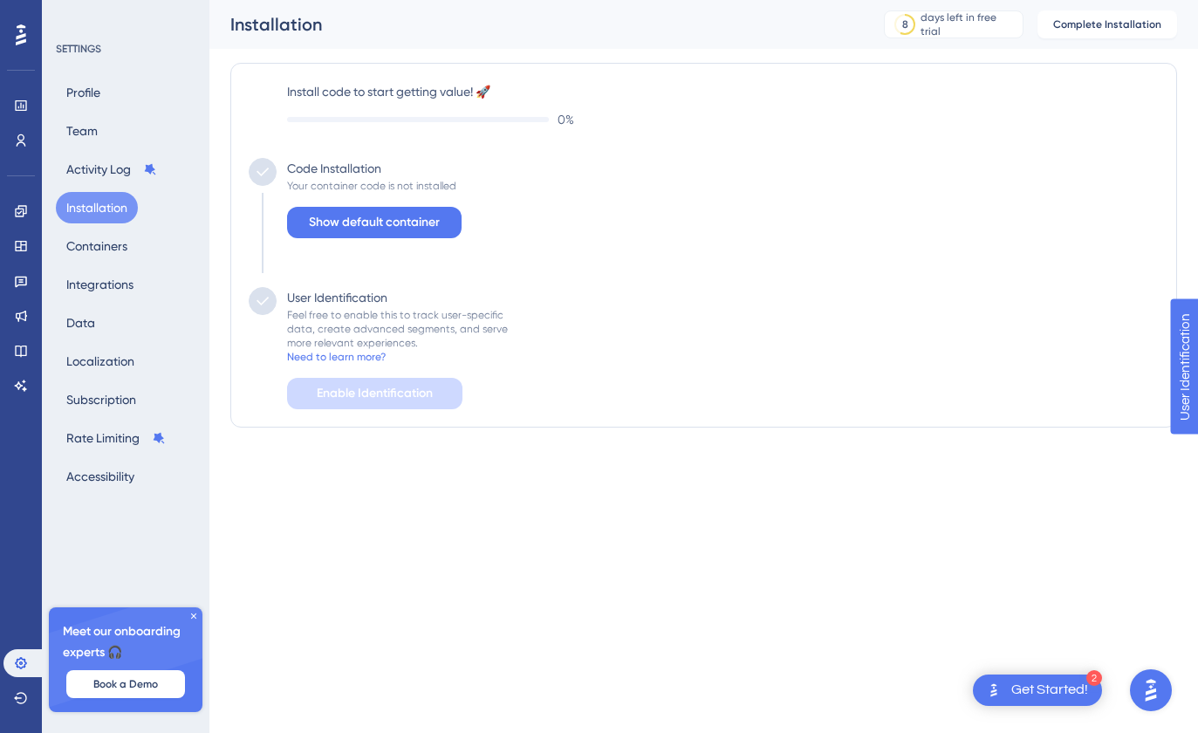
click at [710, 202] on div "Code Installation Your container code is not installed Show default container" at bounding box center [704, 222] width 910 height 129
click at [351, 229] on span "Show default container" at bounding box center [374, 222] width 131 height 21
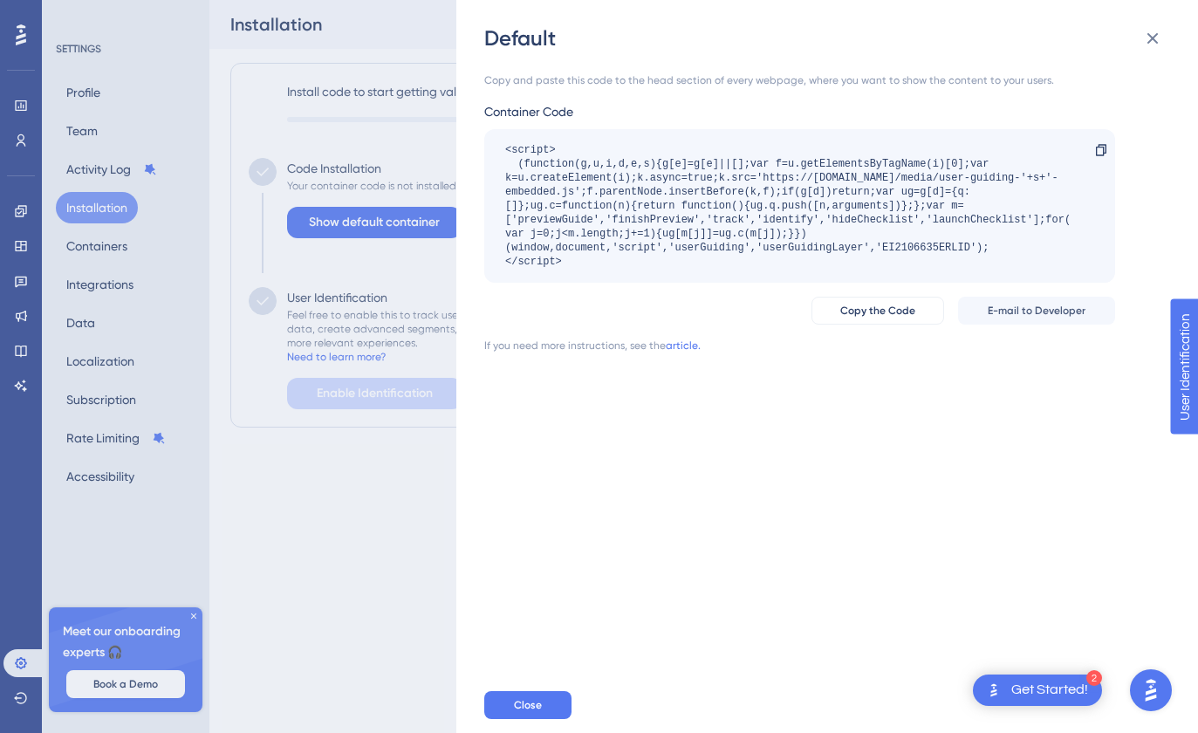
click at [532, 688] on div "Close" at bounding box center [854, 705] width 741 height 56
click at [533, 691] on button "Close" at bounding box center [527, 705] width 87 height 28
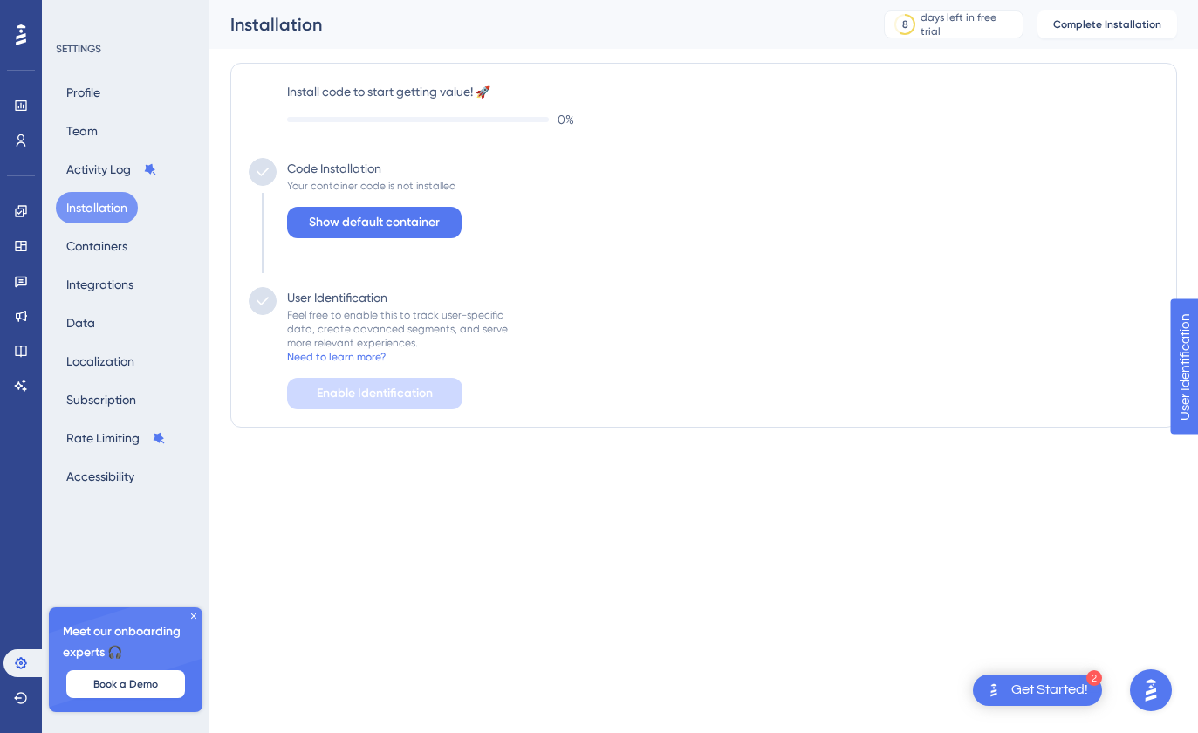
click at [845, 122] on div "0 %" at bounding box center [722, 119] width 871 height 21
click at [427, 216] on span "Show default container" at bounding box center [374, 222] width 131 height 21
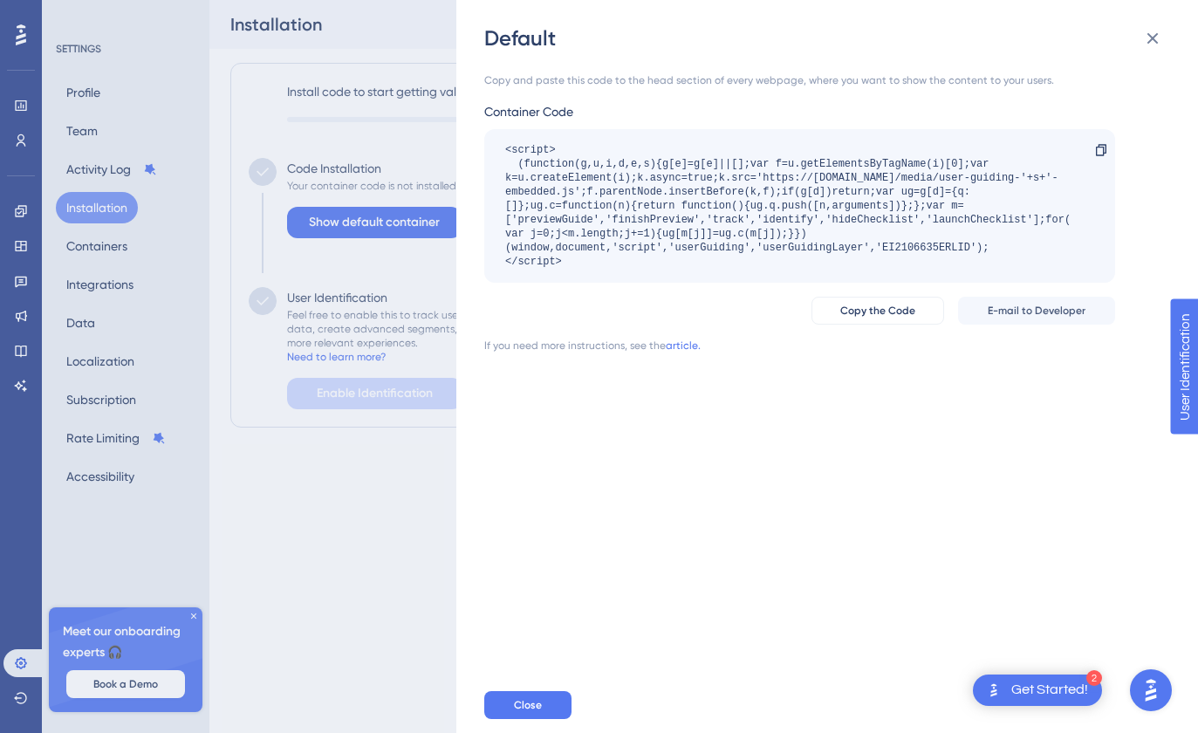
scroll to position [1, 0]
click at [1098, 153] on icon at bounding box center [1101, 150] width 14 height 14
click at [1157, 40] on icon at bounding box center [1152, 38] width 21 height 21
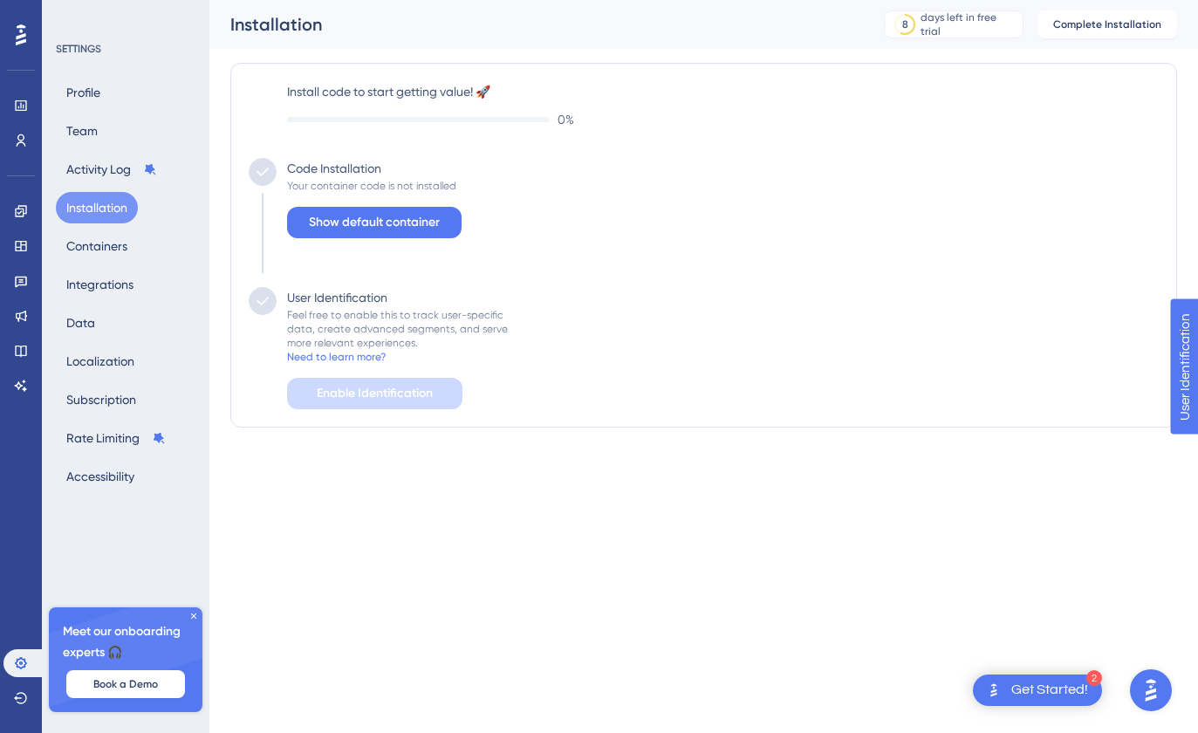
click at [683, 236] on div "Code Installation Your container code is not installed Show default container" at bounding box center [704, 222] width 910 height 129
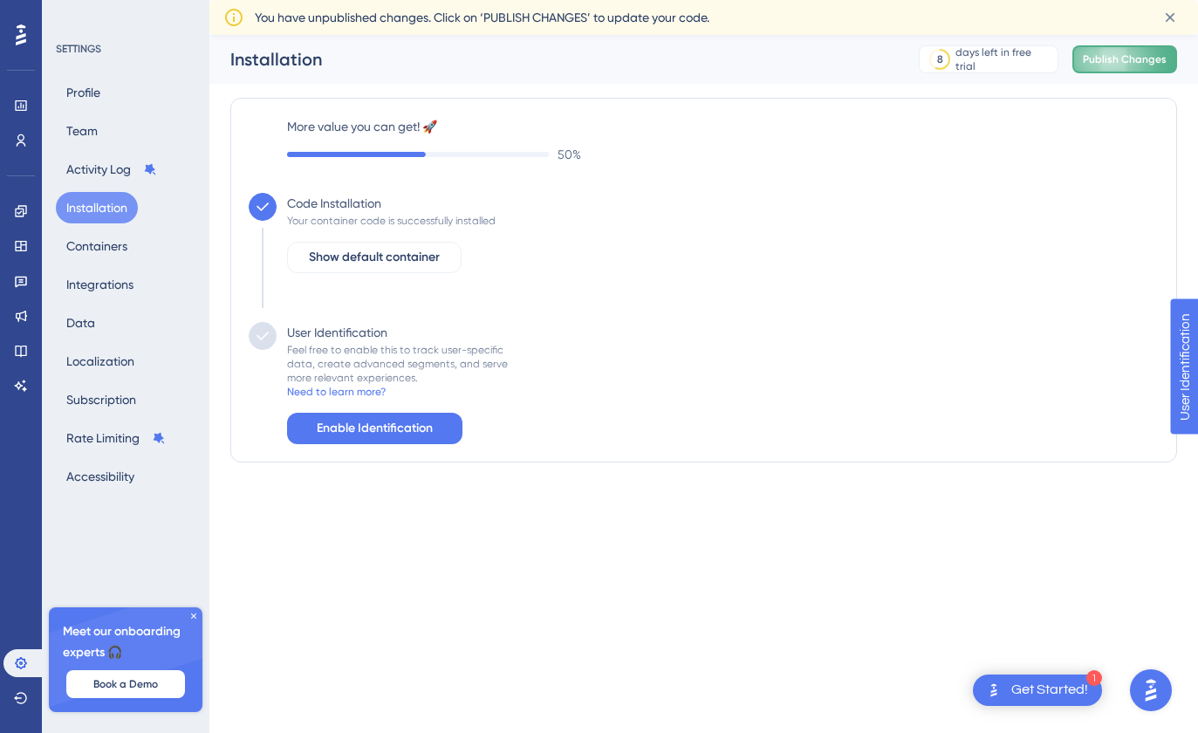
click at [1104, 66] on button "Publish Changes" at bounding box center [1124, 59] width 105 height 28
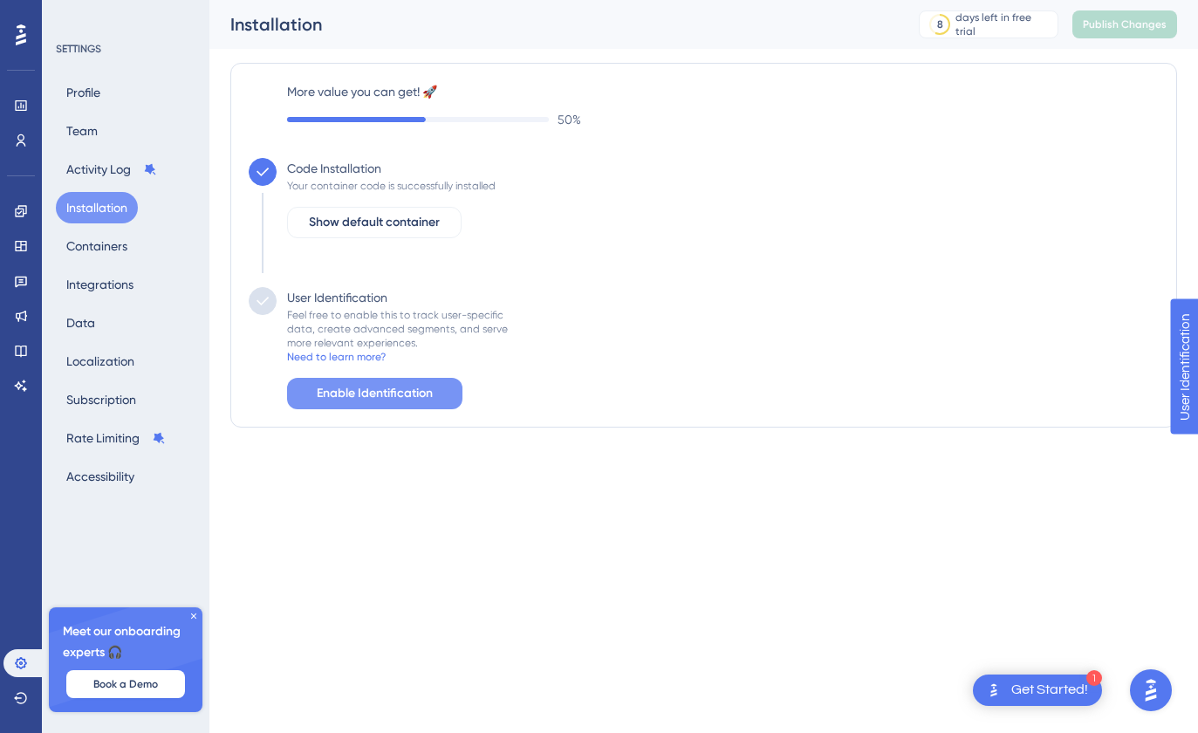
click at [435, 397] on button "Enable Identification" at bounding box center [374, 393] width 175 height 31
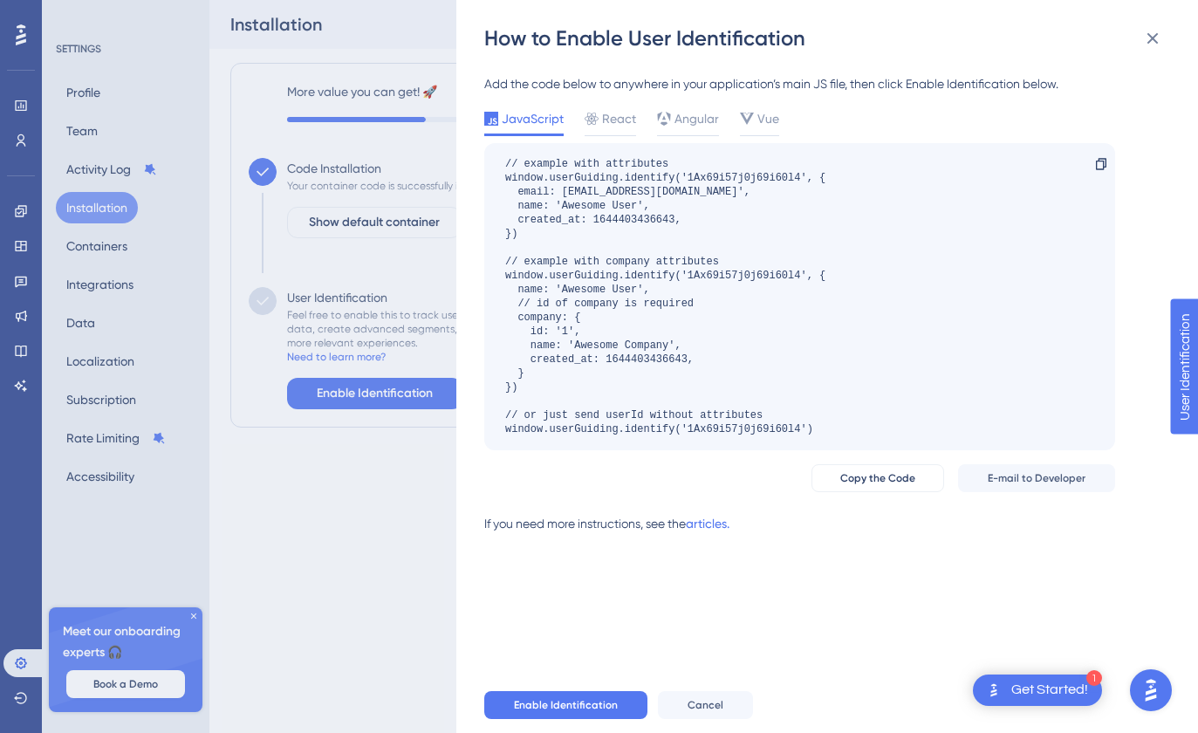
click at [716, 509] on div "Add the code below to anywhere in your application’s main JS file, then click E…" at bounding box center [799, 310] width 631 height 475
click at [711, 528] on link "articles." at bounding box center [708, 530] width 44 height 35
click at [404, 207] on div "How to Enable User Identification Add the code below to anywhere in your applic…" at bounding box center [599, 366] width 1198 height 733
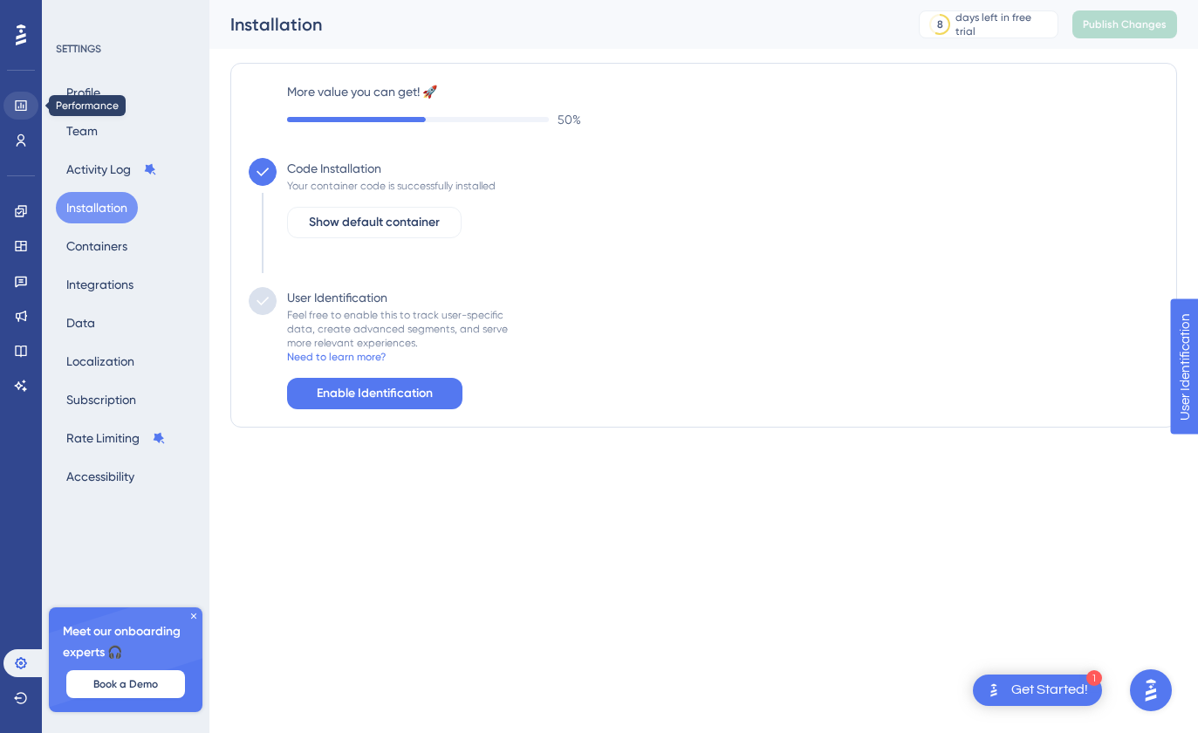
click at [31, 107] on link at bounding box center [20, 106] width 35 height 28
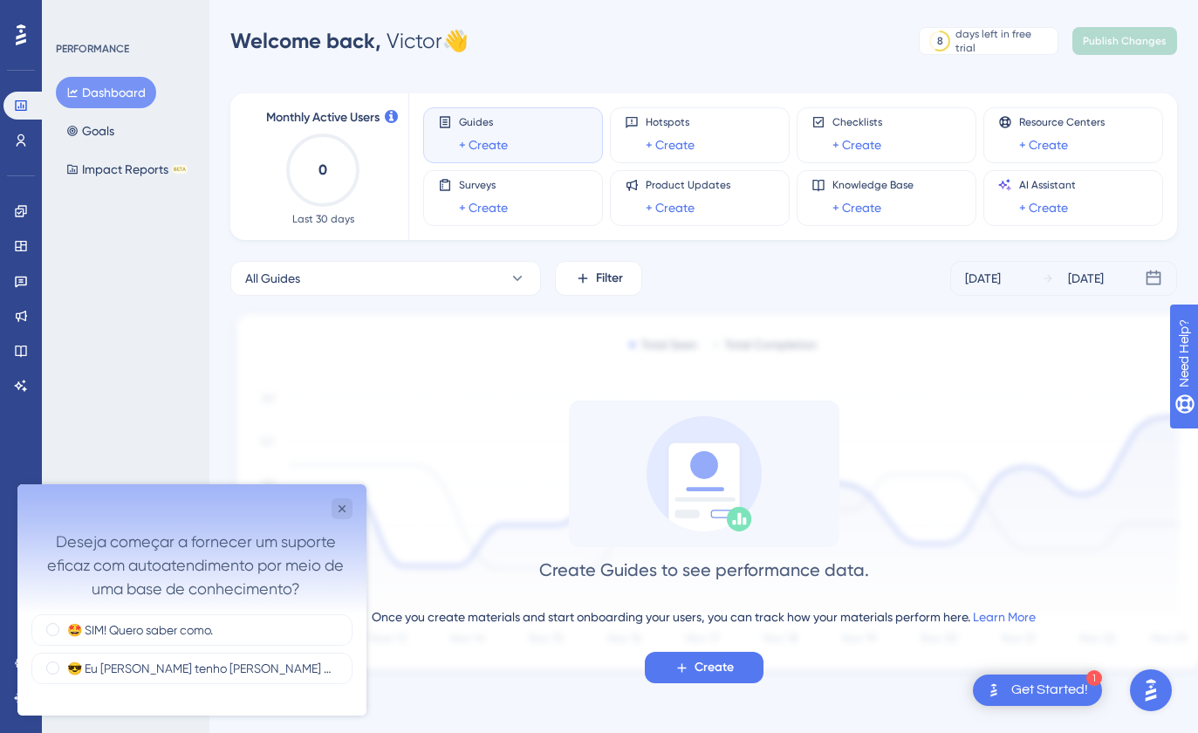
scroll to position [4, 0]
click at [342, 504] on icon "Close survey" at bounding box center [342, 509] width 14 height 14
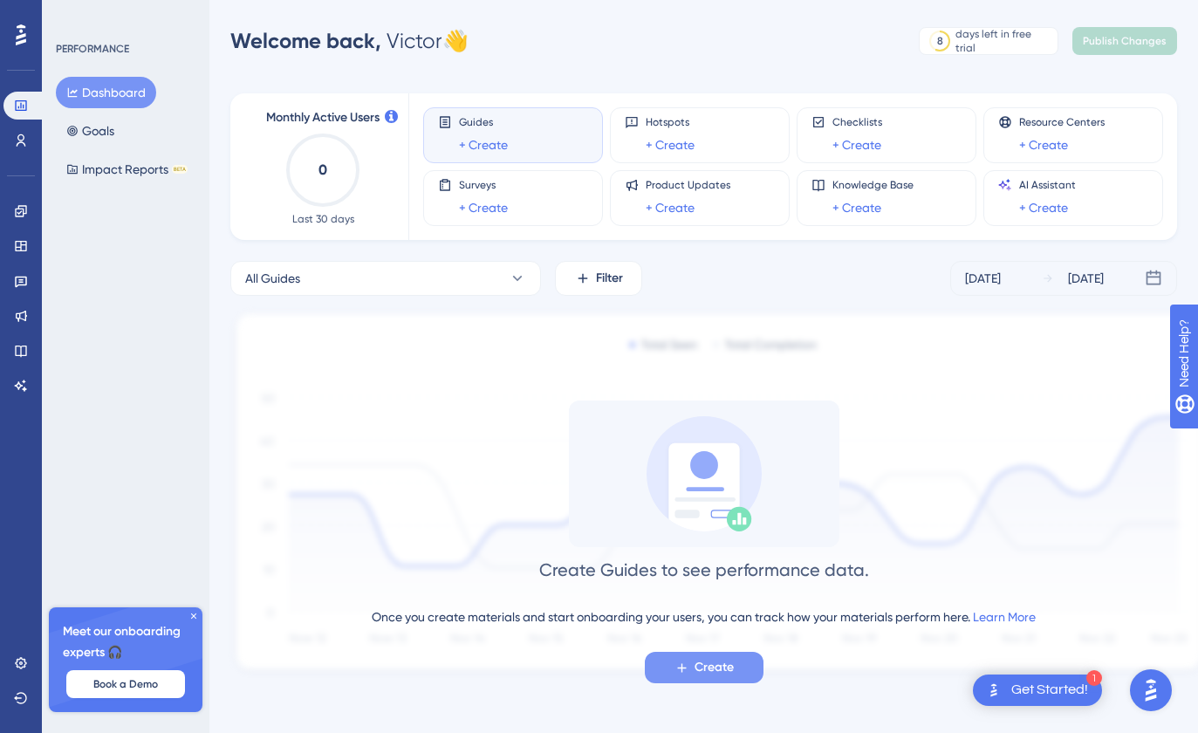
click at [712, 675] on span "Create" at bounding box center [713, 667] width 39 height 21
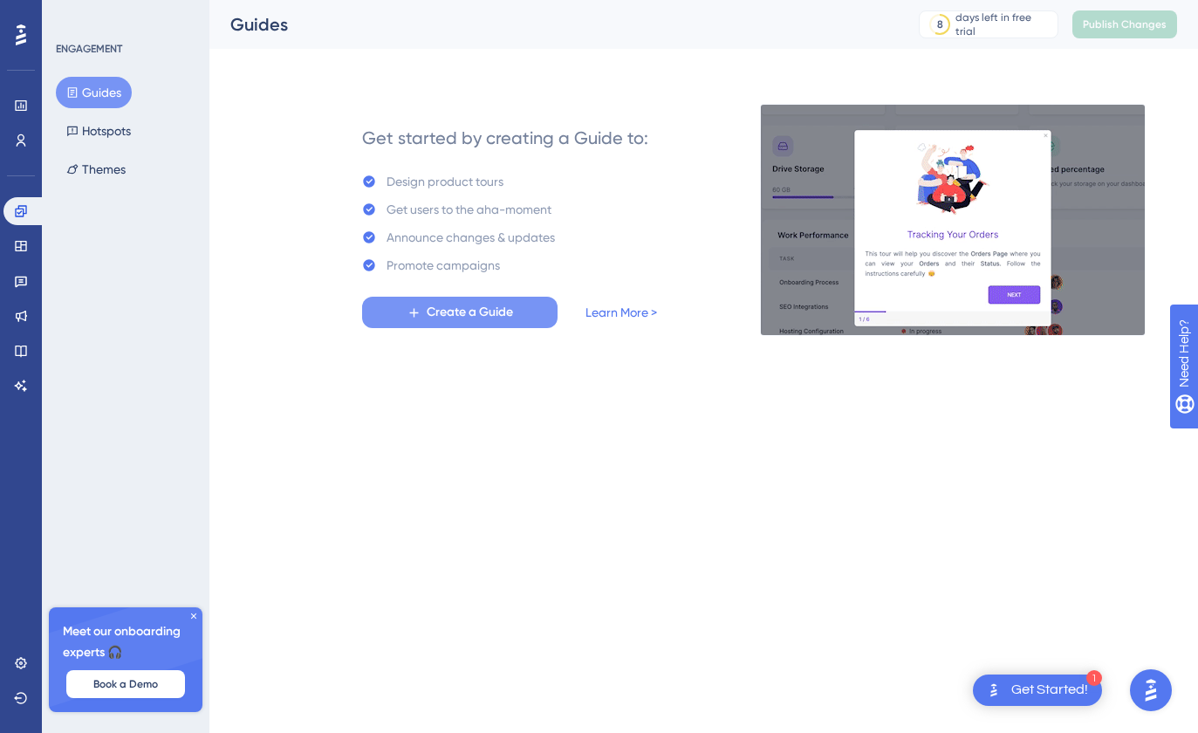
click at [492, 324] on button "Create a Guide" at bounding box center [459, 312] width 195 height 31
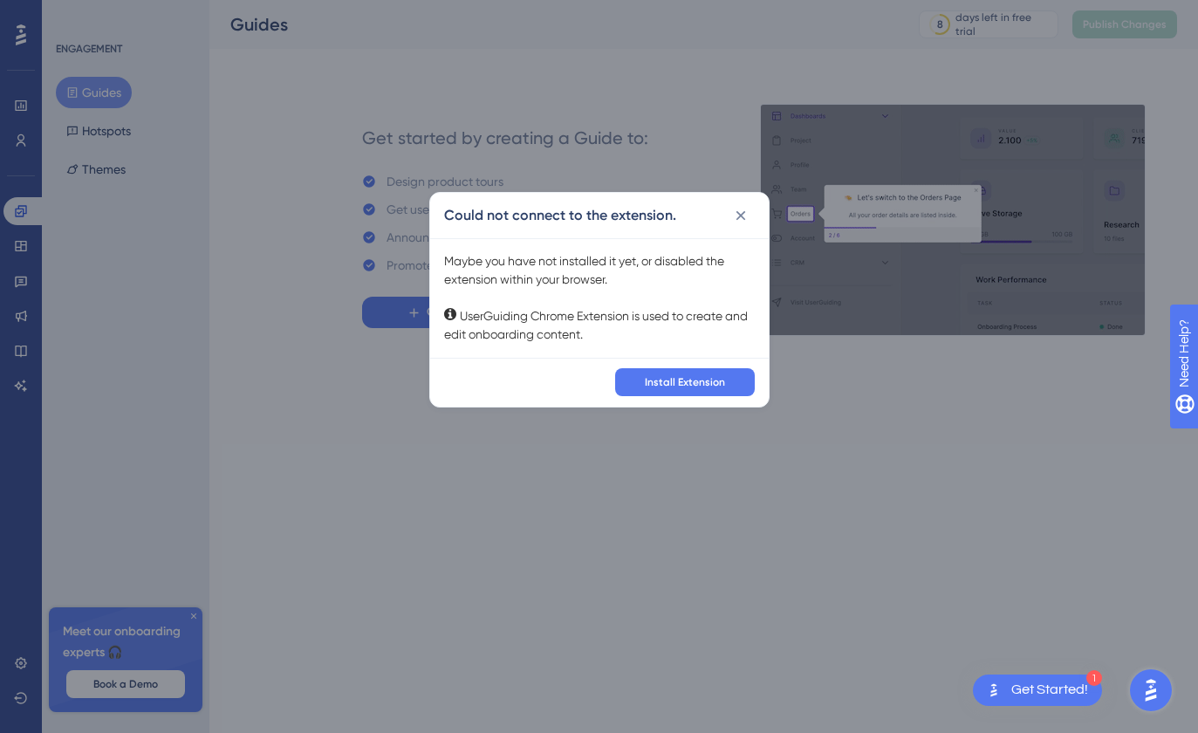
click at [543, 320] on div "Maybe you have not installed it yet, or disabled the extension within your brow…" at bounding box center [599, 298] width 311 height 92
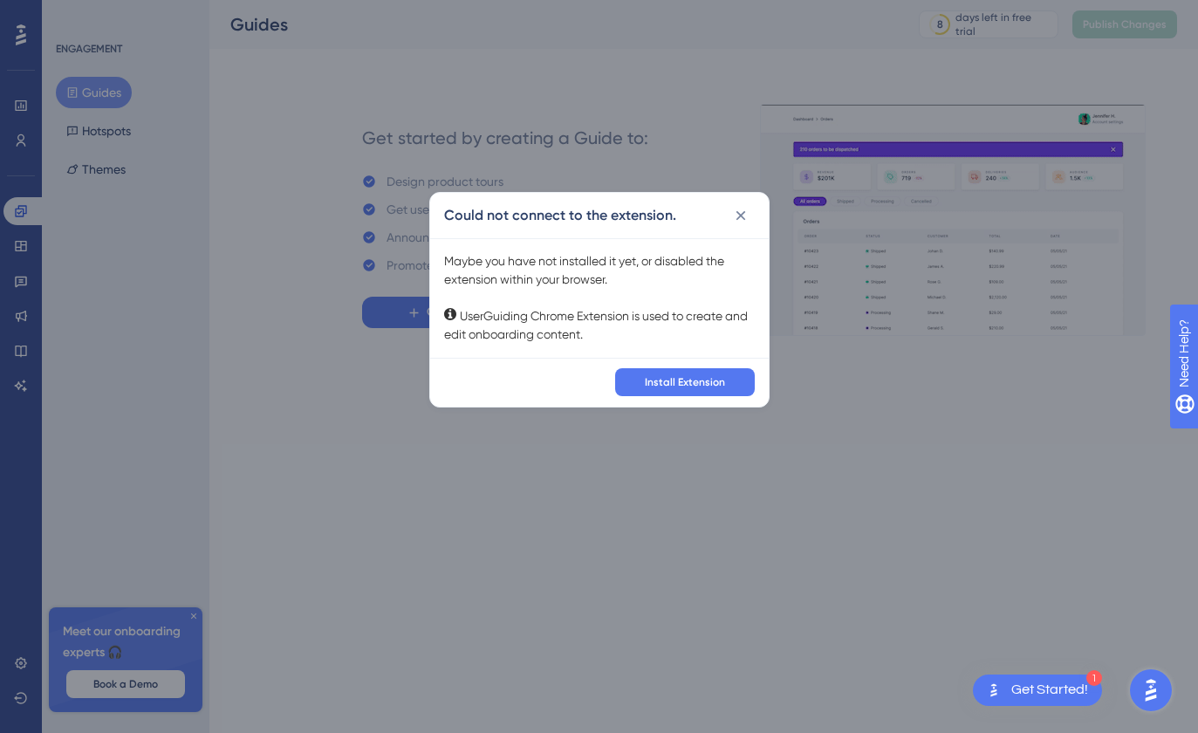
click at [703, 412] on div "Could not connect to the extension. Maybe you have not installed it yet, or dis…" at bounding box center [599, 366] width 1198 height 733
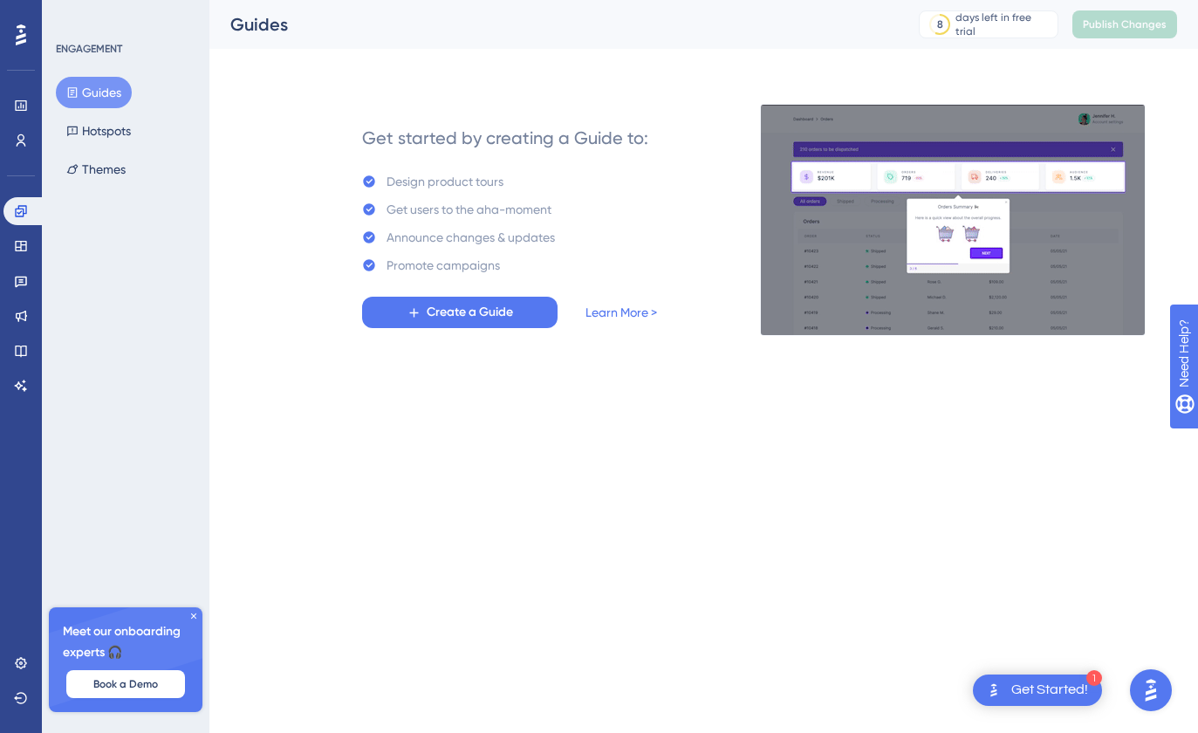
click at [714, 0] on html "1 Get Started! Performance Users Engagement Widgets Feedback Product Updates Kn…" at bounding box center [599, 0] width 1198 height 0
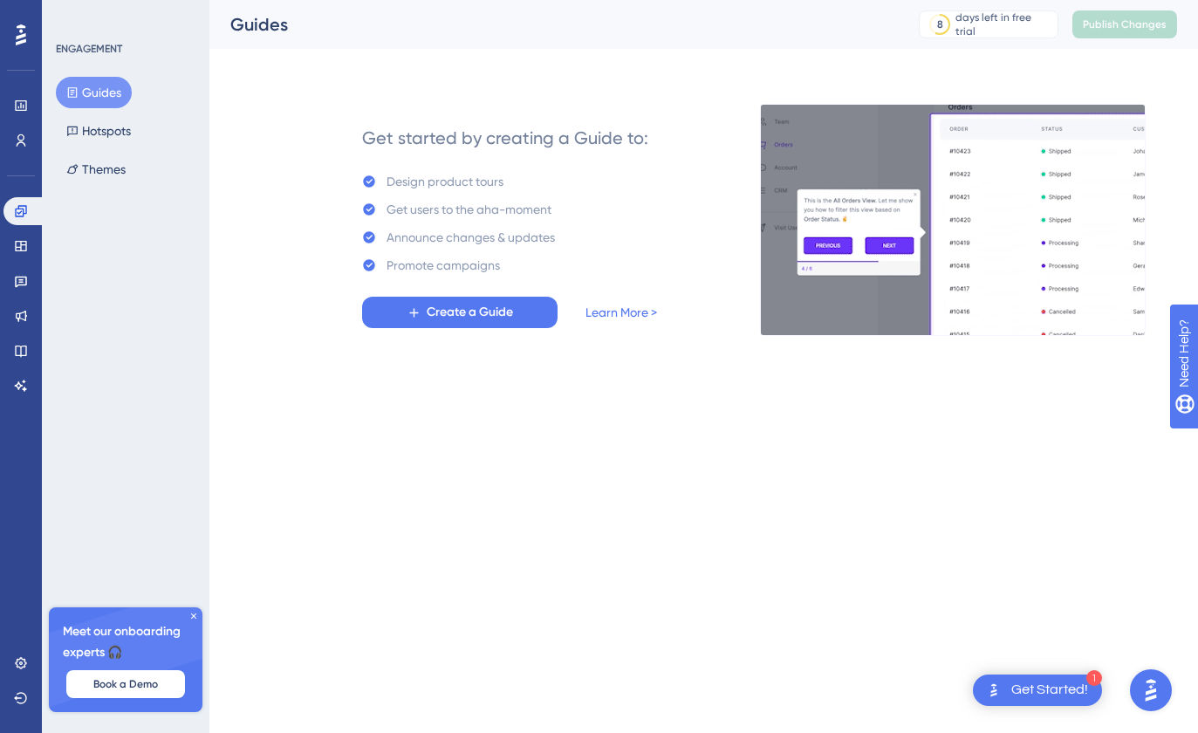
click at [517, 330] on div "Get started by creating a Guide to: Design product tours Get users to the aha-m…" at bounding box center [509, 220] width 433 height 230
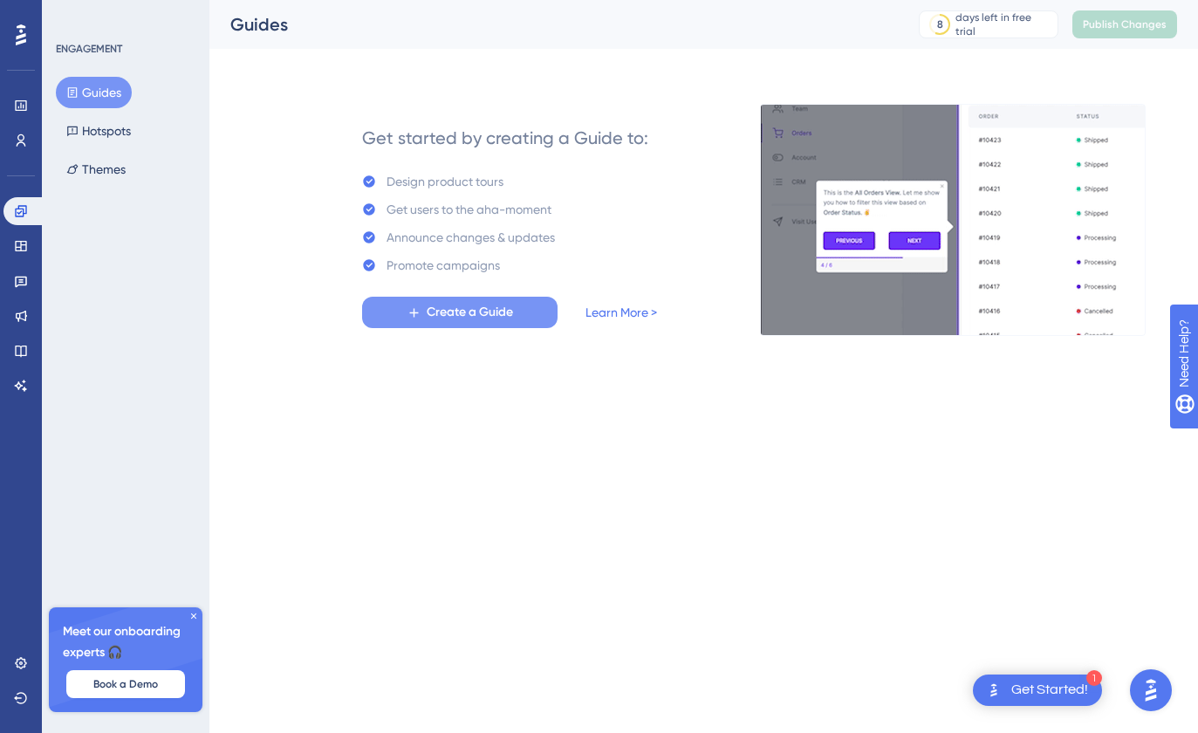
click at [527, 317] on button "Create a Guide" at bounding box center [459, 312] width 195 height 31
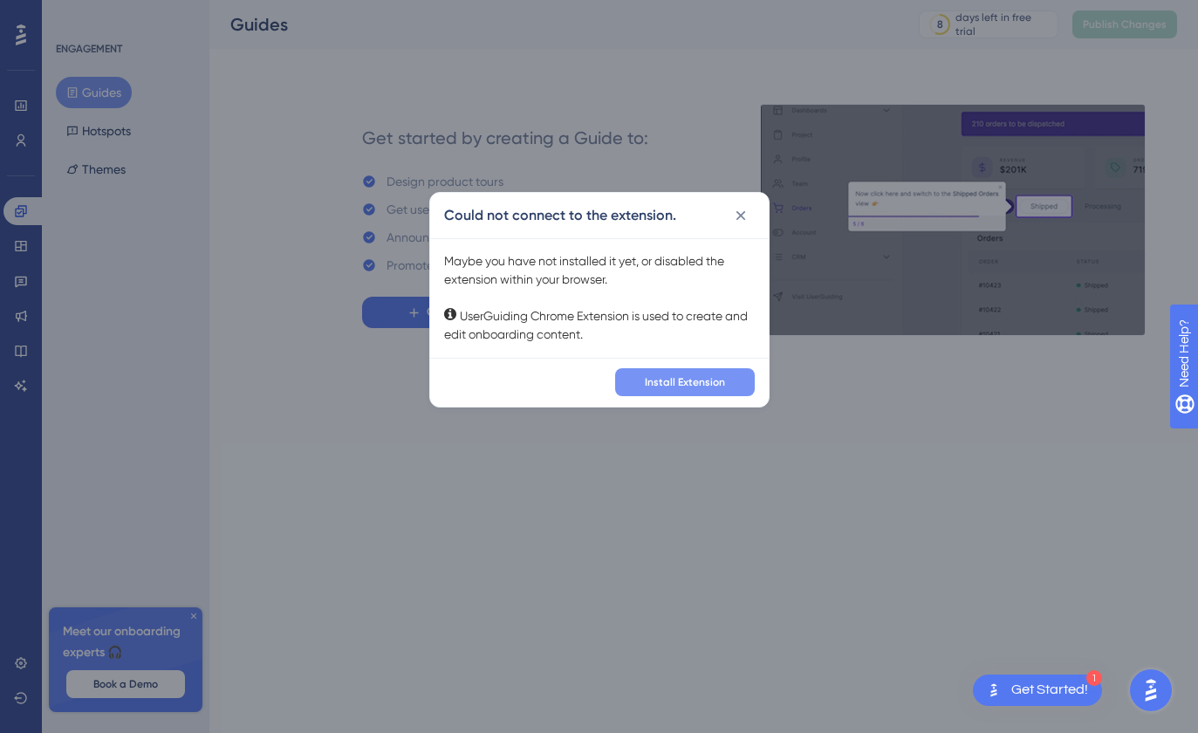
click at [730, 393] on div "Install Extension" at bounding box center [599, 382] width 338 height 49
click at [735, 382] on button "Install Extension" at bounding box center [685, 382] width 140 height 28
